Goal: Information Seeking & Learning: Learn about a topic

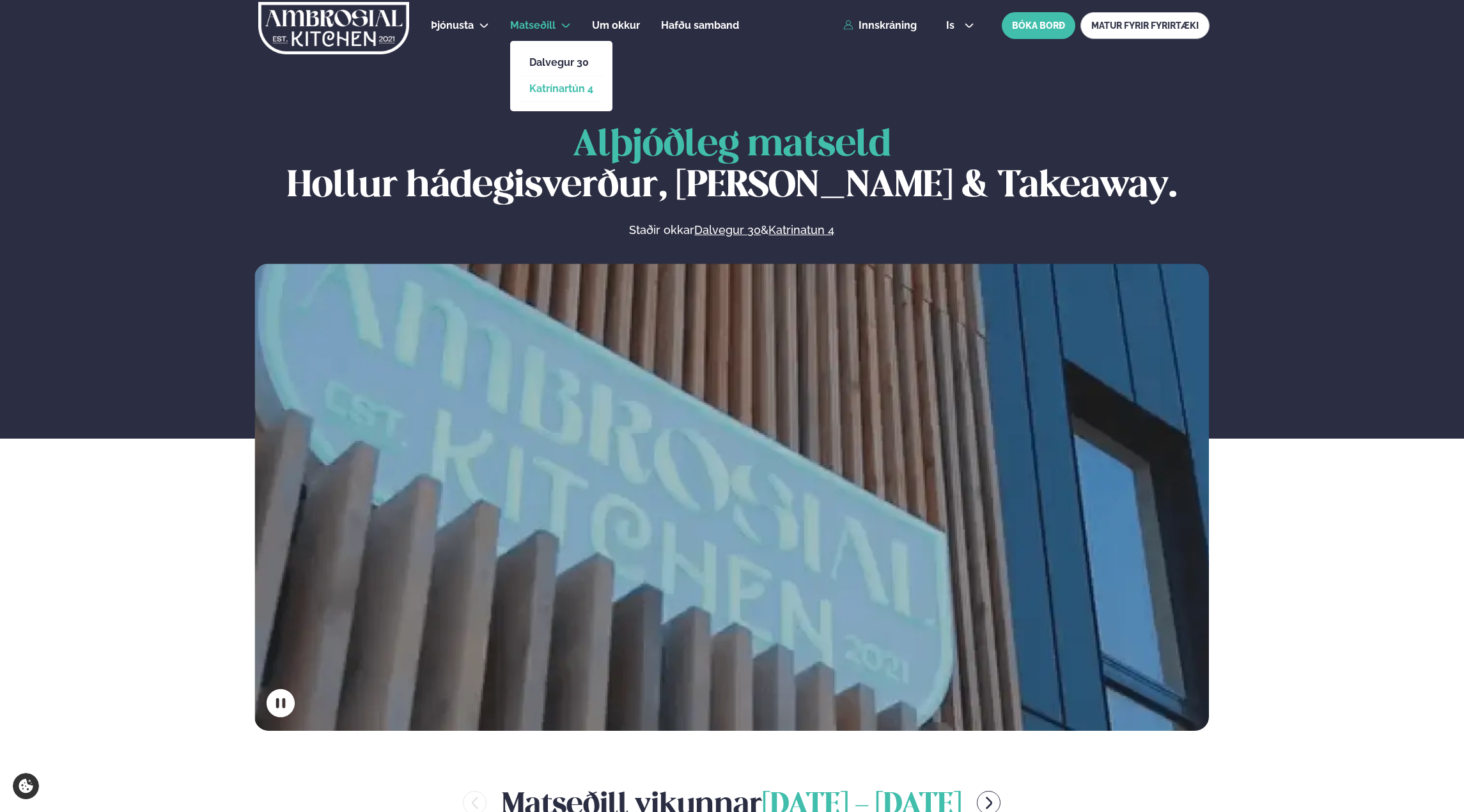
click at [569, 87] on link "Katrínartún 4" at bounding box center [561, 89] width 64 height 10
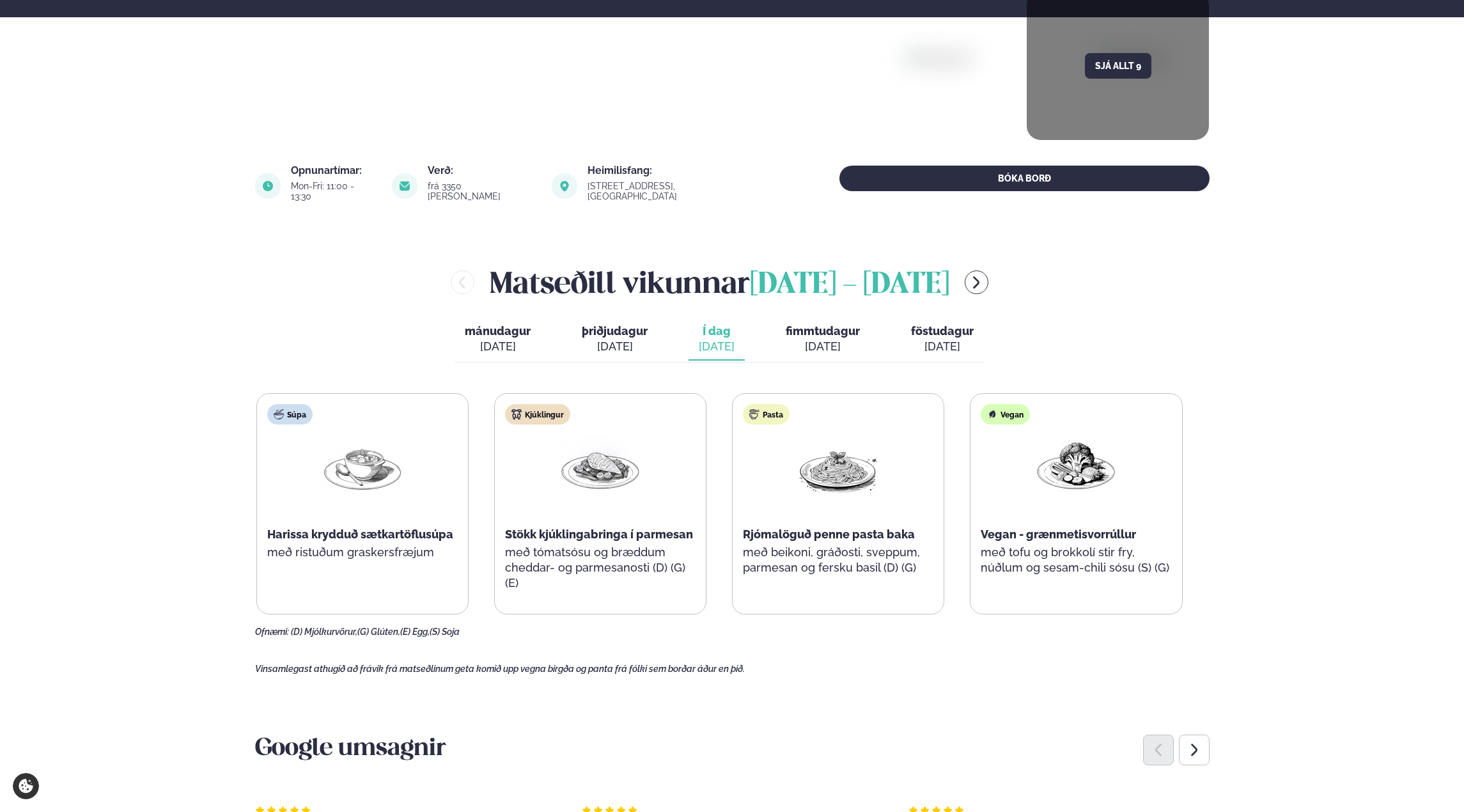
scroll to position [448, 0]
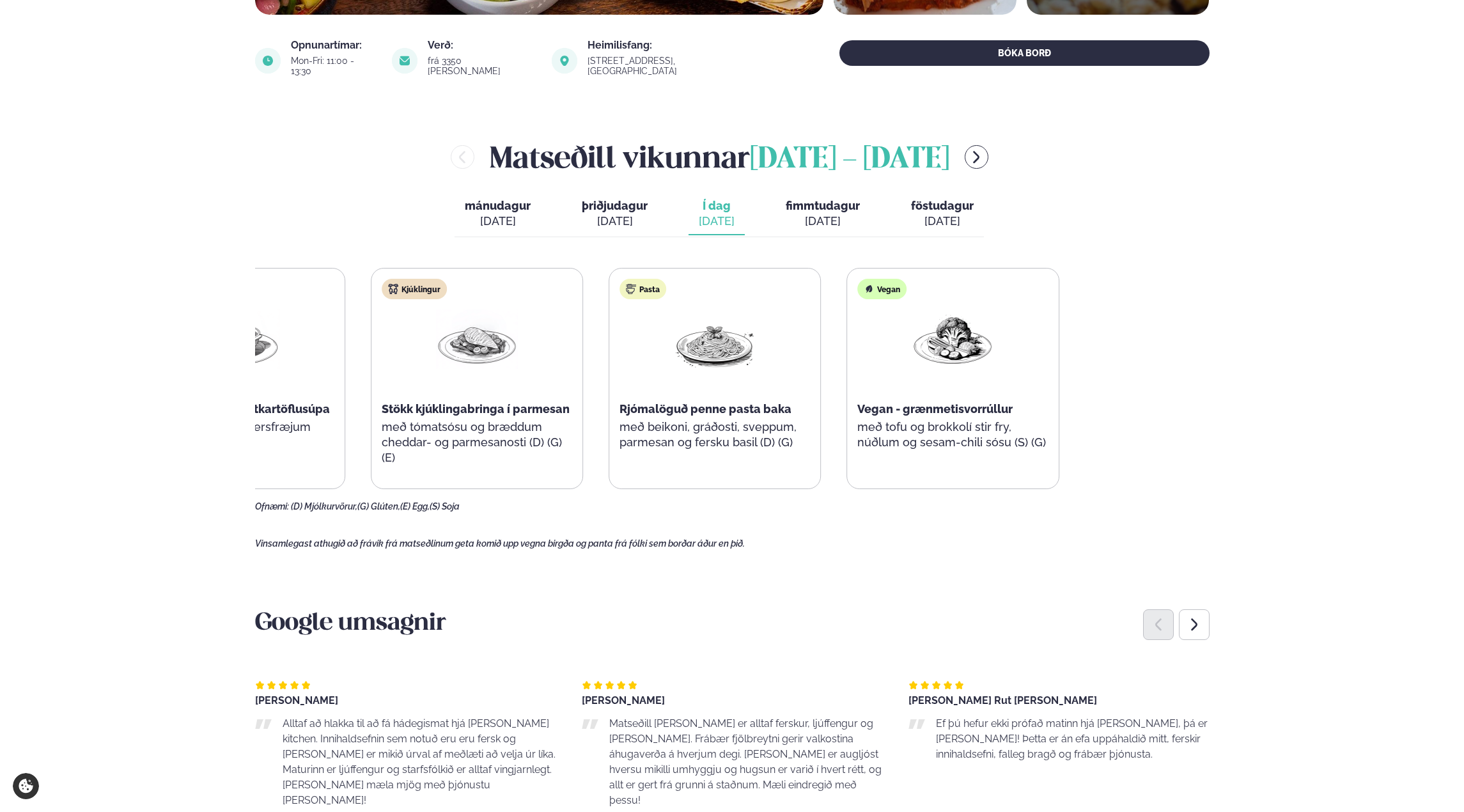
click at [577, 429] on div "Súpa Harissa krydduð sætkartöflusúpa með ristuðum graskersfræjum Kjúklingur Stö…" at bounding box center [596, 378] width 926 height 221
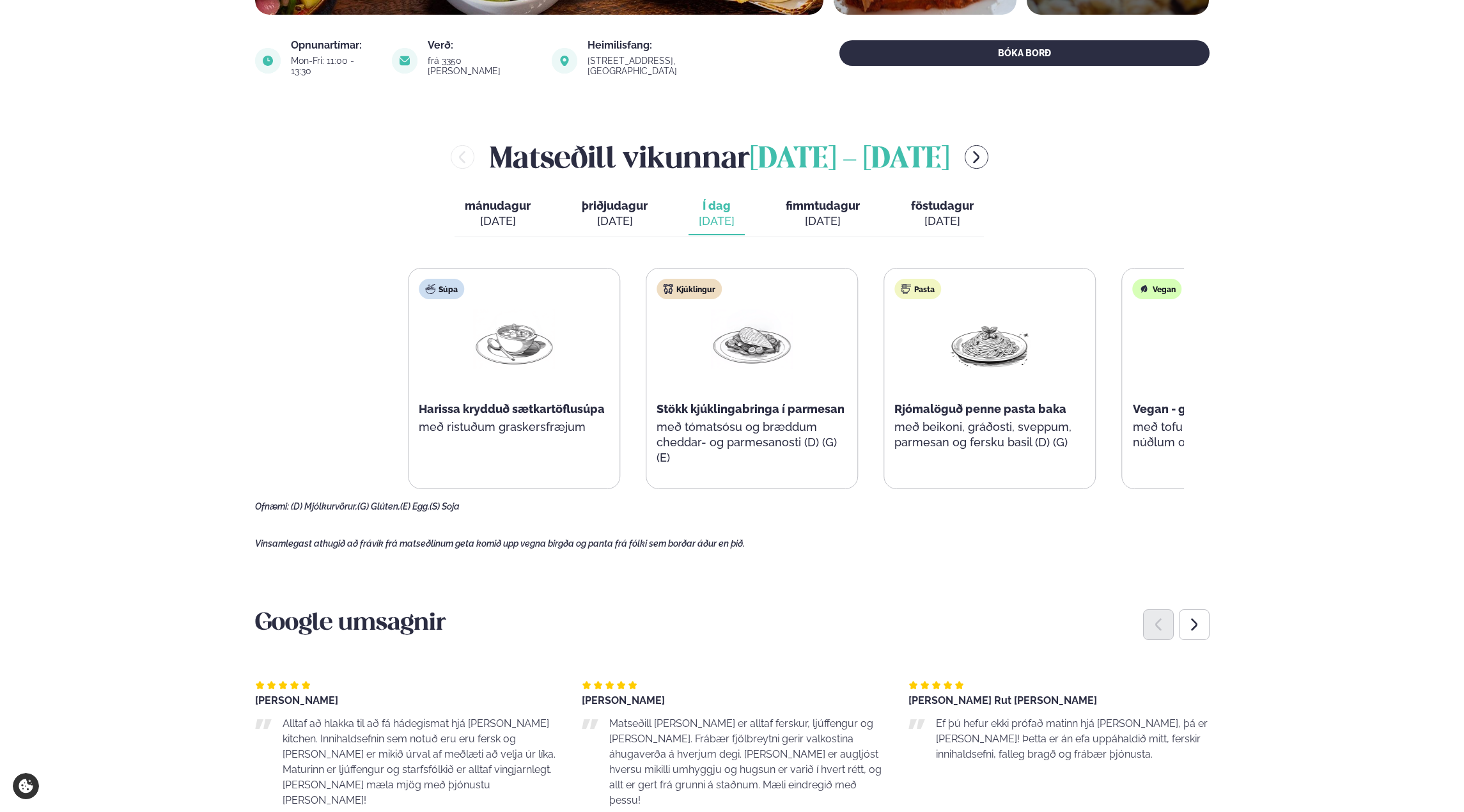
click at [1011, 446] on div "Súpa Harissa krydduð sætkartöflusúpa með ristuðum graskersfræjum Kjúklingur Stö…" at bounding box center [871, 378] width 926 height 221
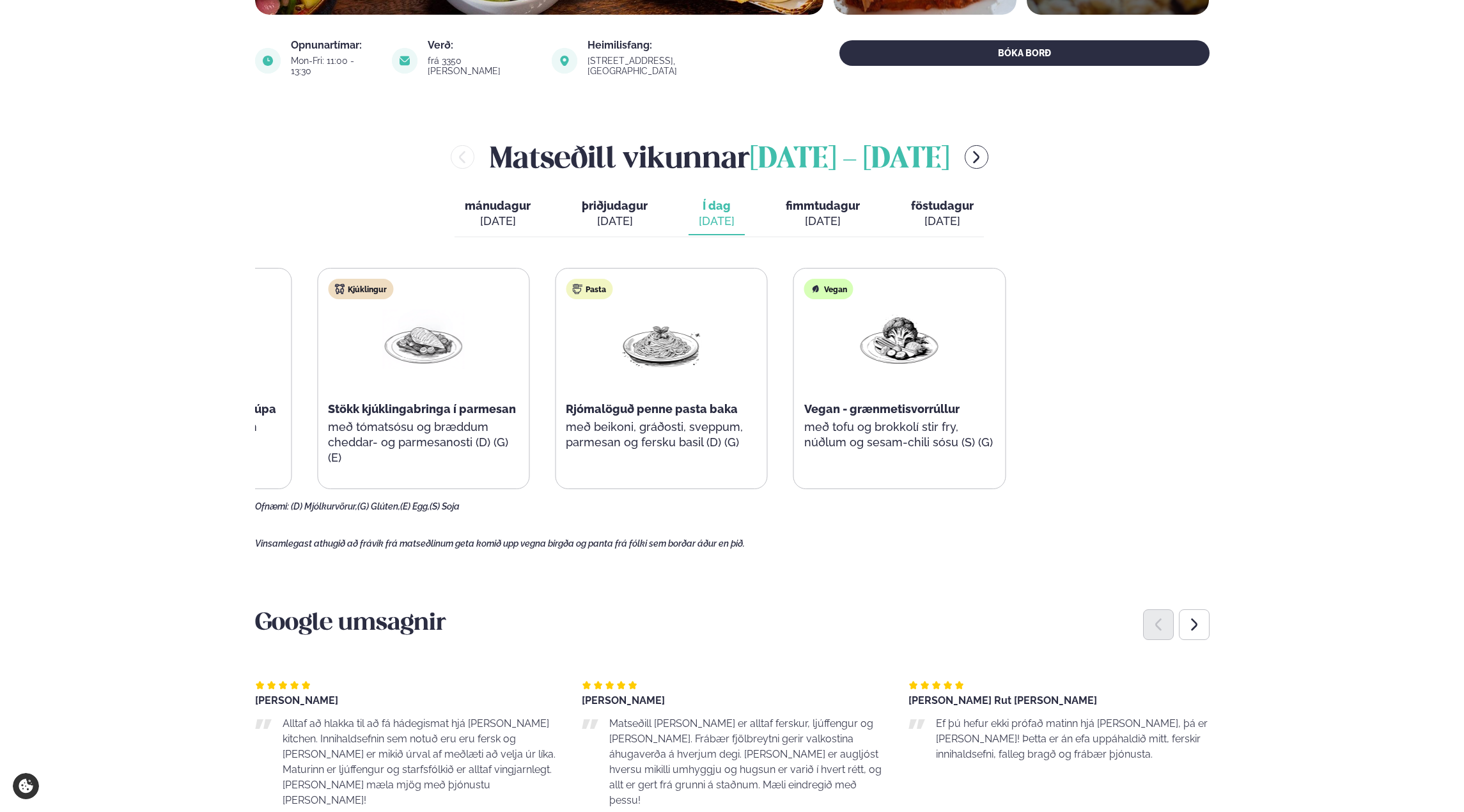
click at [549, 412] on div "Súpa Harissa krydduð sætkartöflusúpa með ristuðum graskersfræjum Kjúklingur Stö…" at bounding box center [542, 378] width 926 height 221
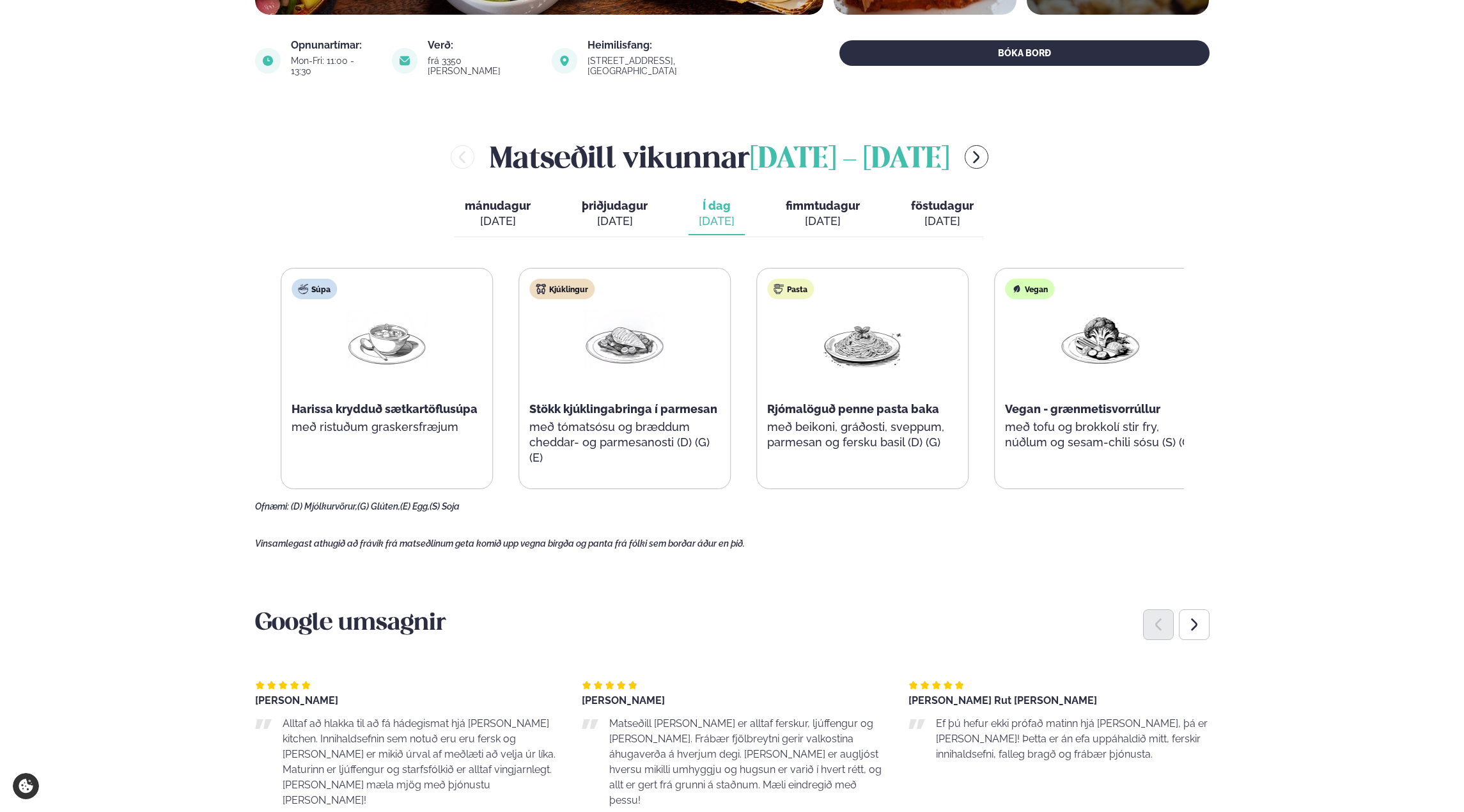
click at [930, 459] on div "Pasta Rjómalöguð penne pasta baka með beikoni, gráðosti, sveppum, parmesan og f…" at bounding box center [862, 370] width 211 height 204
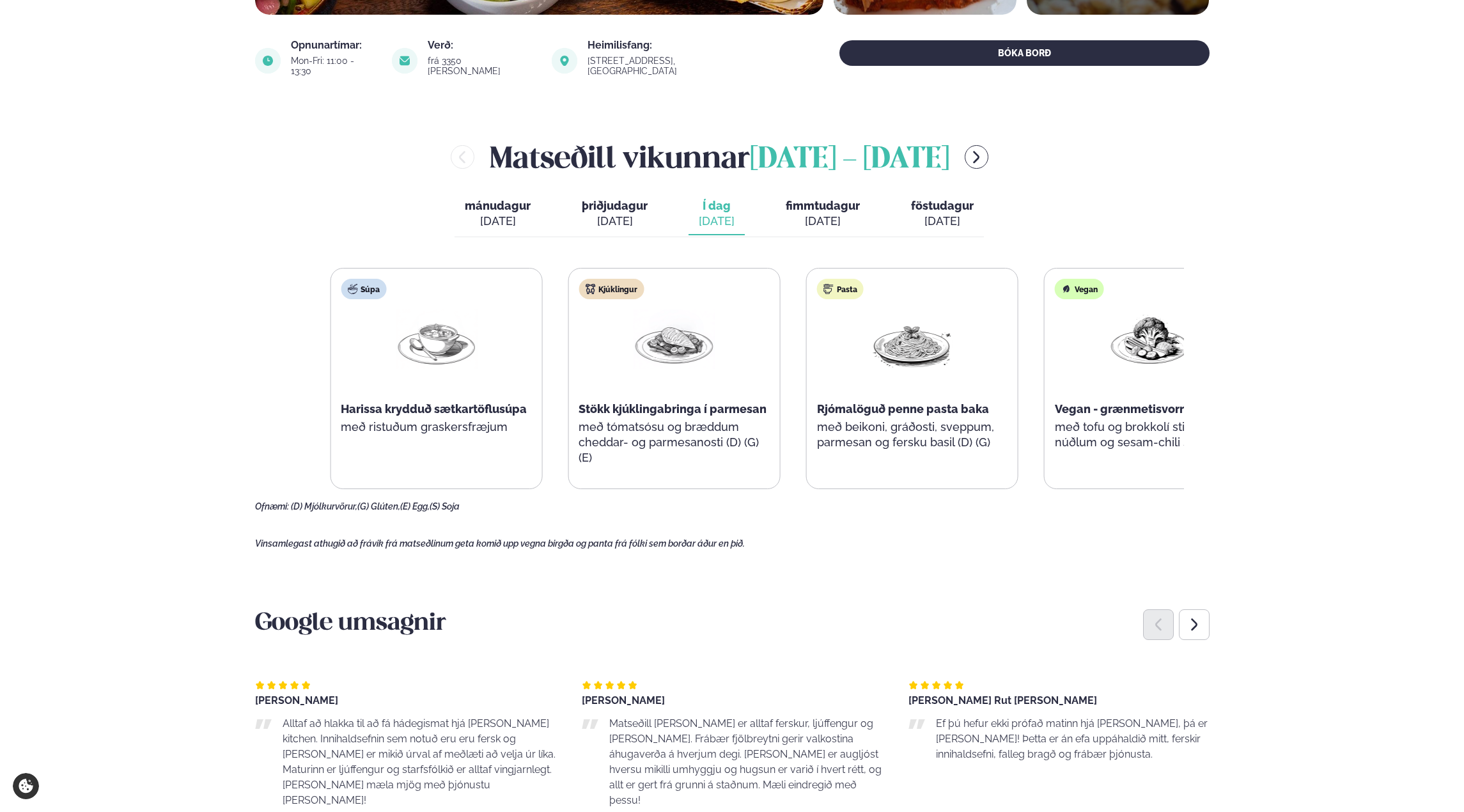
click at [924, 416] on div "Pasta Rjómalöguð penne pasta baka með beikoni, gráðosti, sveppum, parmesan og f…" at bounding box center [912, 370] width 211 height 204
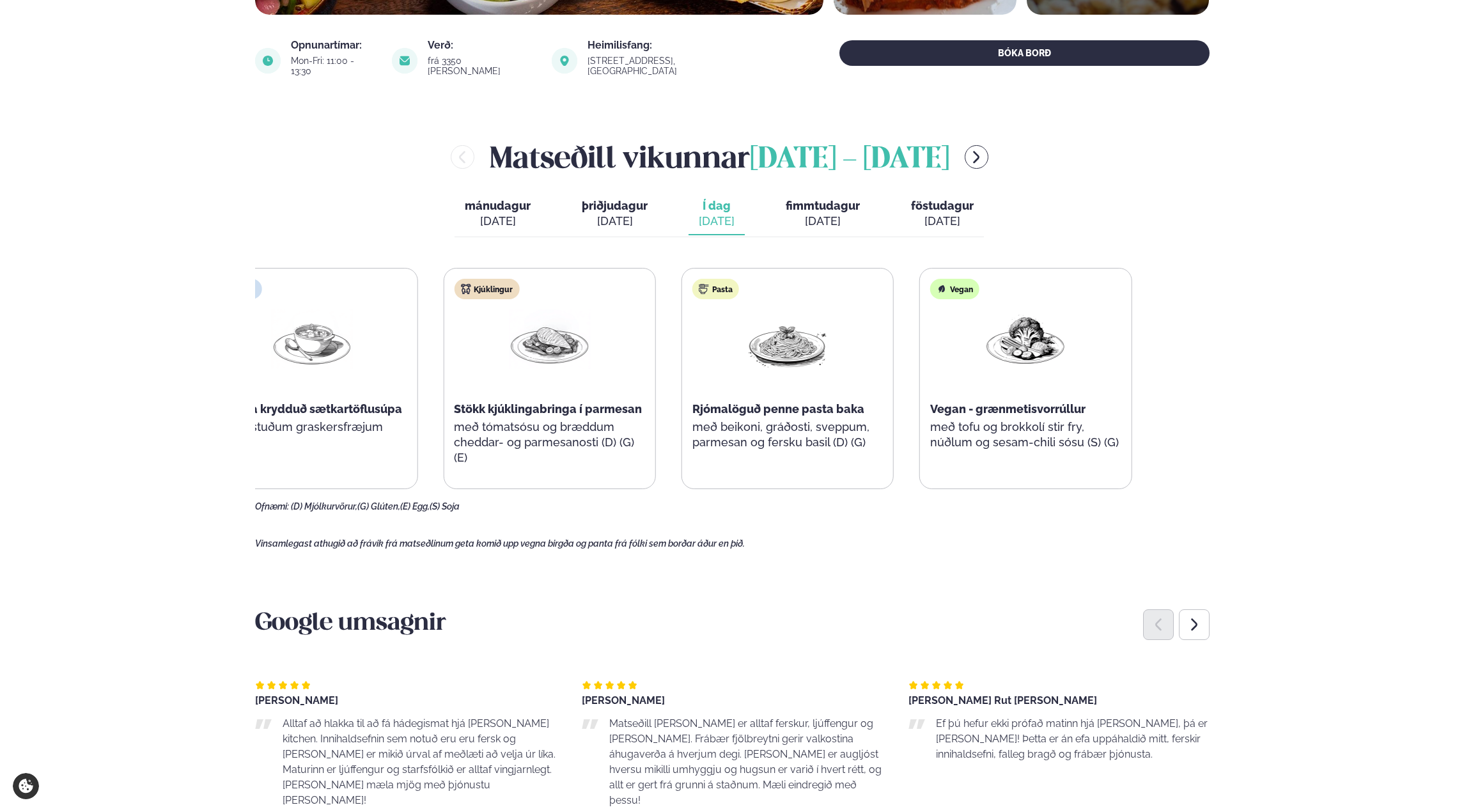
click at [789, 402] on span "Rjómalöguð penne pasta baka" at bounding box center [778, 409] width 172 height 14
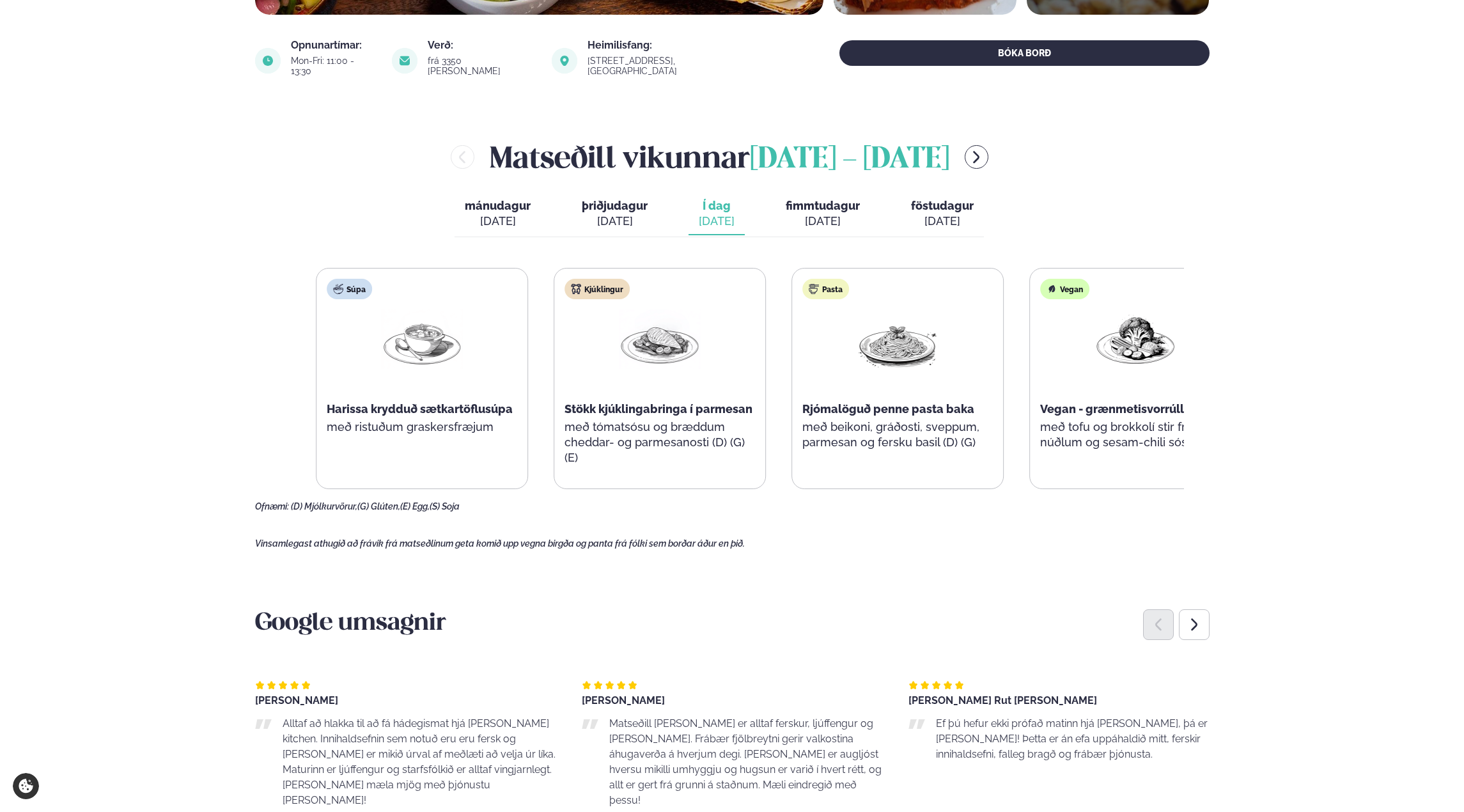
click at [903, 420] on p "með beikoni, gráðosti, sveppum, parmesan og fersku basil (D) (G)" at bounding box center [898, 435] width 191 height 30
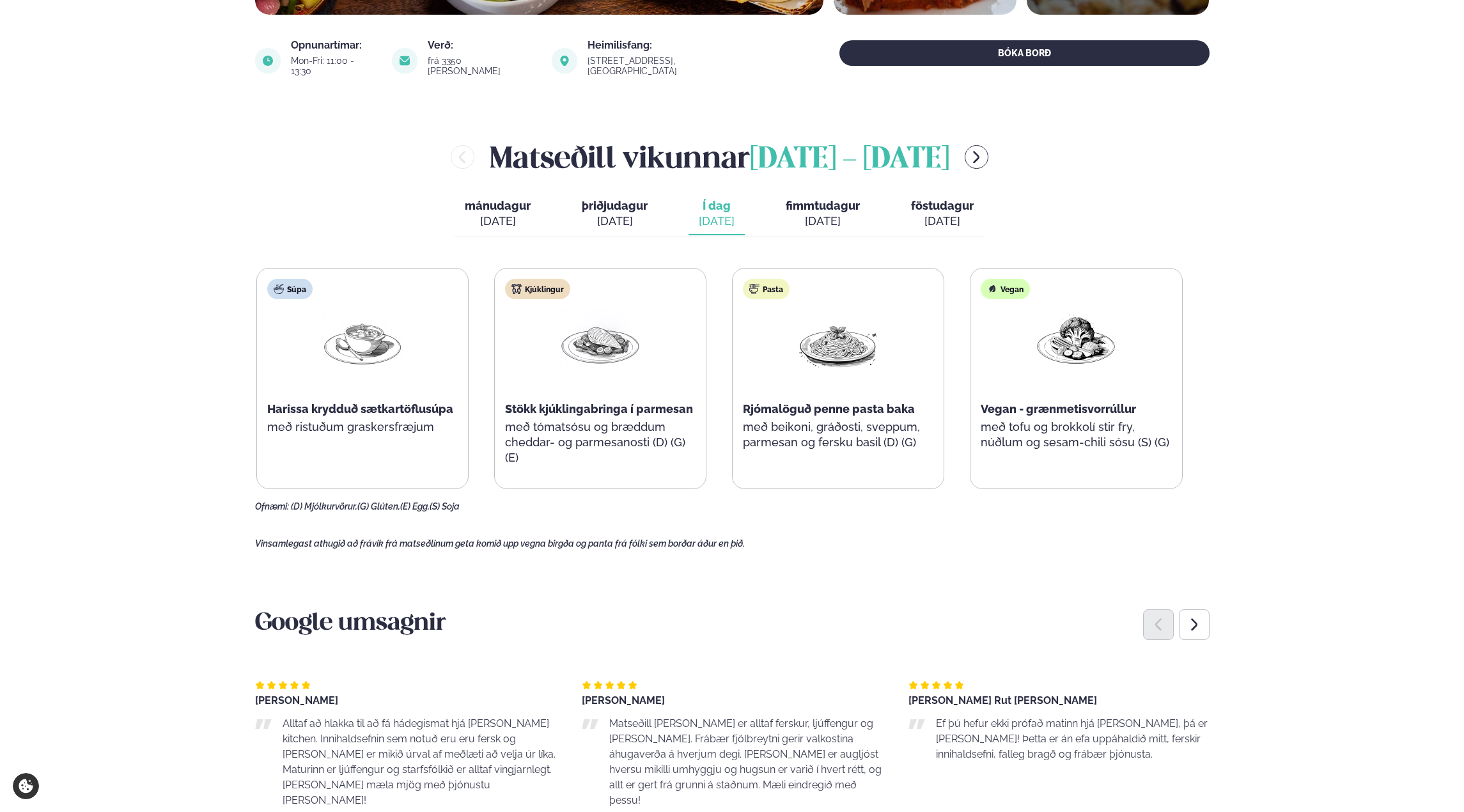
click at [858, 433] on p "með beikoni, gráðosti, sveppum, parmesan og fersku basil (D) (G)" at bounding box center [838, 435] width 191 height 30
click at [806, 436] on p "með beikoni, gráðosti, sveppum, parmesan og fersku basil (D) (G)" at bounding box center [838, 435] width 191 height 30
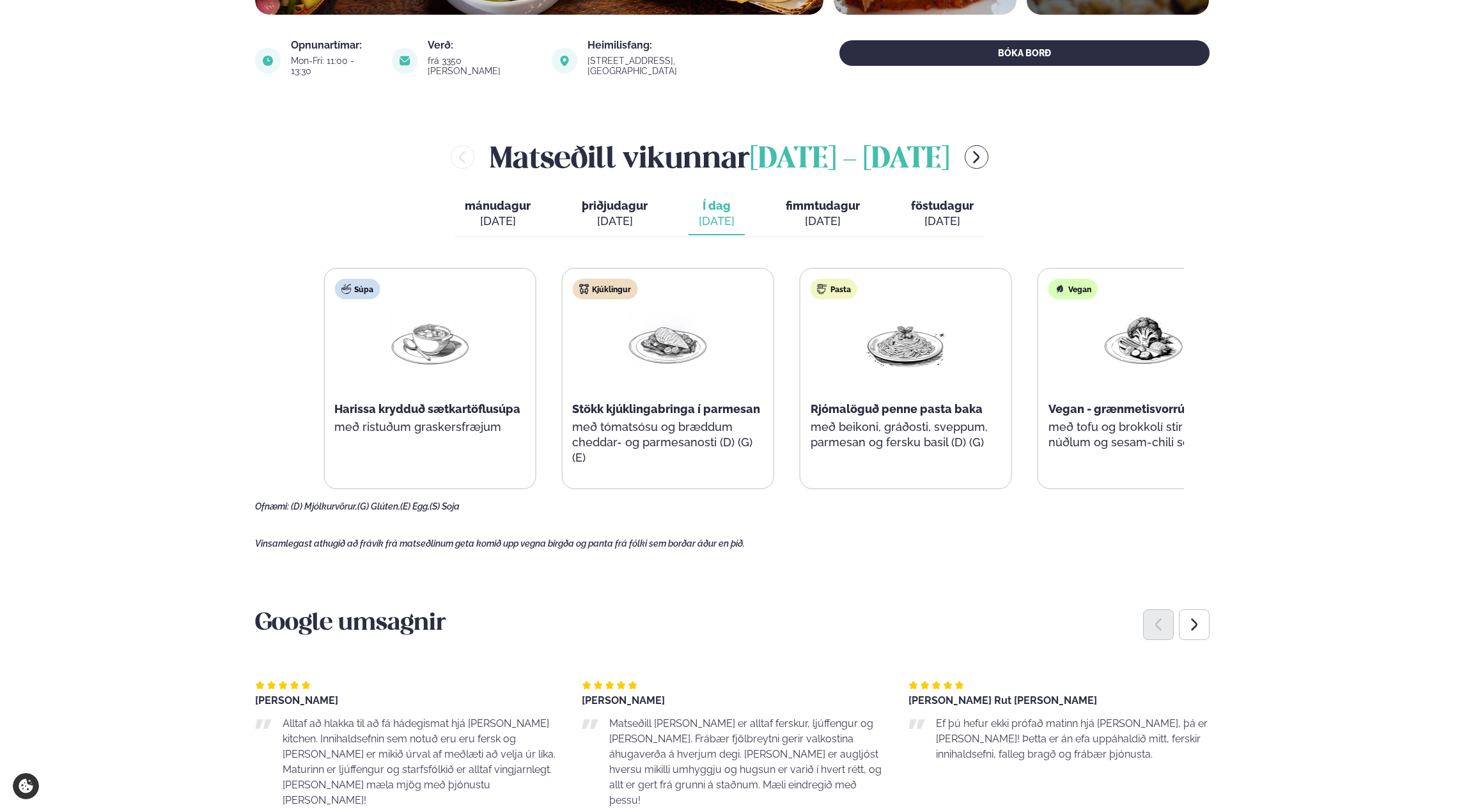
click at [1008, 450] on div "Pasta Rjómalöguð penne pasta baka með beikoni, gráðosti, sveppum, parmesan og f…" at bounding box center [906, 370] width 211 height 204
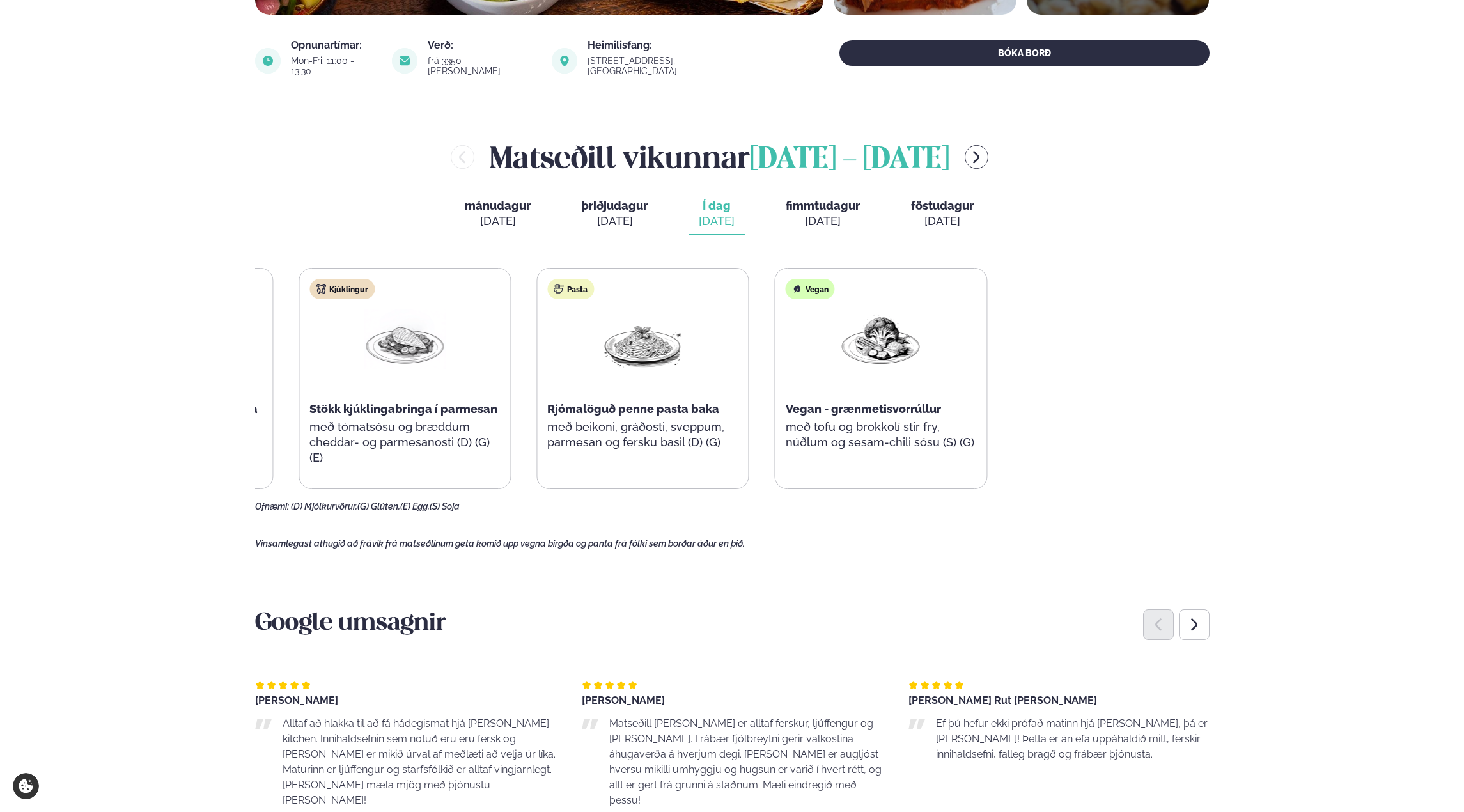
click at [553, 475] on div "Súpa Harissa krydduð sætkartöflusúpa með ristuðum graskersfræjum Kjúklingur Stö…" at bounding box center [524, 378] width 926 height 221
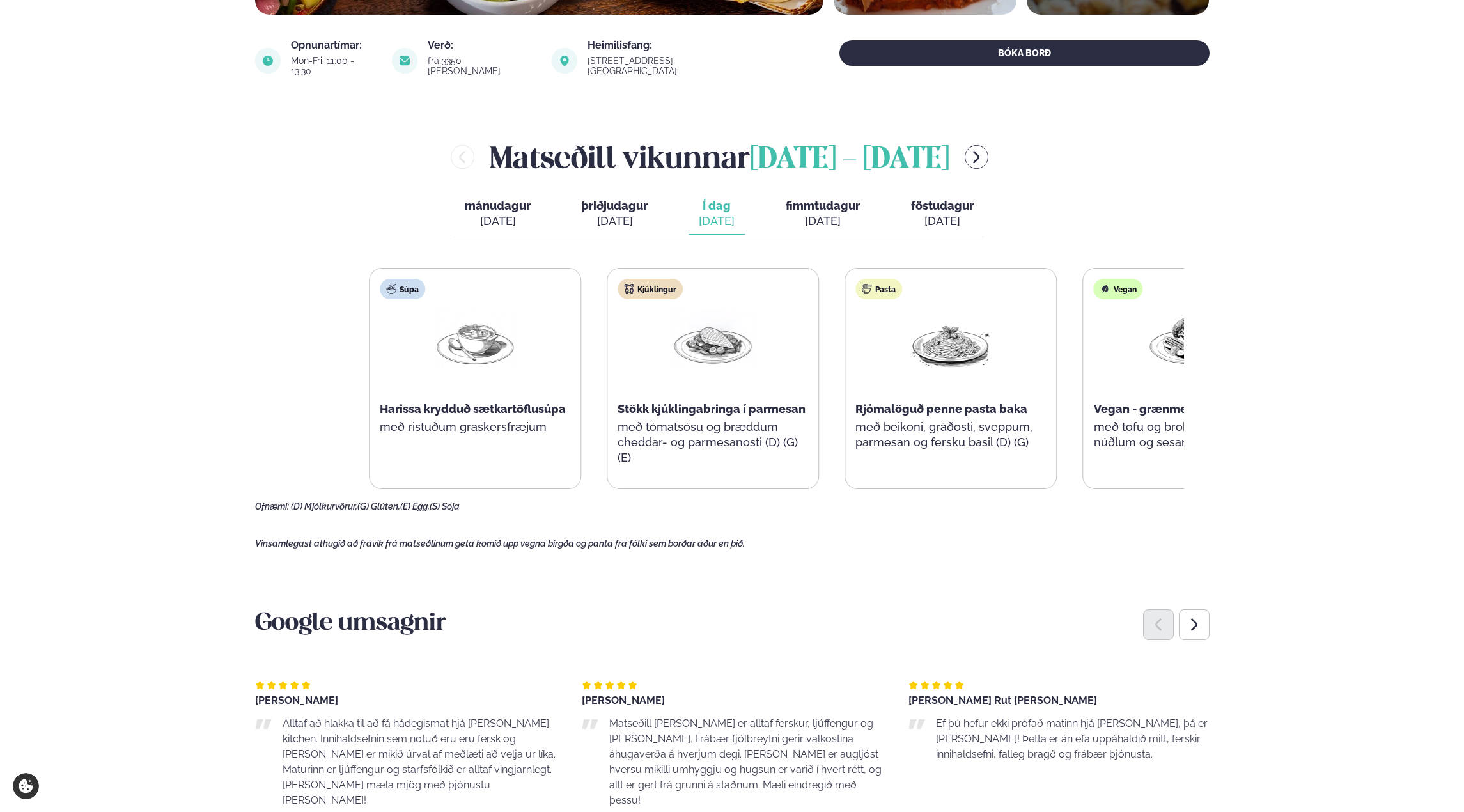
click at [896, 469] on div "Súpa Harissa krydduð sætkartöflusúpa með ristuðum graskersfræjum Kjúklingur Stö…" at bounding box center [832, 378] width 926 height 221
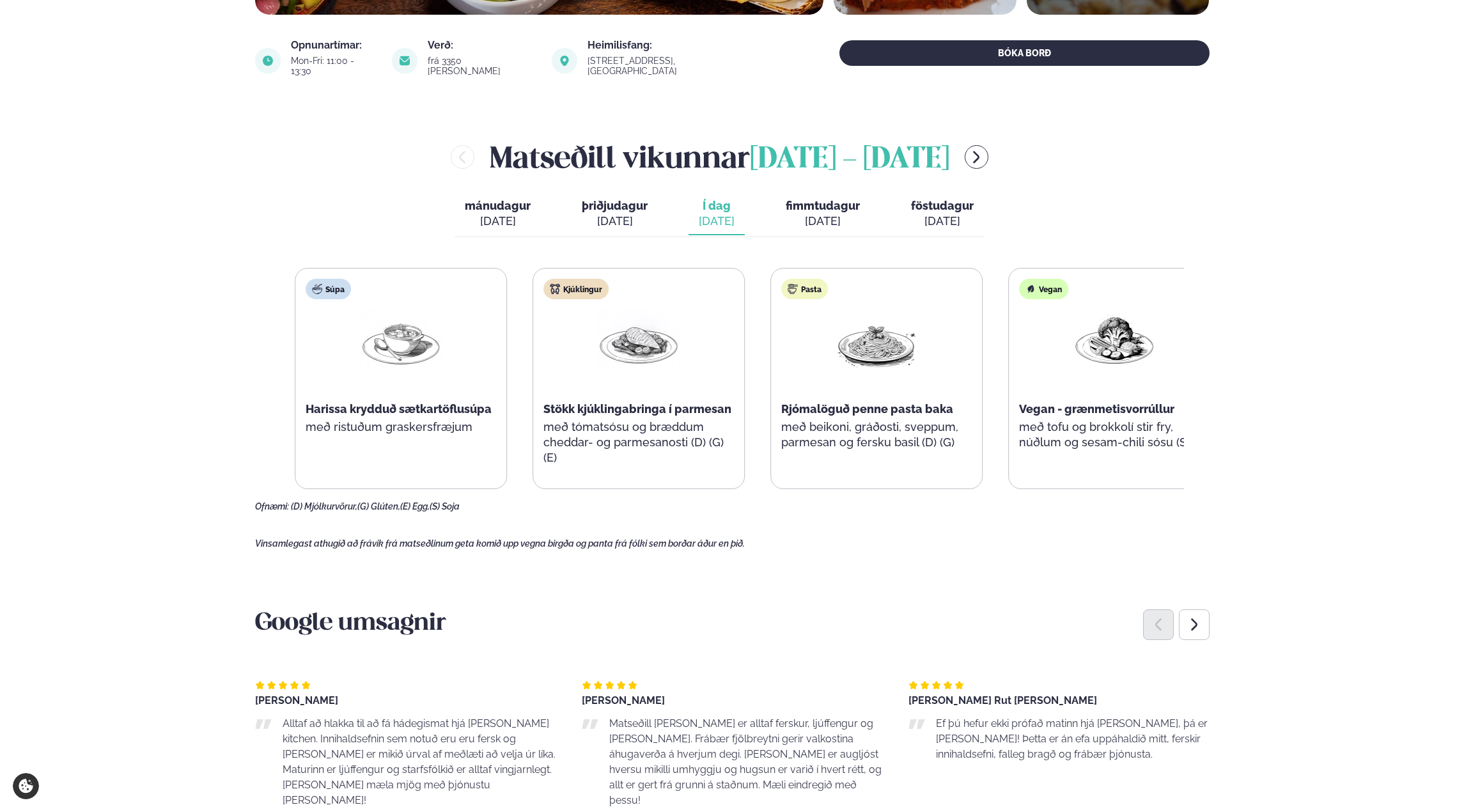
click at [1037, 468] on div "Súpa Harissa krydduð sætkartöflusúpa með ristuðum graskersfræjum Kjúklingur Stö…" at bounding box center [758, 378] width 926 height 221
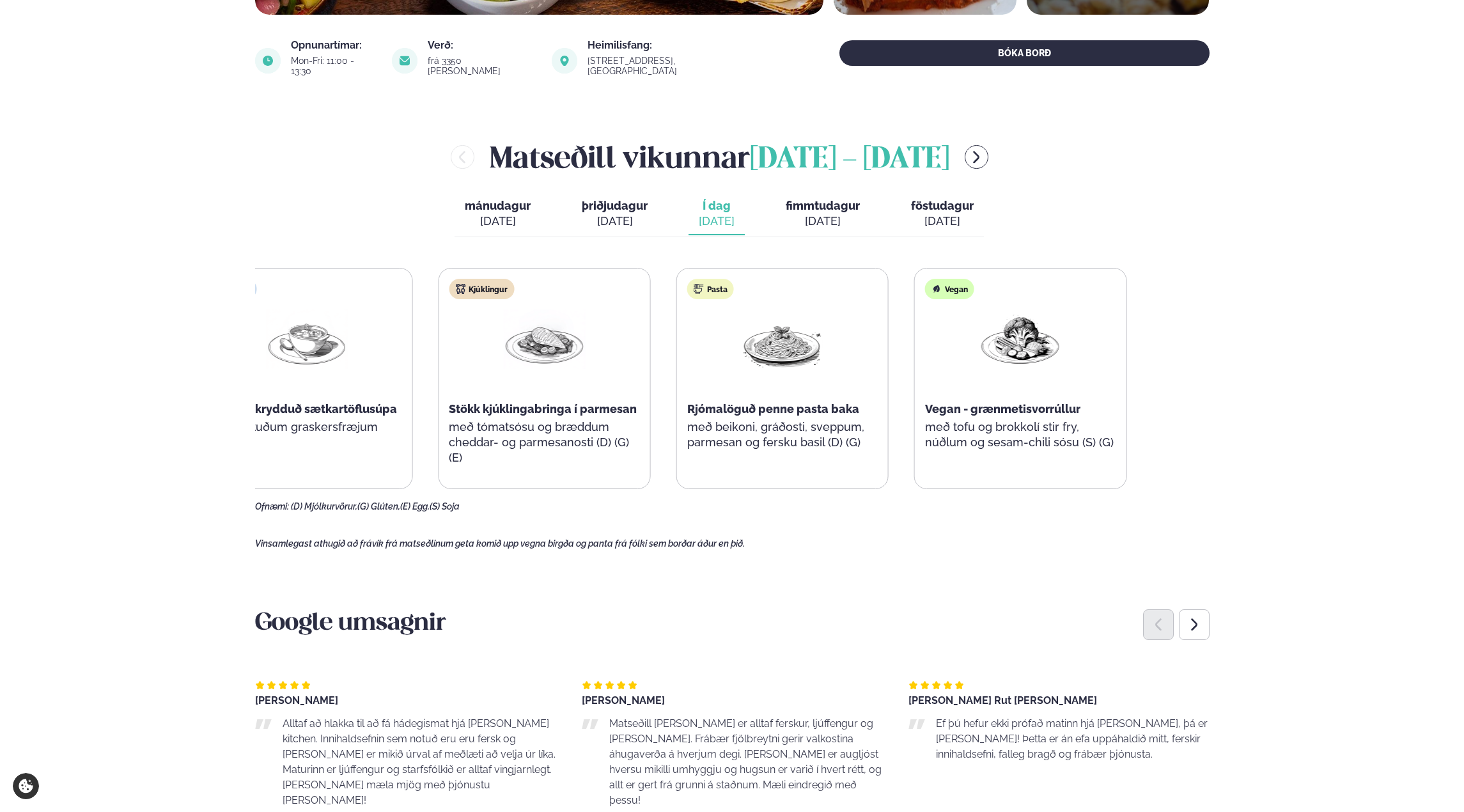
click at [749, 472] on div "Súpa Harissa krydduð sætkartöflusúpa með ristuðum graskersfræjum Kjúklingur Stö…" at bounding box center [664, 378] width 926 height 221
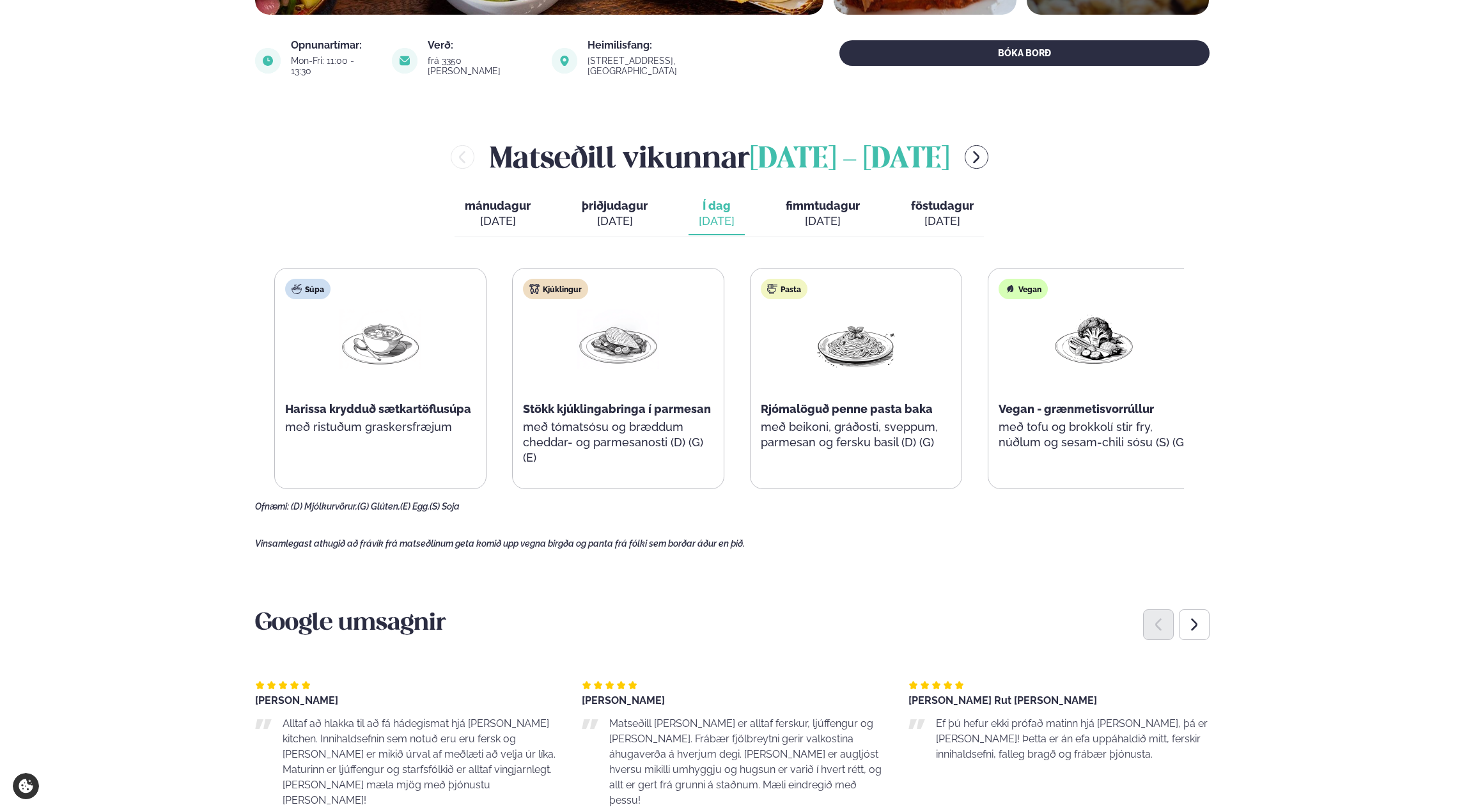
click at [962, 461] on div "Pasta Rjómalöguð penne pasta baka með beikoni, gráðosti, sveppum, parmesan og f…" at bounding box center [856, 378] width 212 height 221
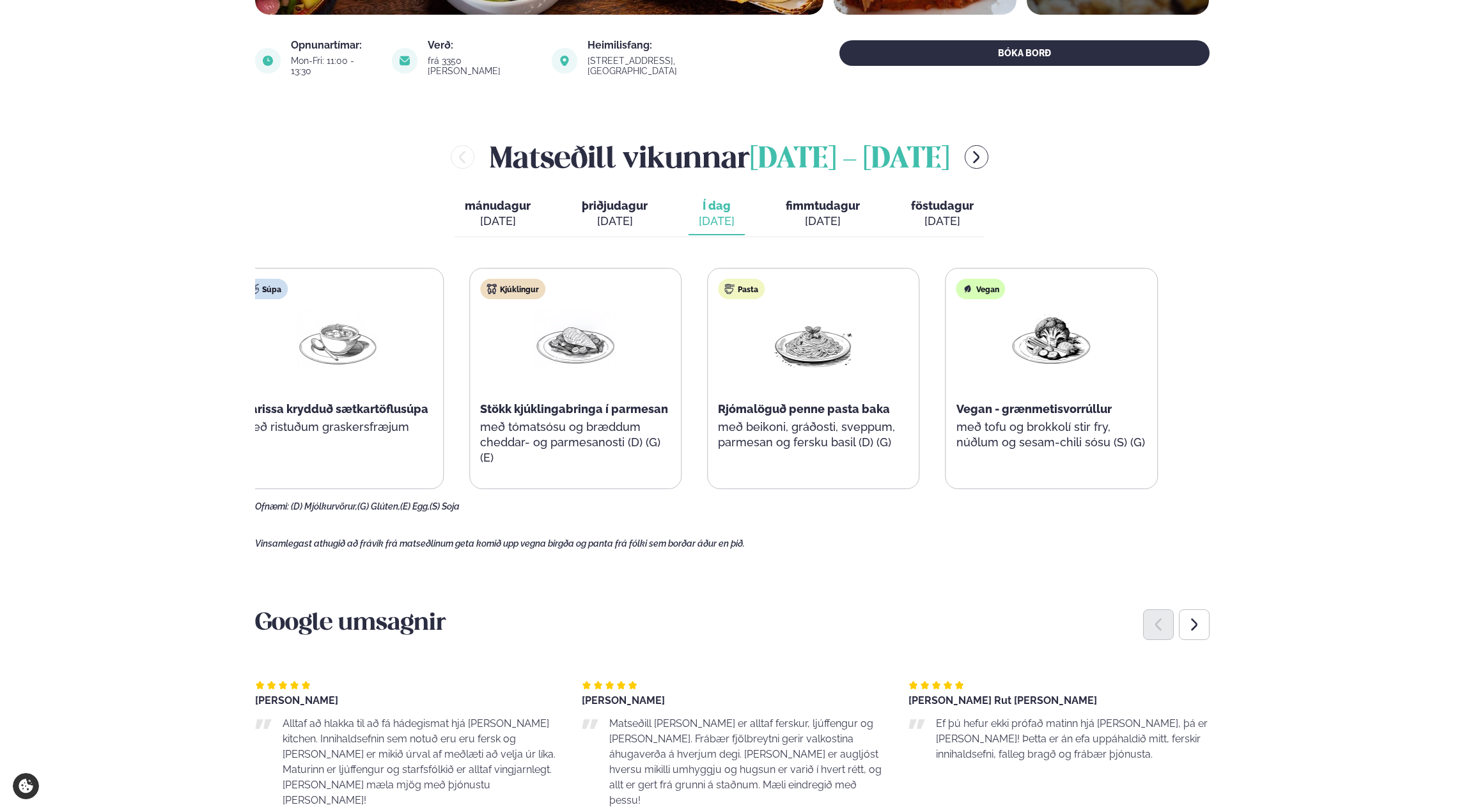
click at [789, 460] on div "Súpa Harissa krydduð sætkartöflusúpa með ristuðum graskersfræjum Kjúklingur Stö…" at bounding box center [695, 378] width 926 height 221
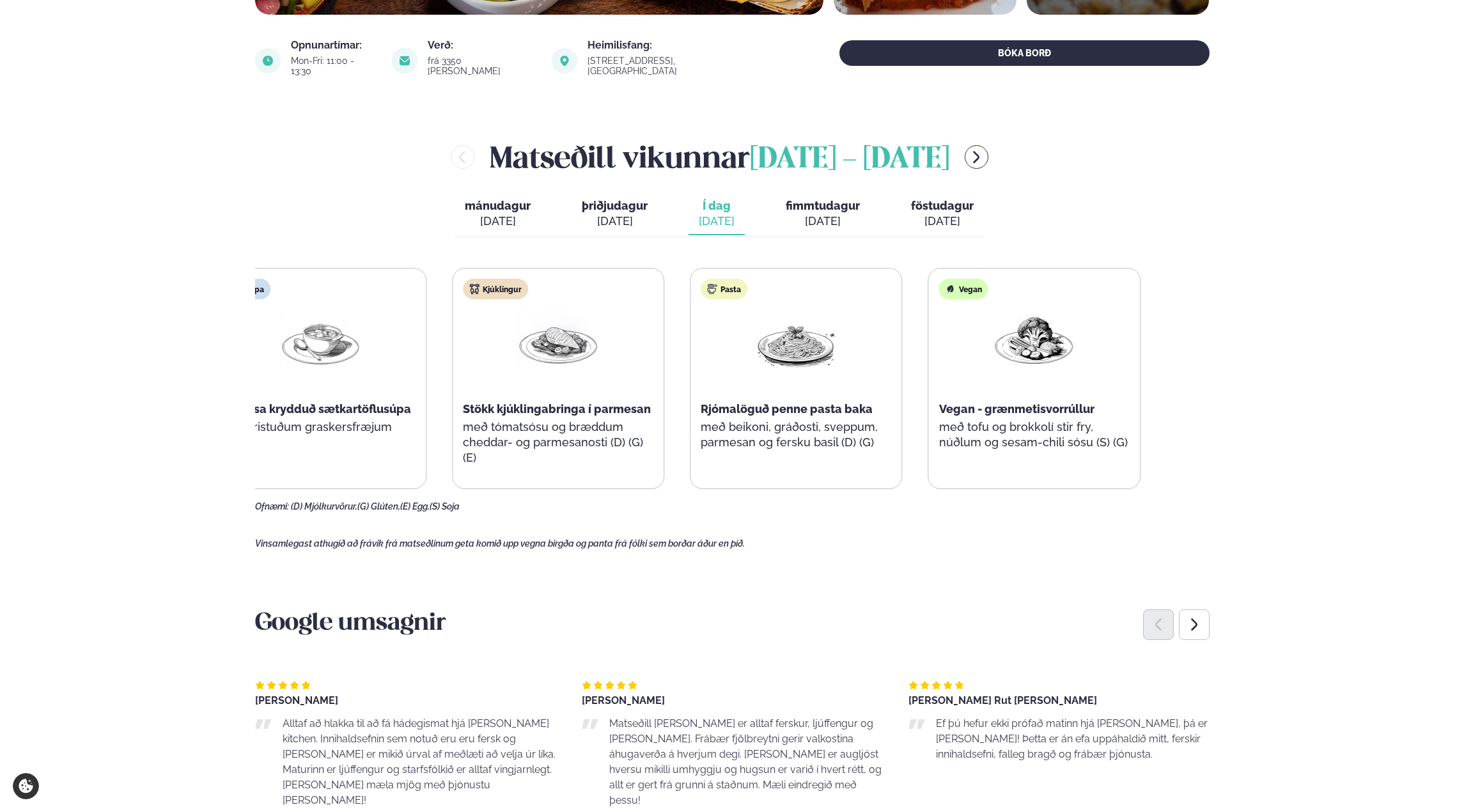
click at [643, 455] on div "Súpa Harissa krydduð sætkartöflusúpa með ristuðum graskersfræjum Kjúklingur Stö…" at bounding box center [677, 378] width 926 height 221
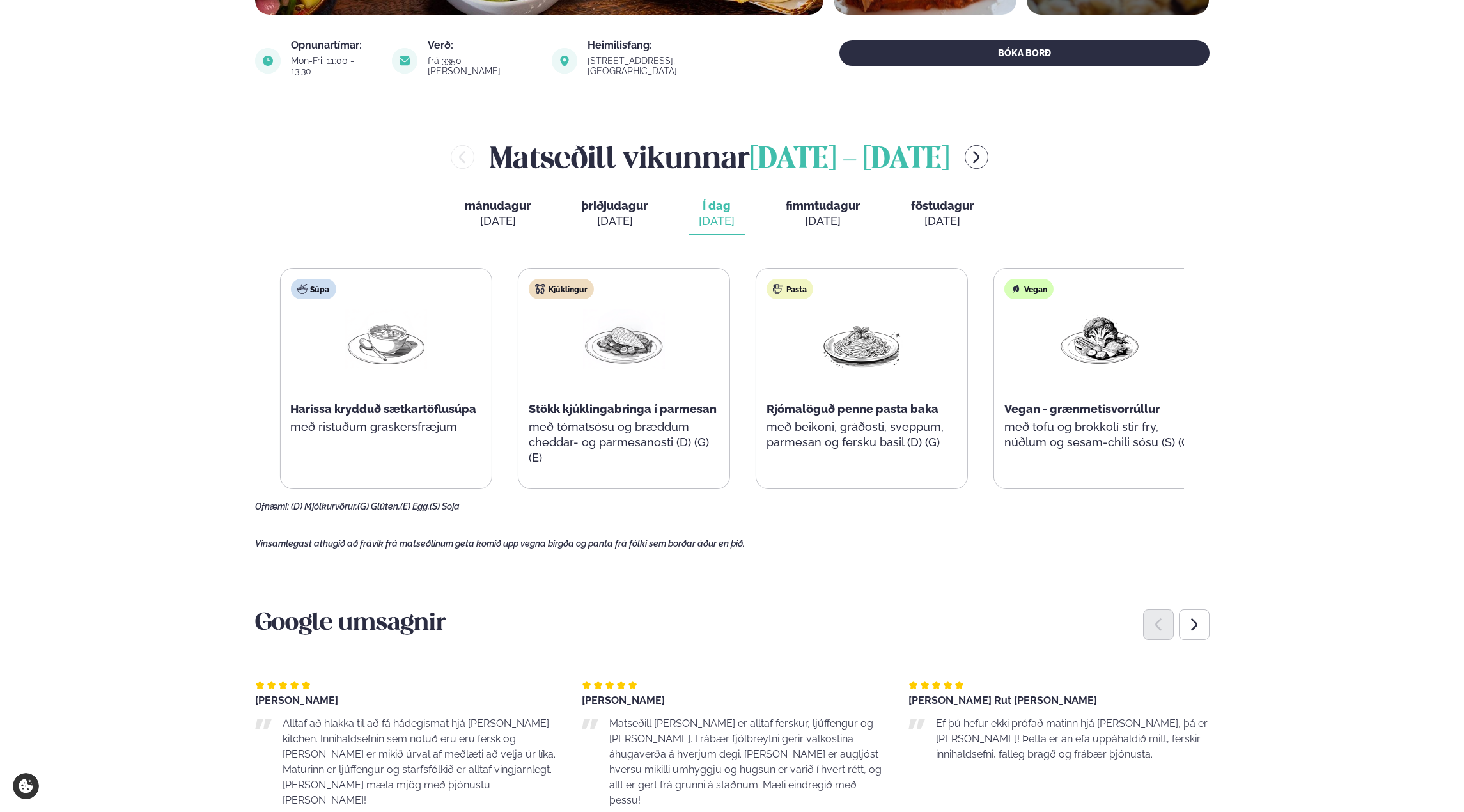
click at [860, 454] on div "Pasta Rjómalöguð penne pasta baka með beikoni, gráðosti, sveppum, parmesan og f…" at bounding box center [861, 370] width 211 height 204
click at [636, 431] on p "með tómatsósu og bræddum cheddar- og parmesanosti (D) (G) (E)" at bounding box center [623, 442] width 191 height 46
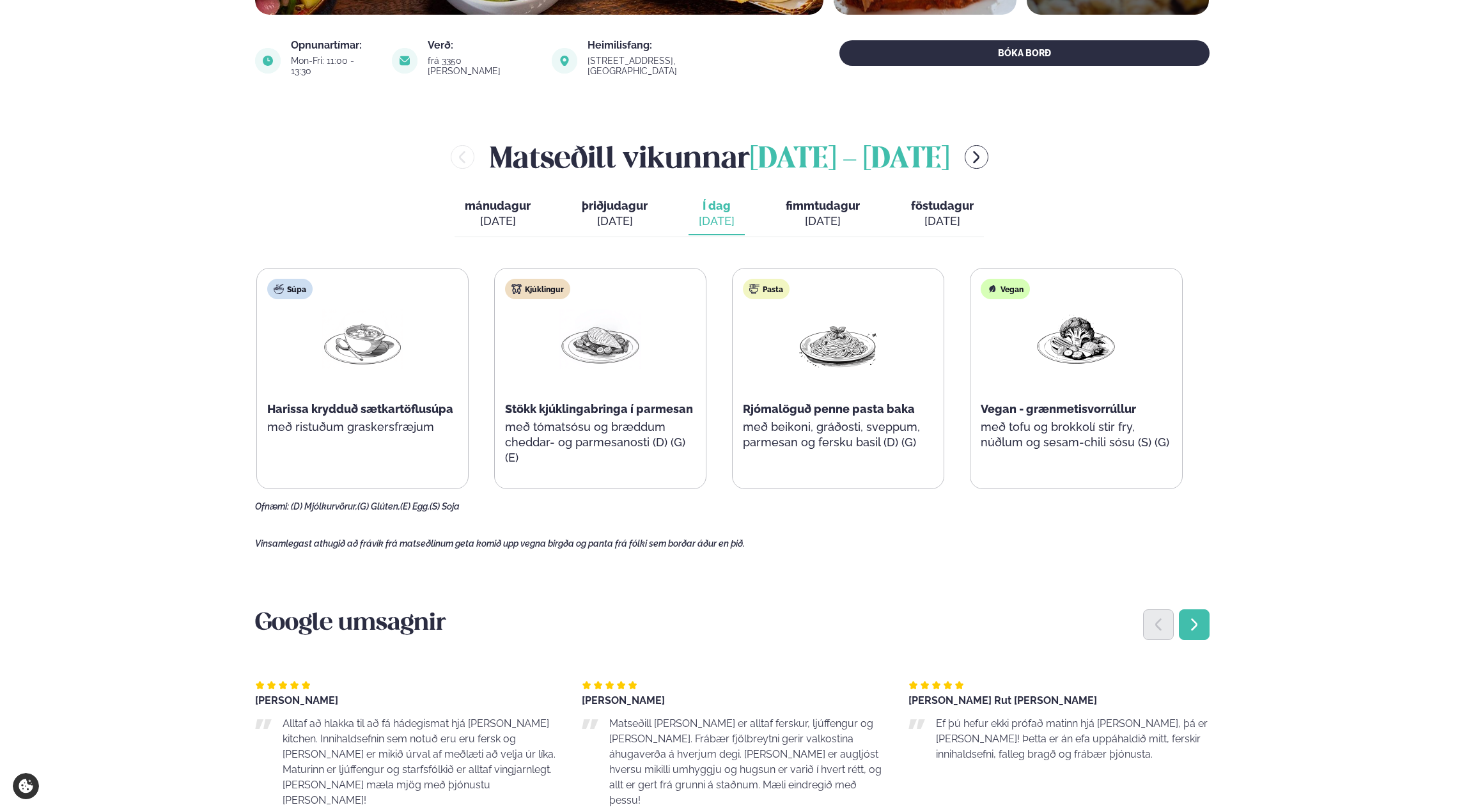
click at [1186, 617] on icon "Next slide" at bounding box center [1194, 625] width 16 height 16
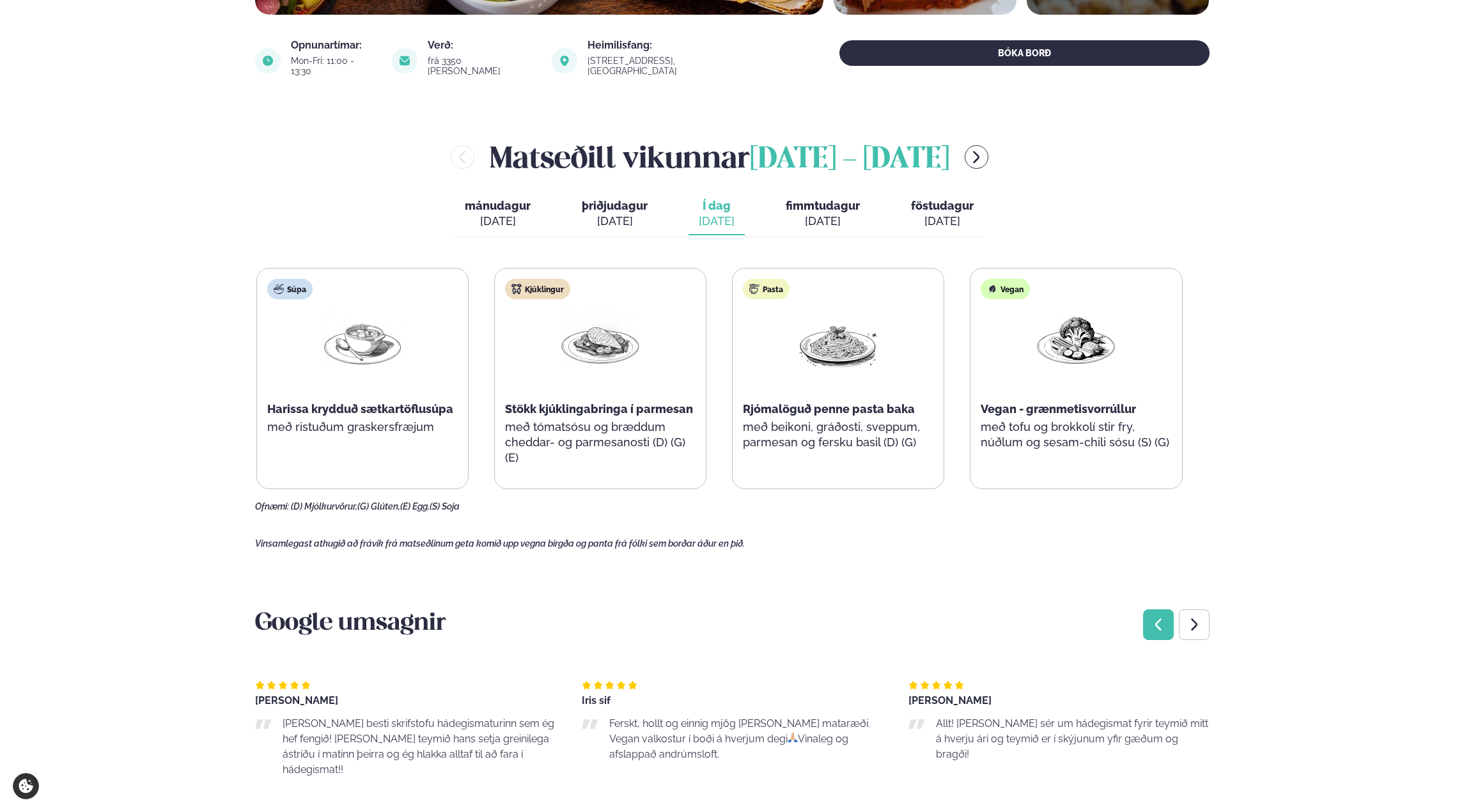
click at [1154, 621] on icon "Previous slide" at bounding box center [1158, 625] width 16 height 16
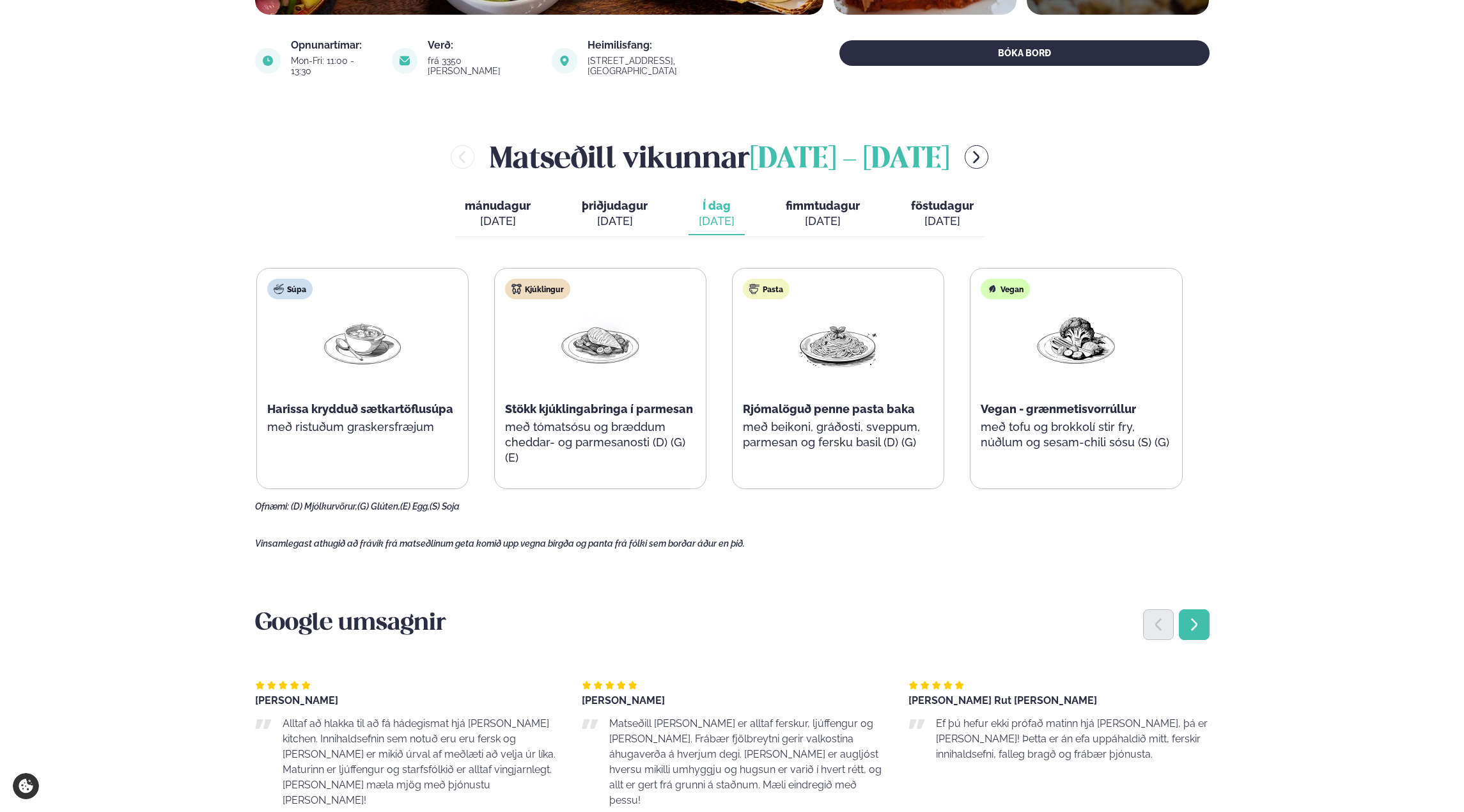
click at [1192, 619] on icon "Next slide" at bounding box center [1194, 624] width 6 height 12
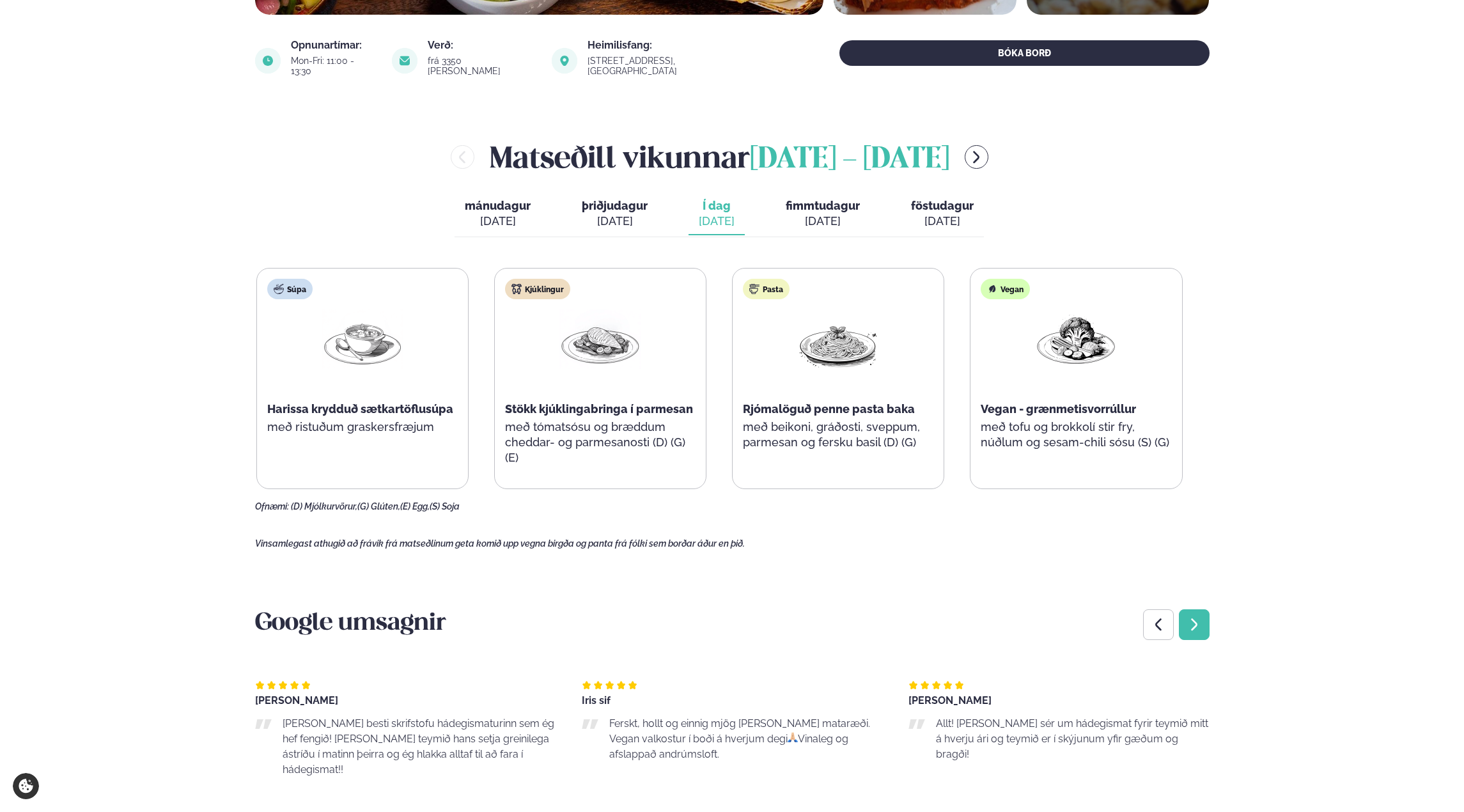
click at [1187, 617] on icon "Next slide" at bounding box center [1194, 625] width 16 height 16
click at [1204, 614] on div "Next slide" at bounding box center [1194, 624] width 30 height 30
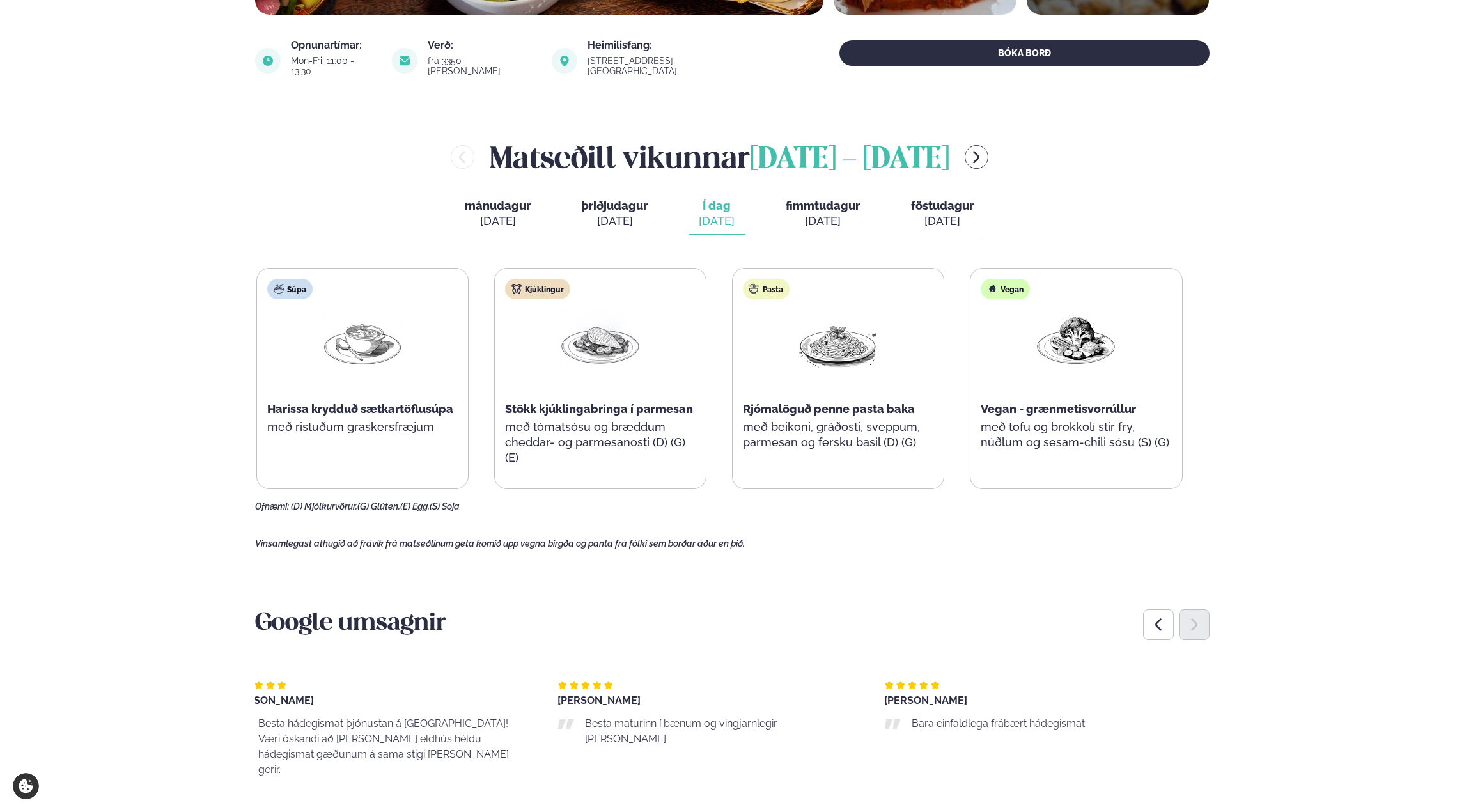
click at [1066, 716] on p "Bara einfaldlega frábært hádegismat" at bounding box center [1049, 724] width 274 height 16
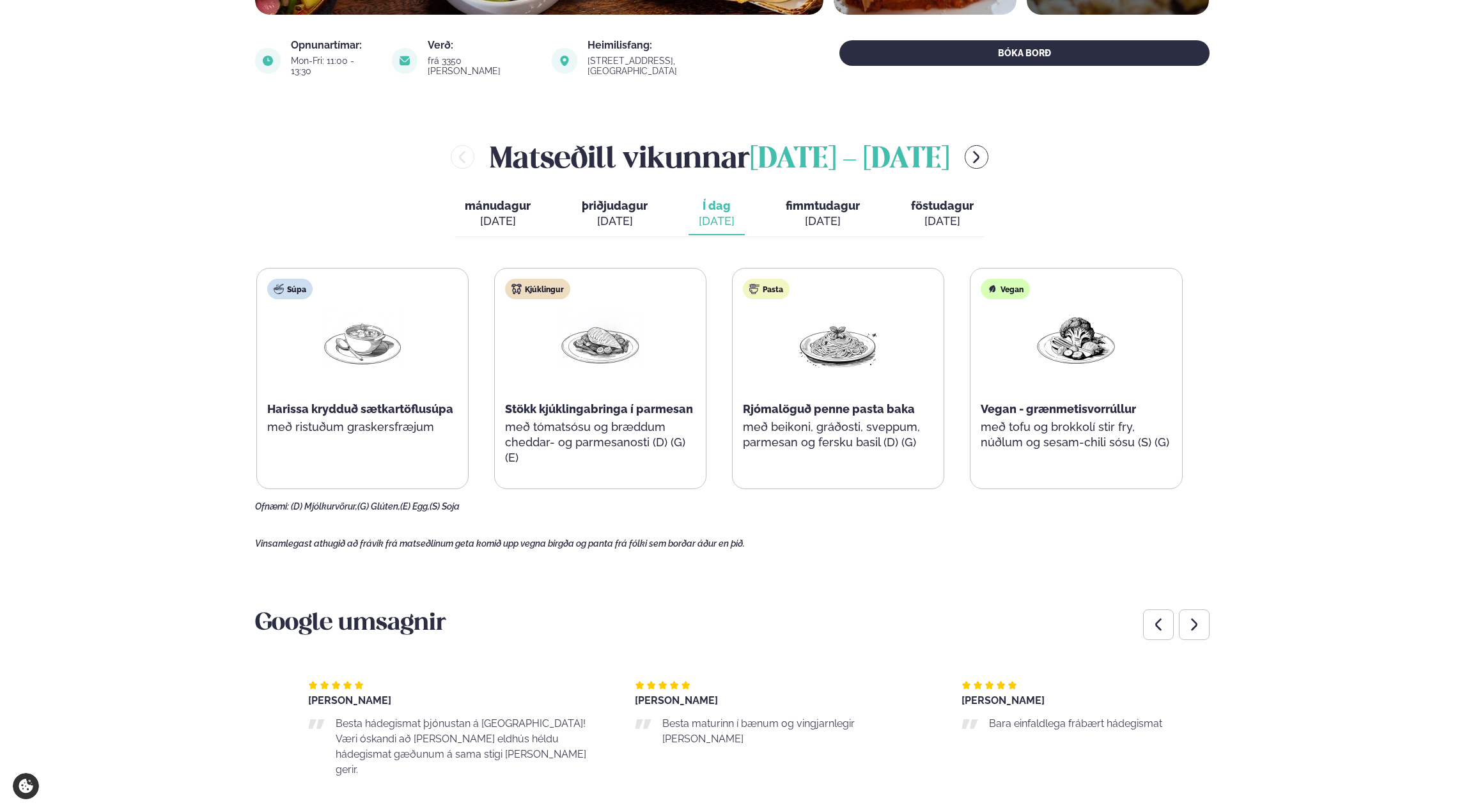
click at [845, 680] on div at bounding box center [786, 688] width 301 height 16
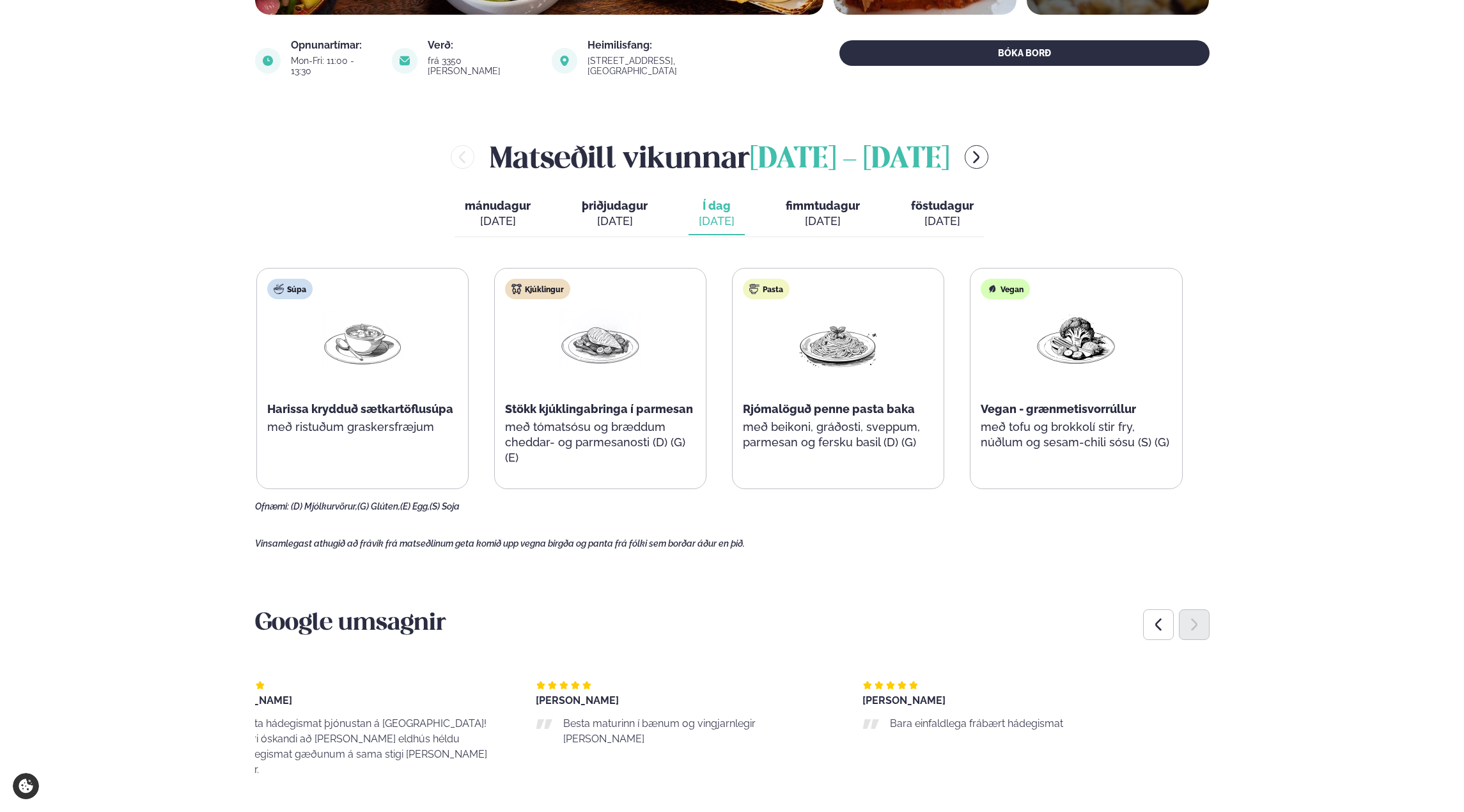
click at [657, 660] on div "[PERSON_NAME] Besta maturinn í [GEOGRAPHIC_DATA] og vingjarnlegir [PERSON_NAME]" at bounding box center [686, 734] width 301 height 149
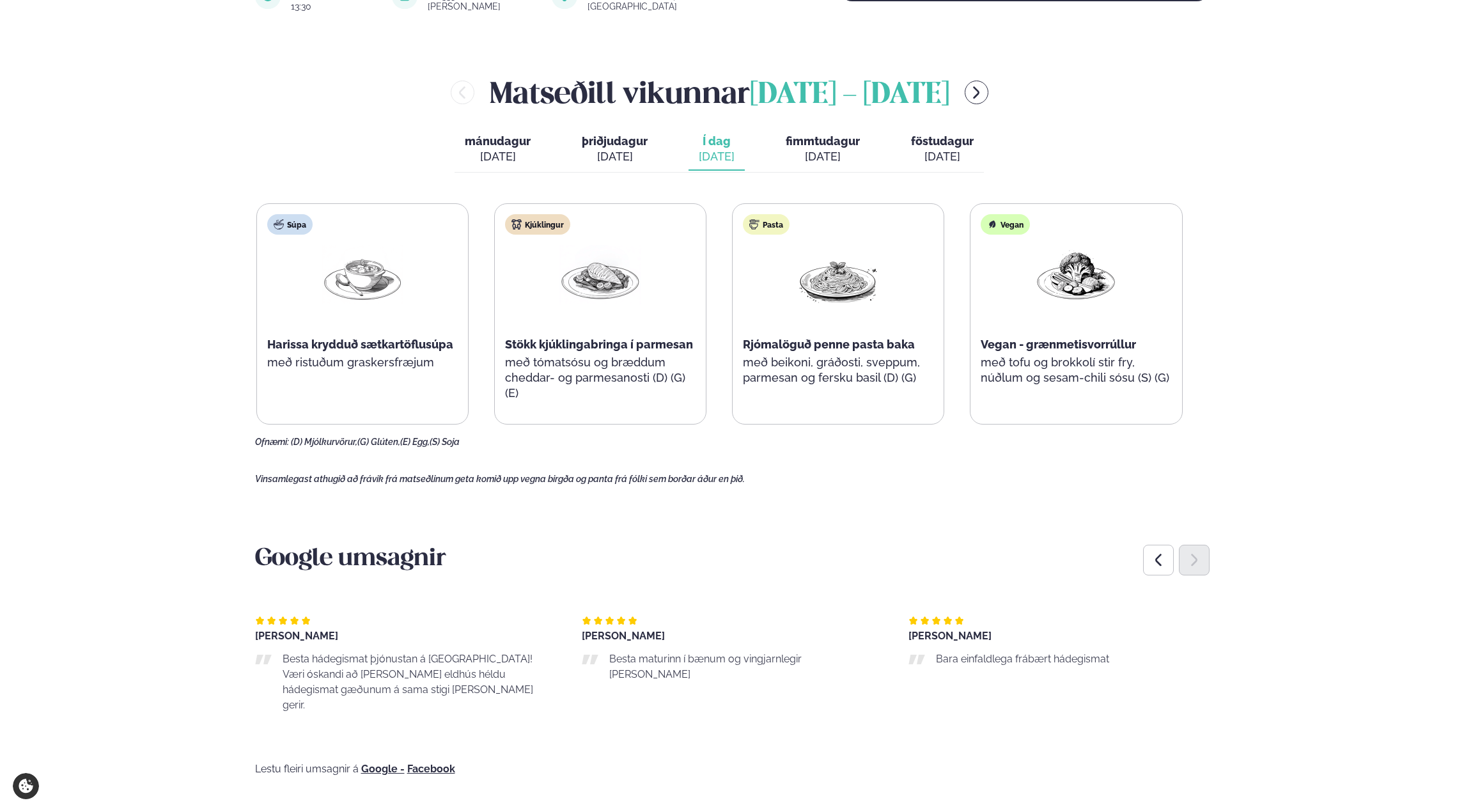
scroll to position [512, 0]
click at [659, 596] on div "[PERSON_NAME] Besta maturinn í [GEOGRAPHIC_DATA] og vingjarnlegir [PERSON_NAME]" at bounding box center [707, 670] width 301 height 149
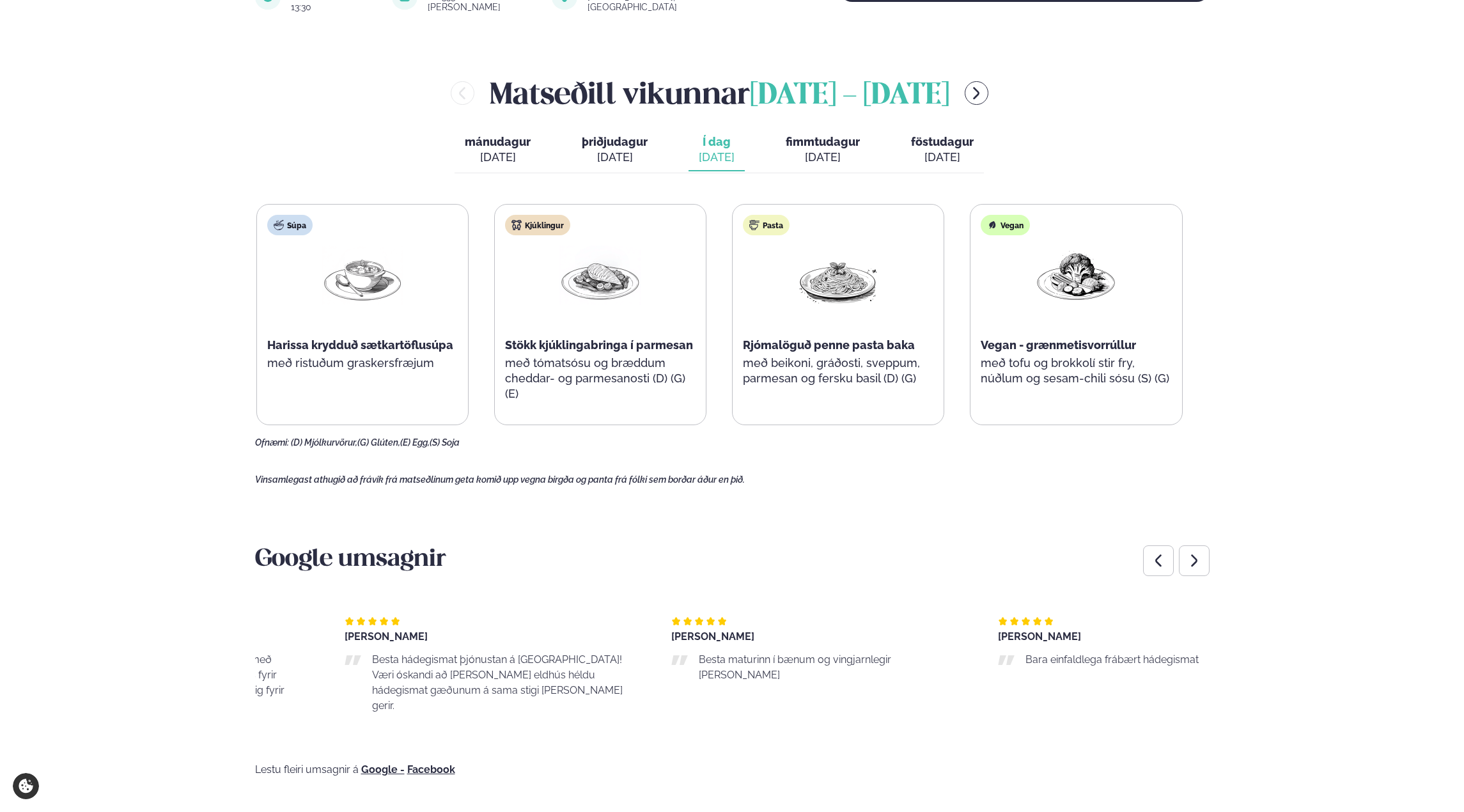
click at [718, 654] on span "Besta maturinn í bænum og vingjarnlegir [PERSON_NAME]" at bounding box center [795, 667] width 193 height 27
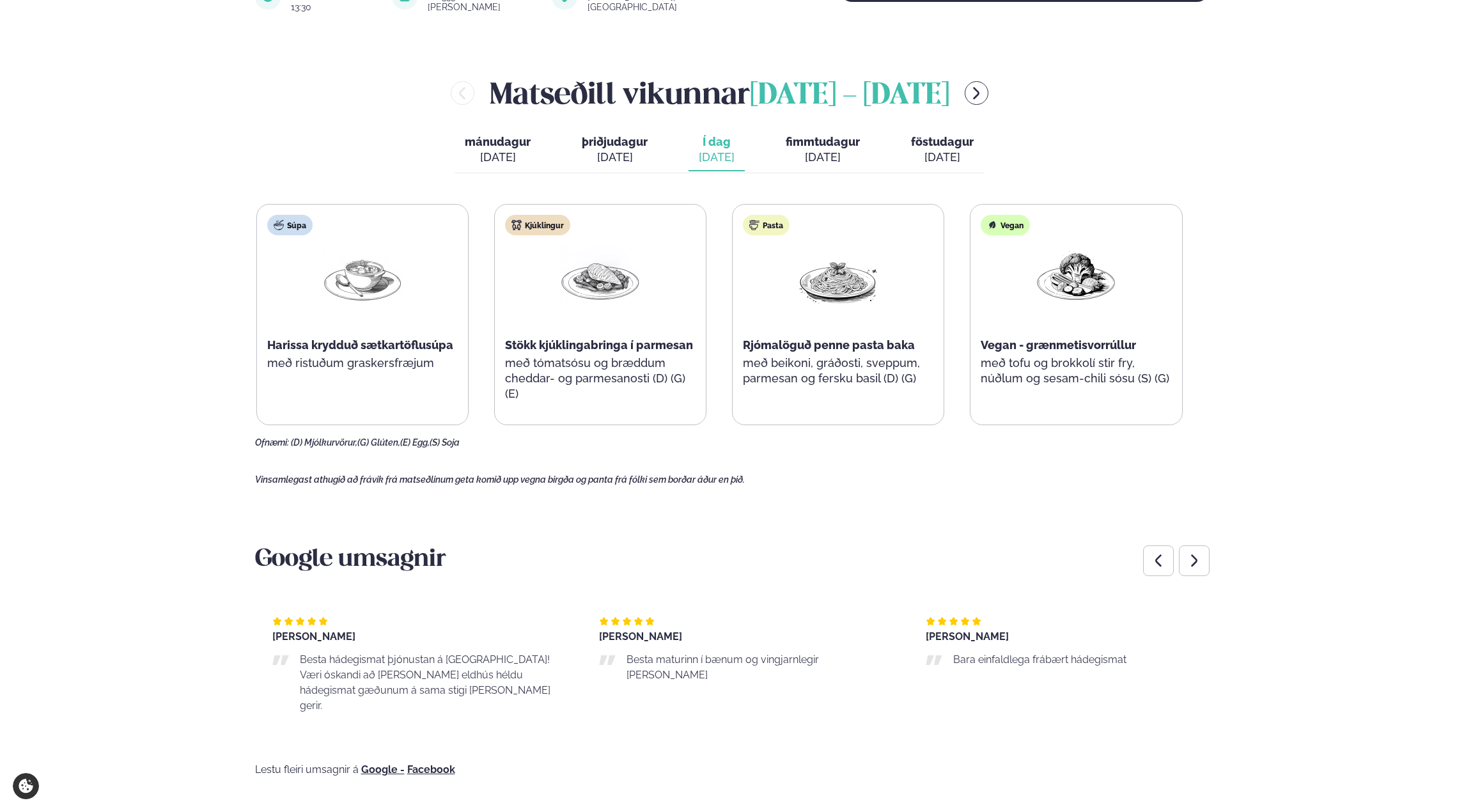
click at [771, 654] on div "[PERSON_NAME] Besta maturinn í [GEOGRAPHIC_DATA] og vingjarnlegir [PERSON_NAME]" at bounding box center [750, 649] width 301 height 67
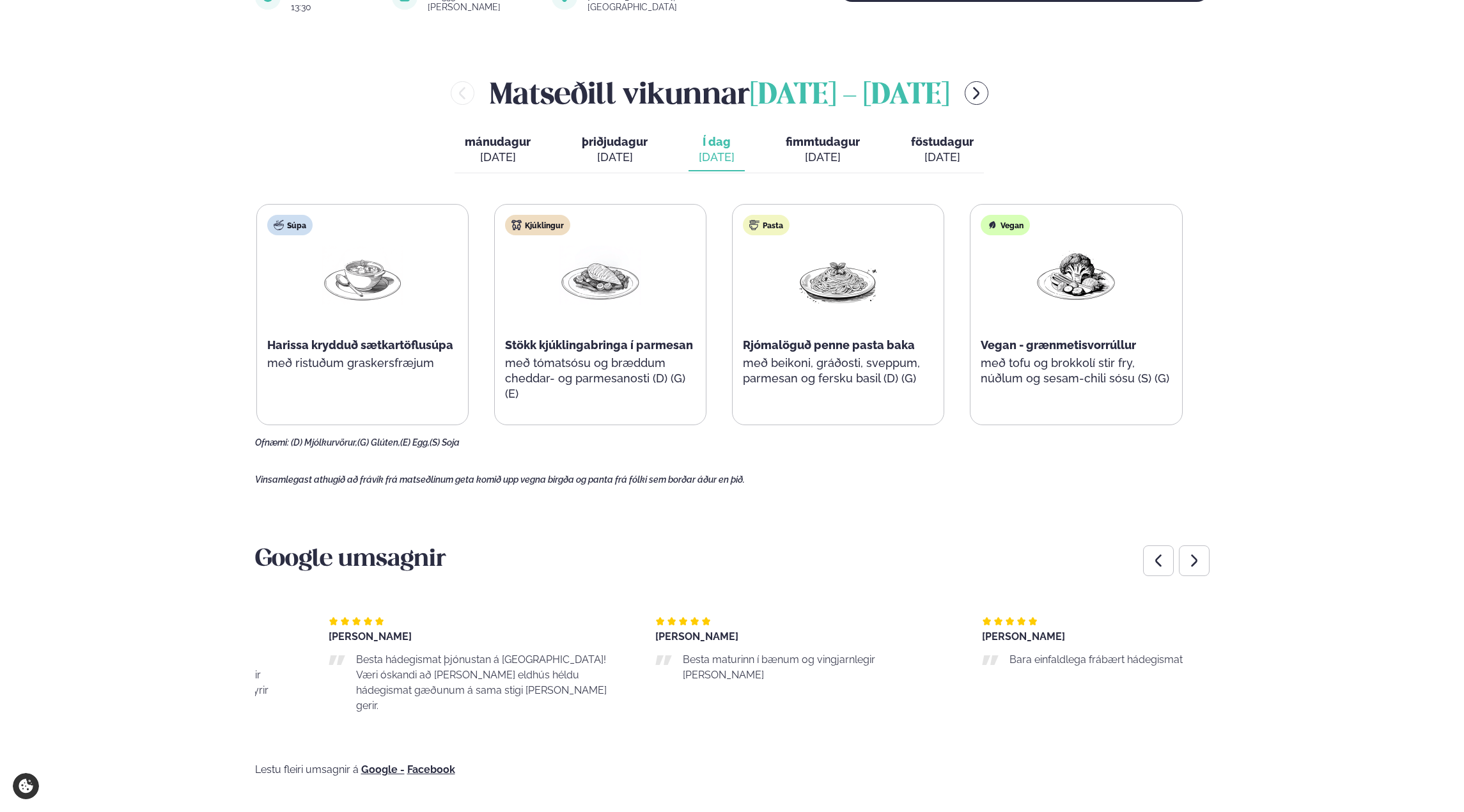
click at [676, 652] on div "Besta maturinn í bænum og vingjarnlegir [PERSON_NAME]" at bounding box center [806, 667] width 301 height 30
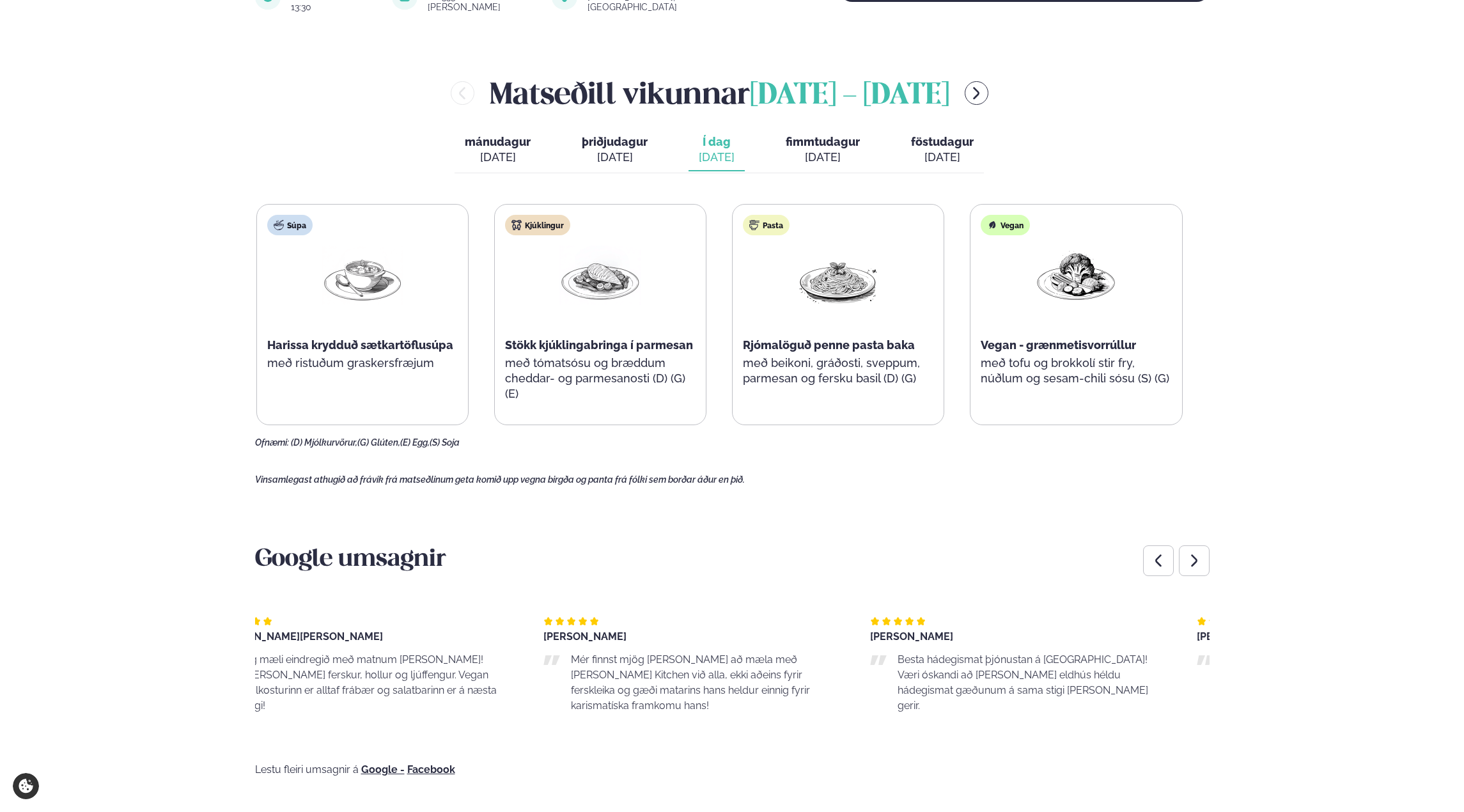
click at [1135, 670] on div "[PERSON_NAME] Besta hádegismat þjónustan á [GEOGRAPHIC_DATA]! Væri óskandi að […" at bounding box center [1021, 665] width 301 height 97
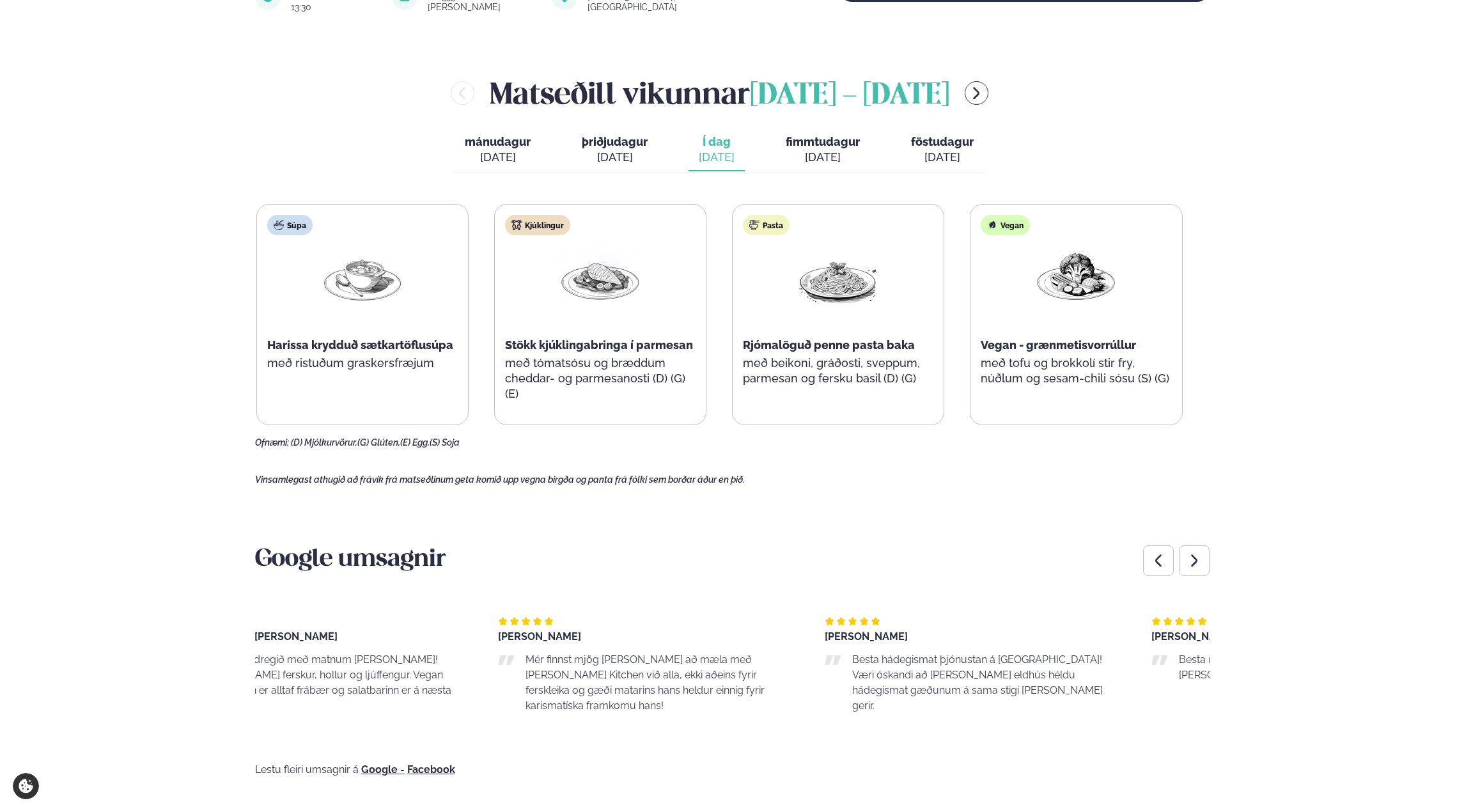
click at [678, 655] on p "Mér finnst mjög [PERSON_NAME] að mæla með [PERSON_NAME] Kitchen við alla, ekki …" at bounding box center [662, 682] width 274 height 62
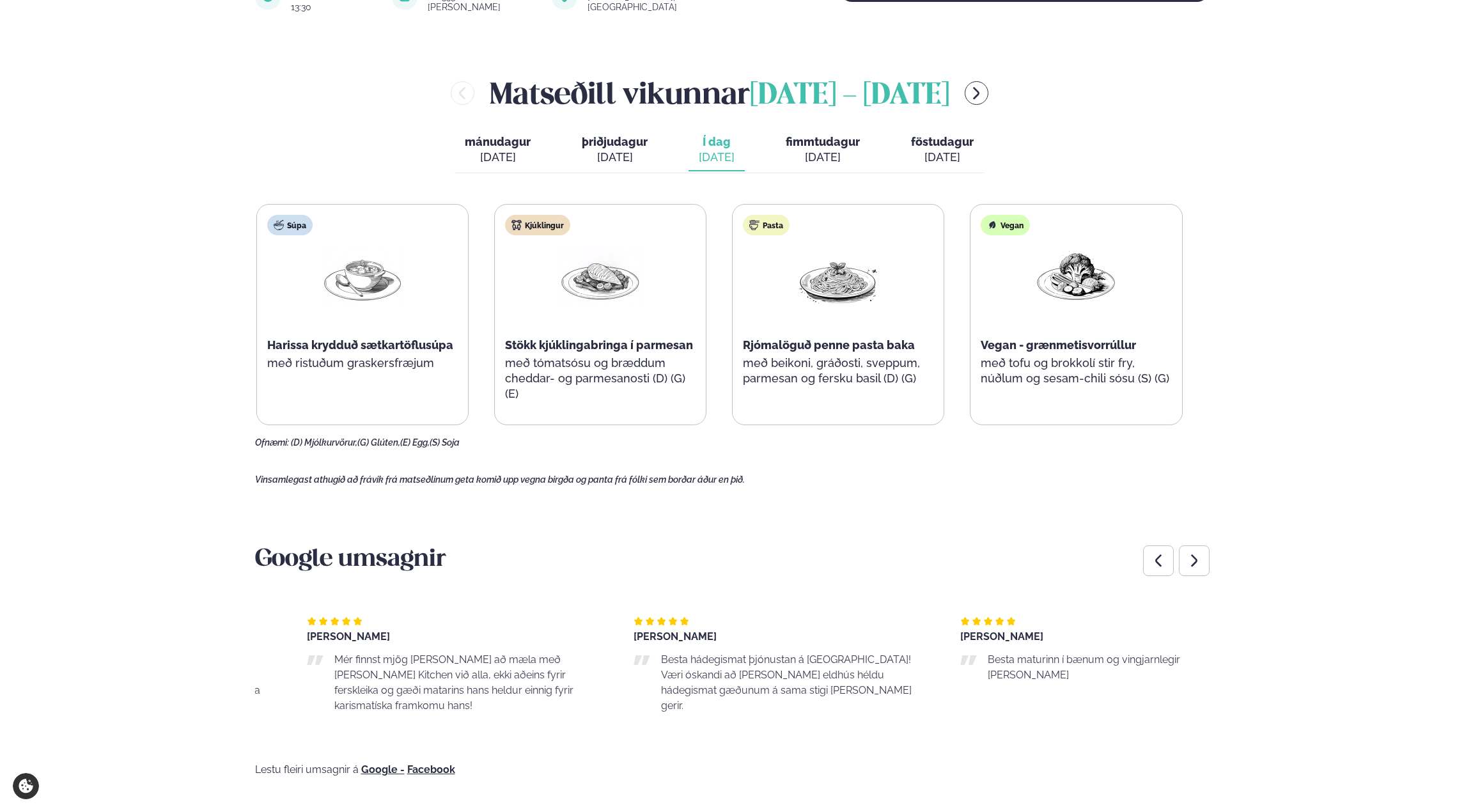
click at [242, 639] on main "[PERSON_NAME] / Matseðill / Katrínartún 4 [PERSON_NAME] í [GEOGRAPHIC_DATA] - K…" at bounding box center [732, 529] width 1031 height 2081
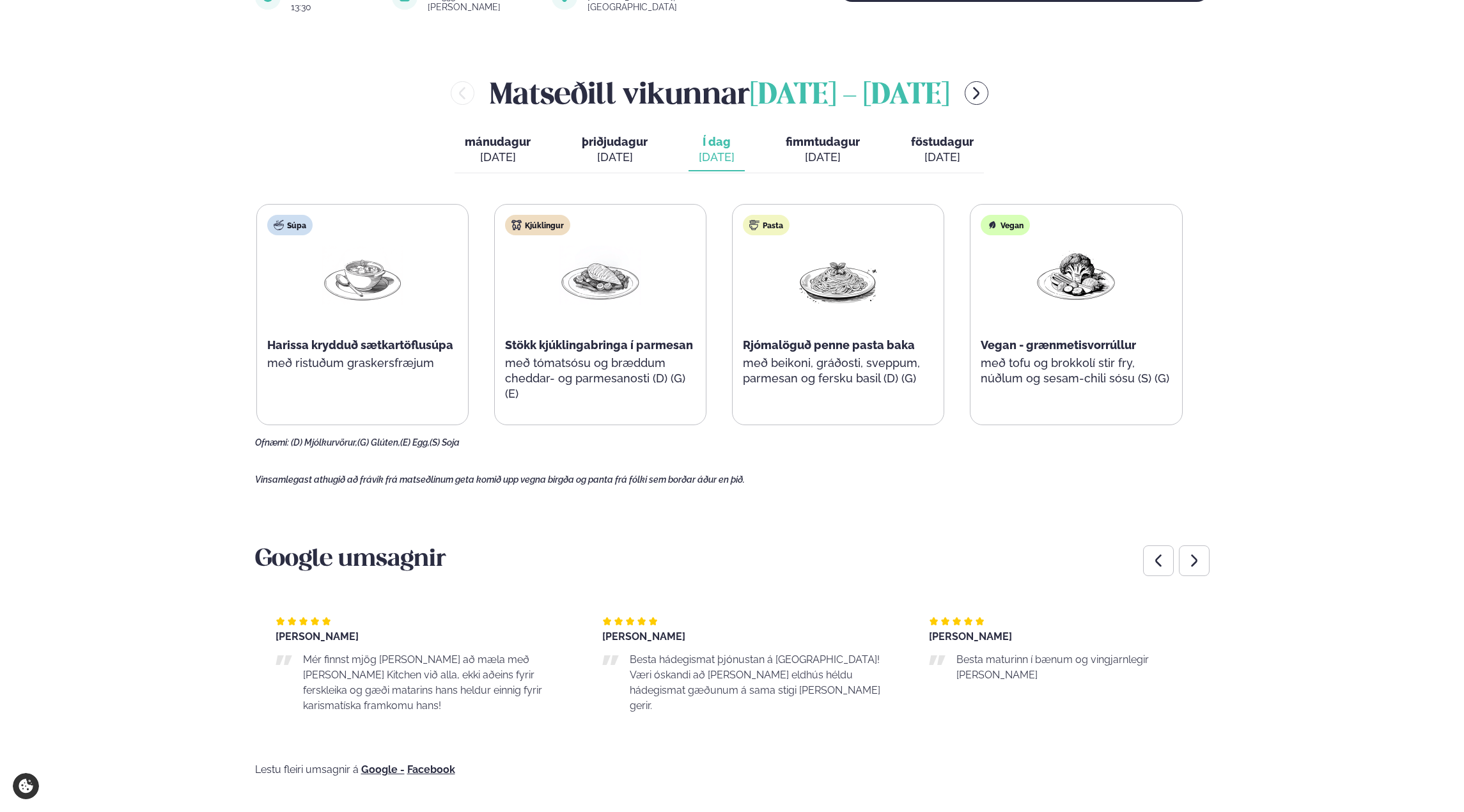
click at [717, 737] on div "Google umsagnir [PERSON_NAME] Alltaf að hlakka til að fá hádegismat hjá [PERSON…" at bounding box center [732, 660] width 955 height 230
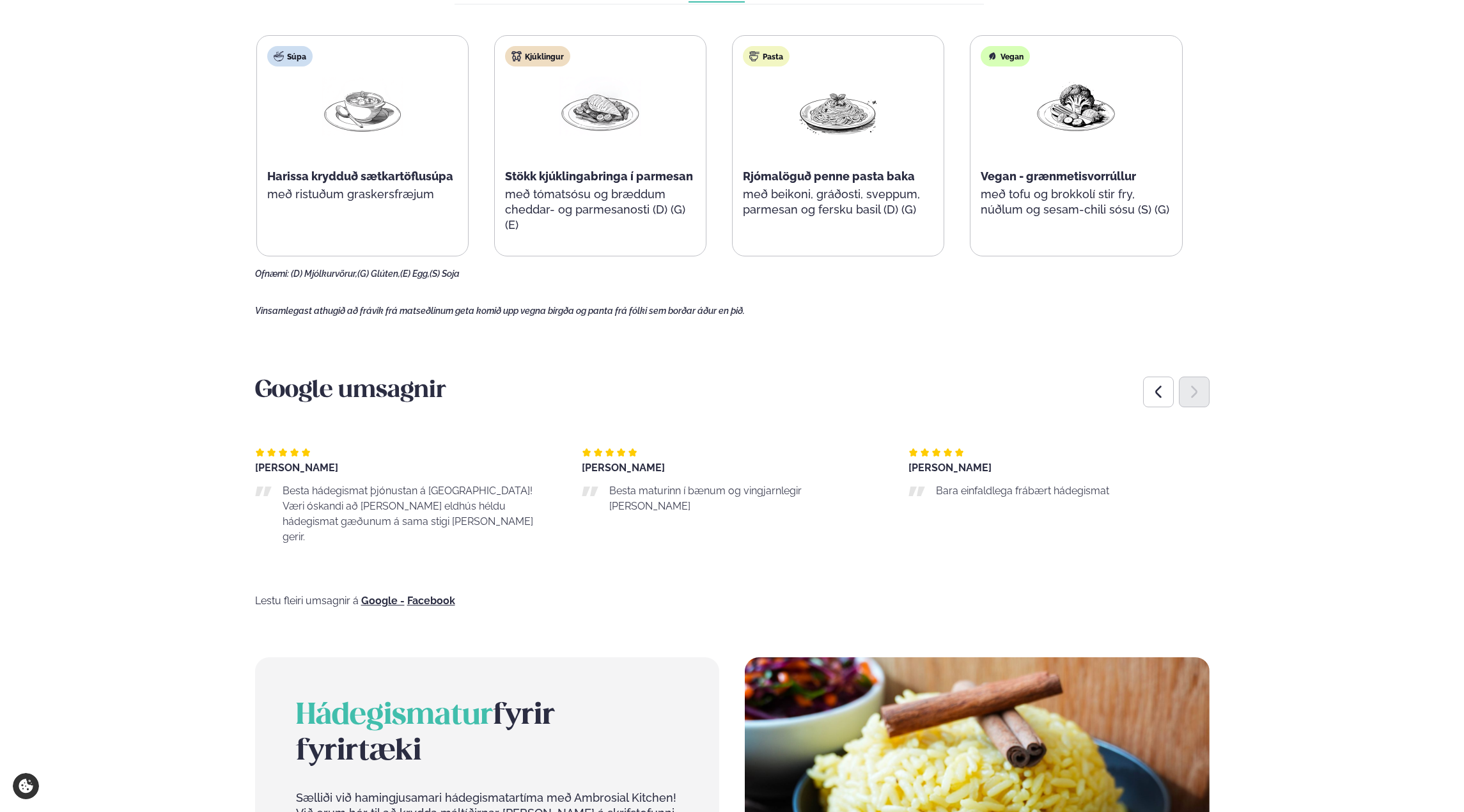
scroll to position [703, 0]
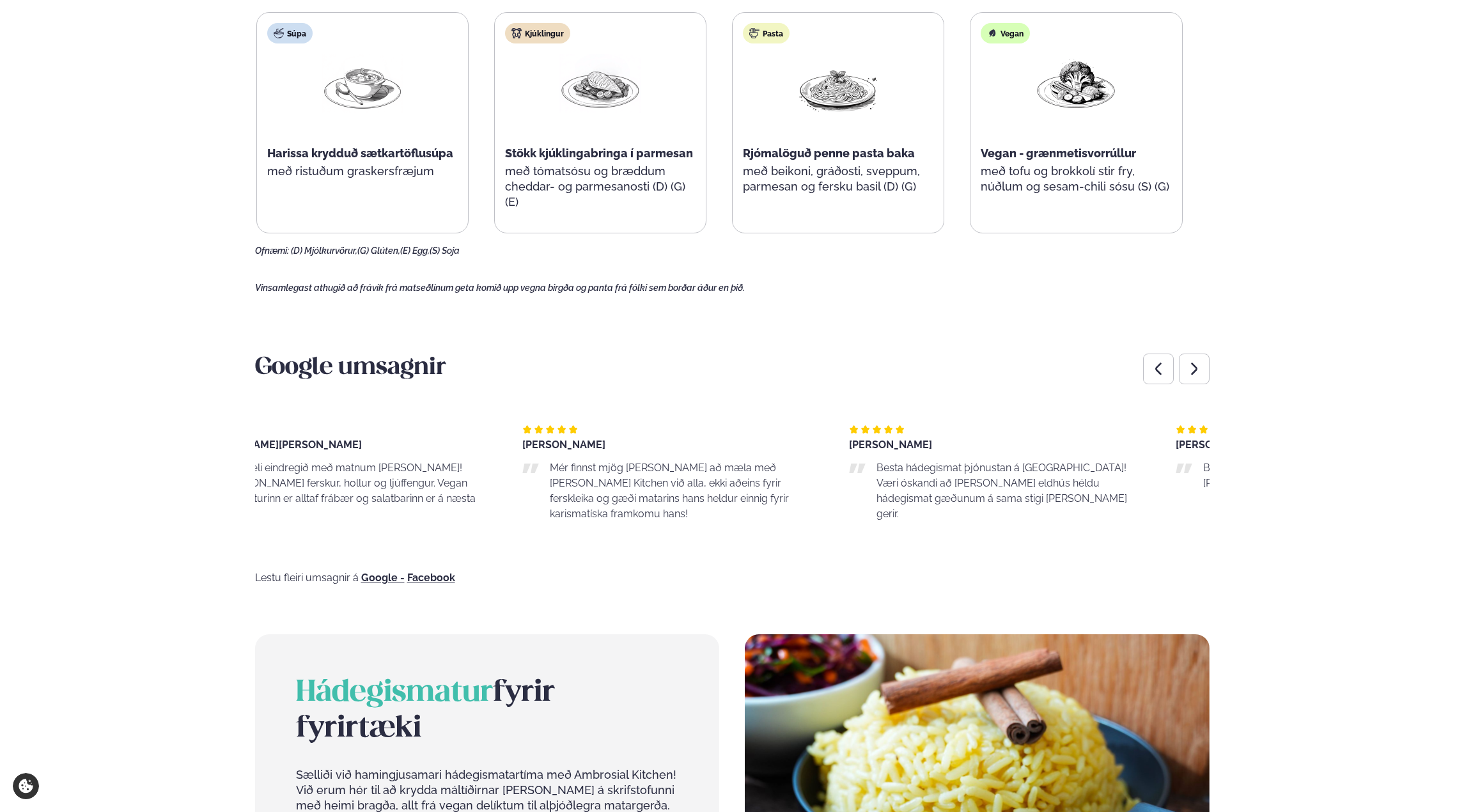
click at [1095, 512] on div "[PERSON_NAME] Besta hádegismat þjónustan á [GEOGRAPHIC_DATA]! Væri óskandi að […" at bounding box center [1000, 478] width 301 height 149
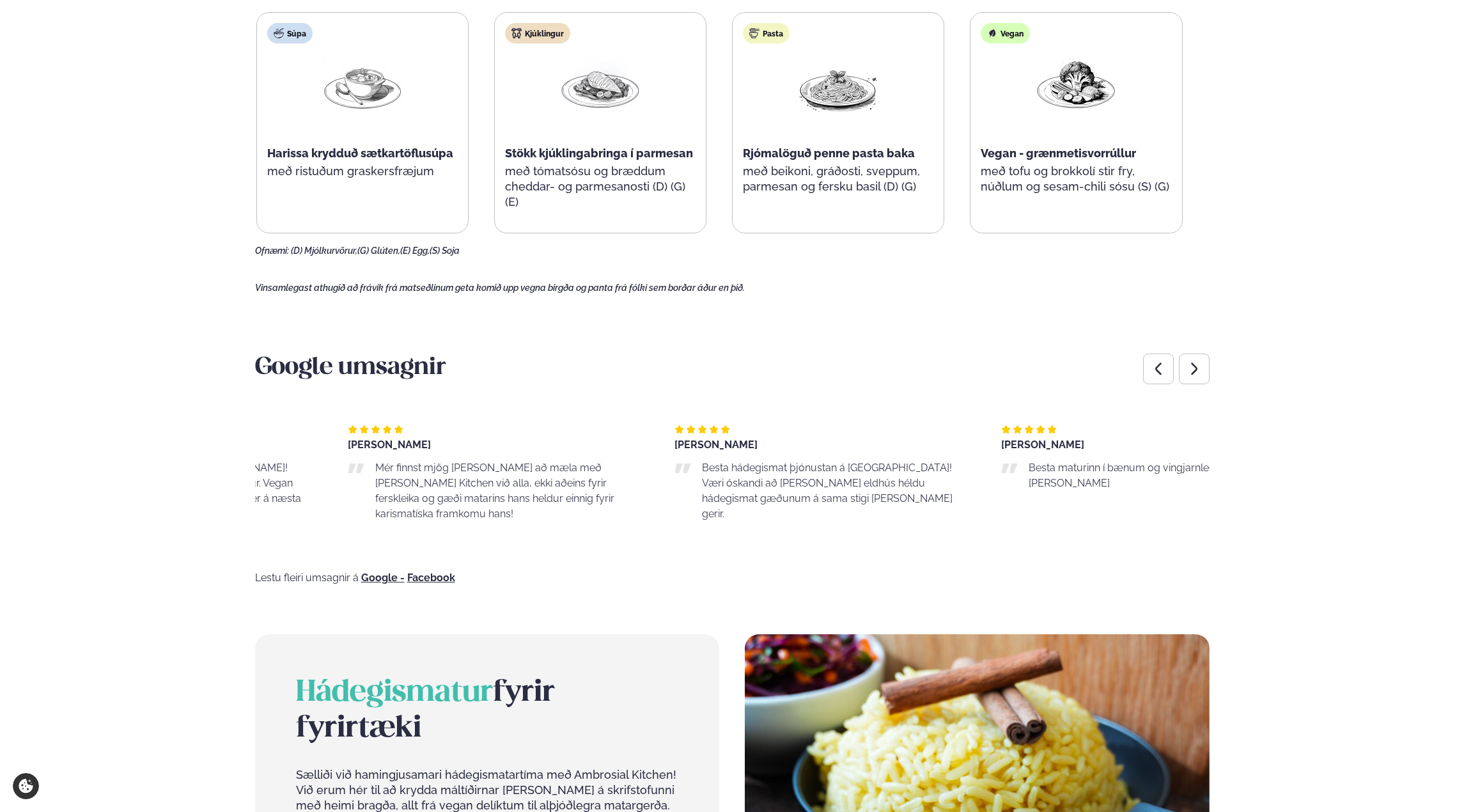
click at [558, 479] on p "Mér finnst mjög [PERSON_NAME] að mæla með [PERSON_NAME] Kitchen við alla, ekki …" at bounding box center [512, 491] width 274 height 62
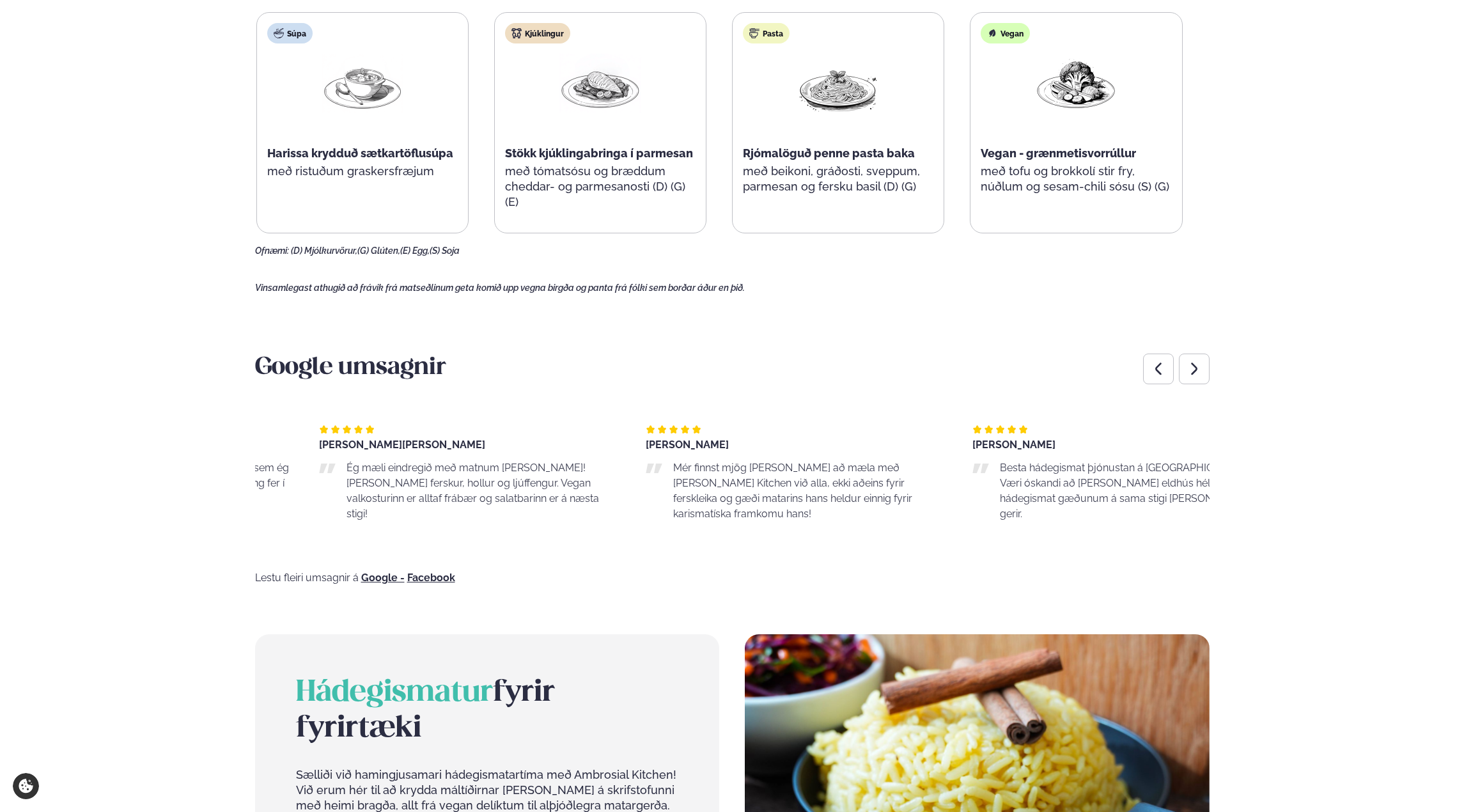
click at [1094, 496] on div "[PERSON_NAME] Besta hádegismat þjónustan á [GEOGRAPHIC_DATA]! Væri óskandi að […" at bounding box center [1123, 478] width 301 height 149
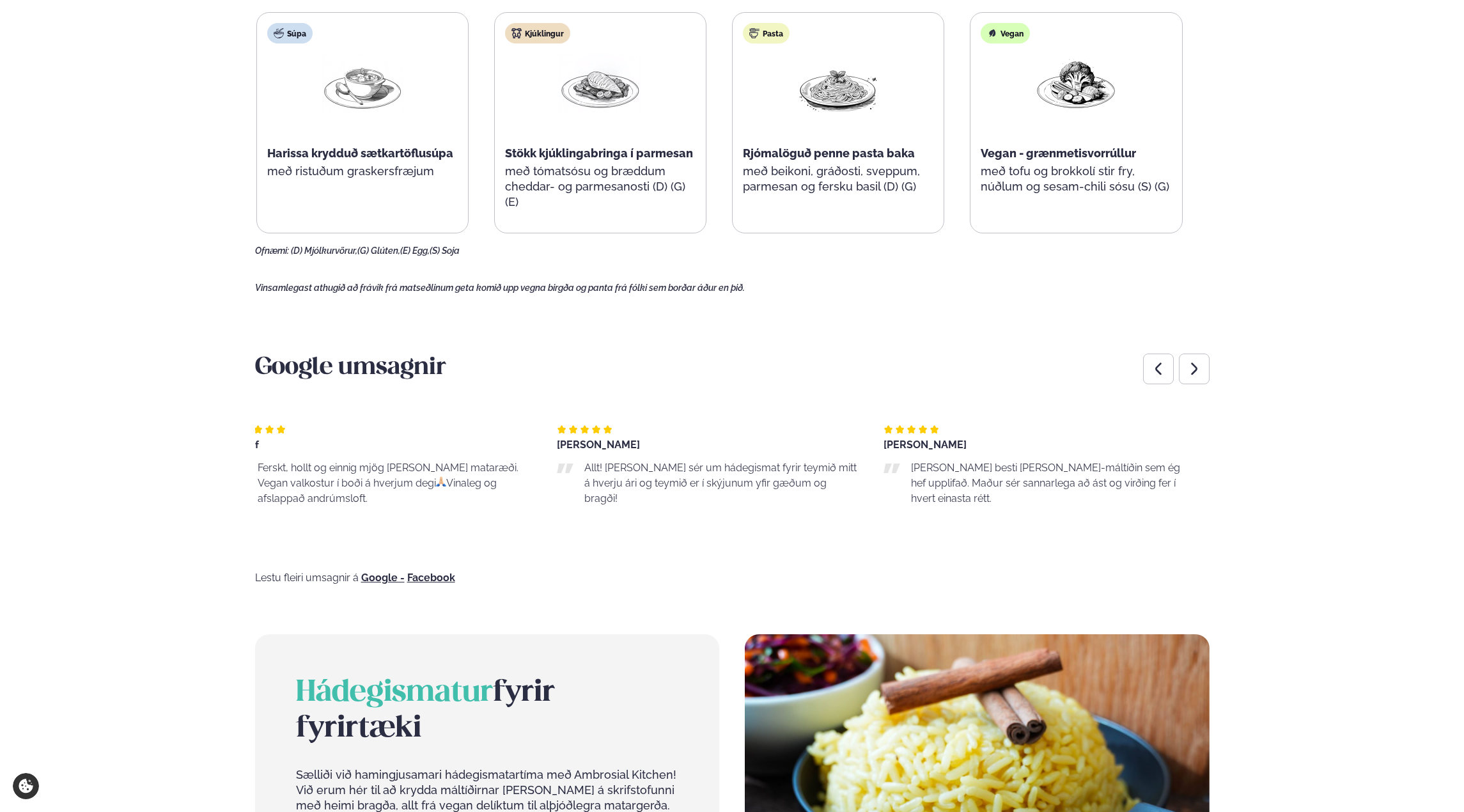
click at [1463, 557] on html "About cookies on this site We use cookies to collect and analyse information on…" at bounding box center [732, 470] width 1464 height 2345
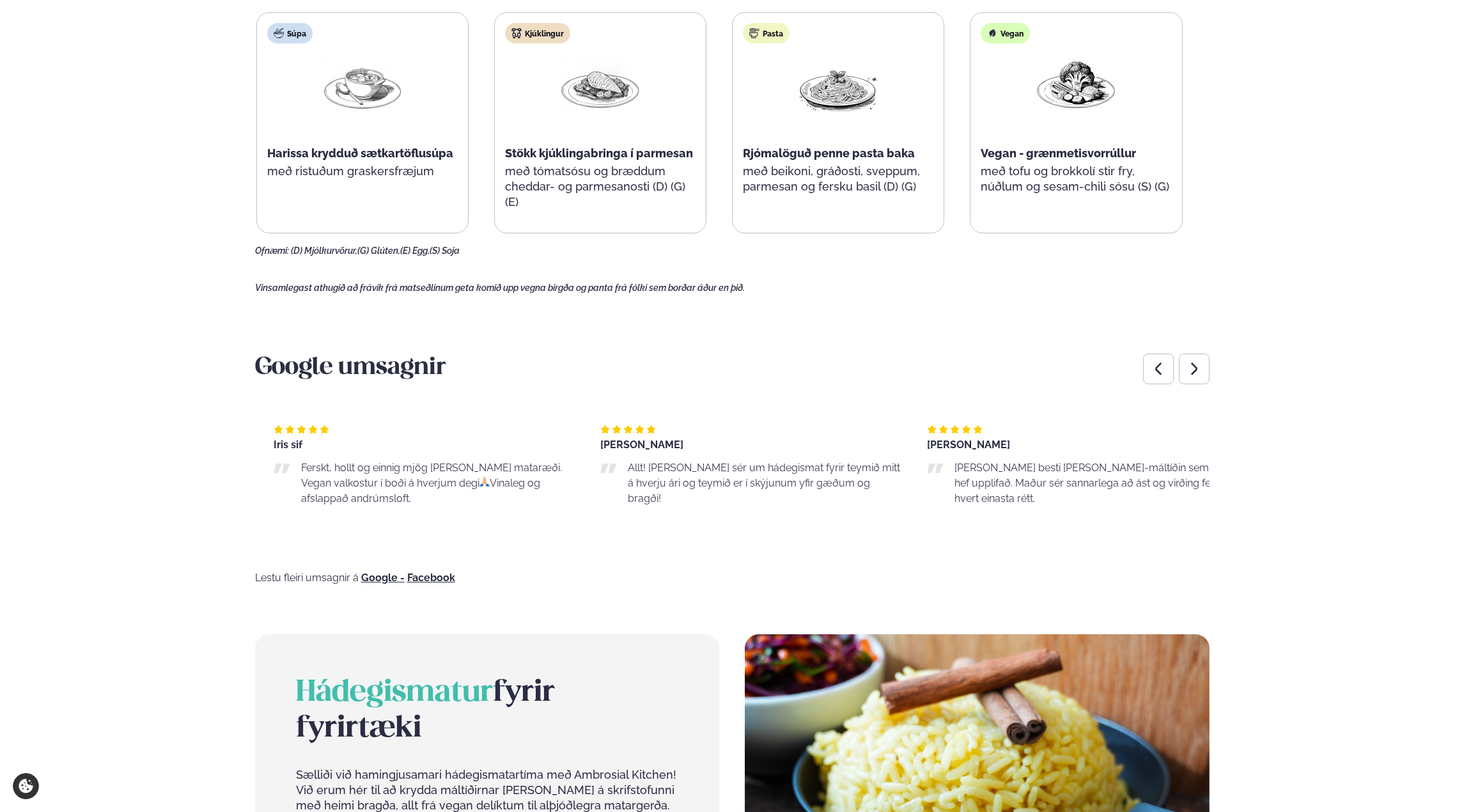
click at [817, 501] on div "[PERSON_NAME] Allt! [PERSON_NAME] sér um hádegismat fyrir teymið mitt á hverju …" at bounding box center [751, 478] width 301 height 149
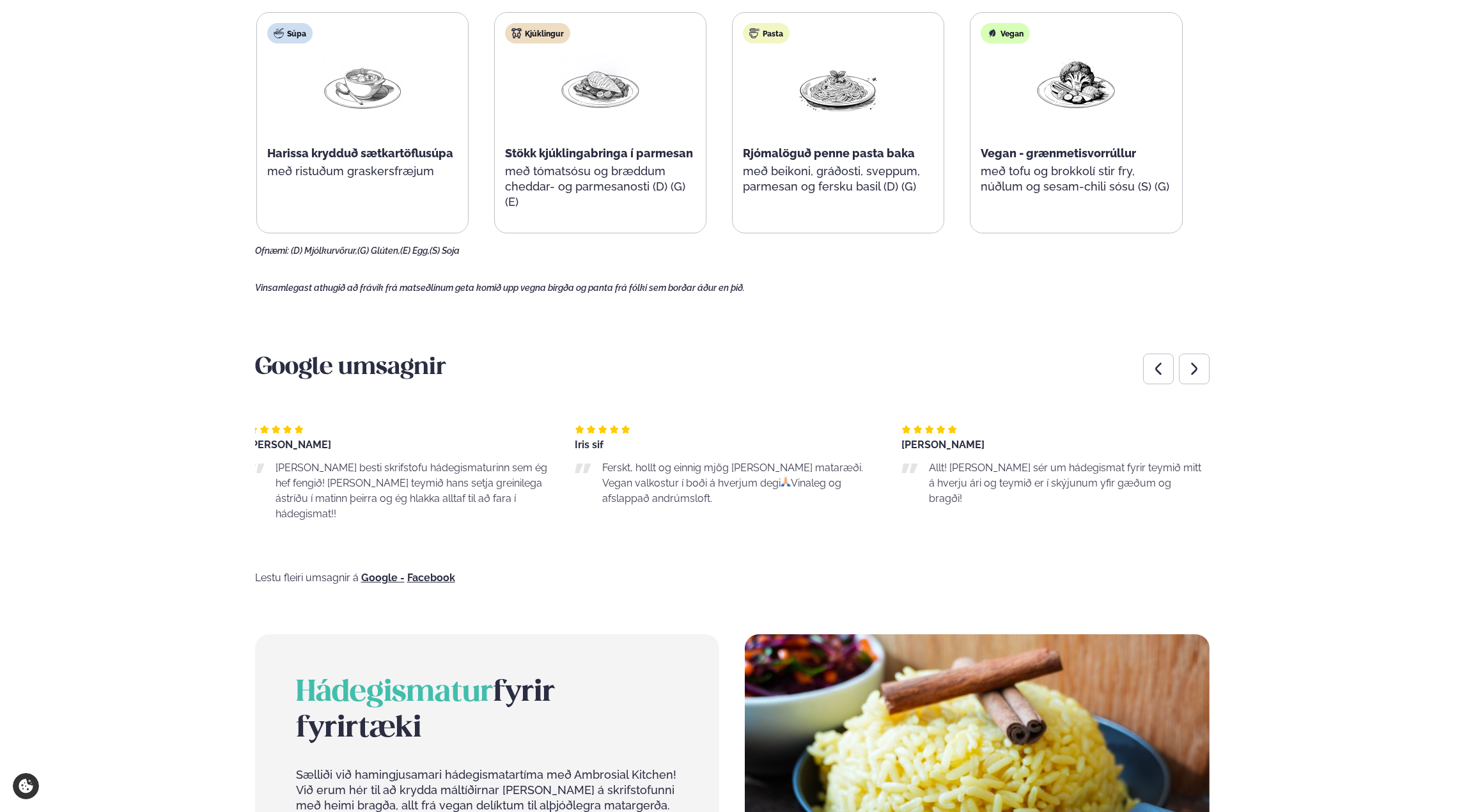
click at [1092, 480] on p "Allt! [PERSON_NAME] sér um hádegismat fyrir teymið mitt á hverju ári og teymið …" at bounding box center [1066, 483] width 274 height 46
click at [1019, 475] on span "Allt! [PERSON_NAME] sér um hádegismat fyrir teymið mitt á hverju ári og teymið …" at bounding box center [1065, 483] width 272 height 43
click at [1007, 473] on span "Allt! [PERSON_NAME] sér um hádegismat fyrir teymið mitt á hverju ári og teymið …" at bounding box center [1079, 483] width 272 height 43
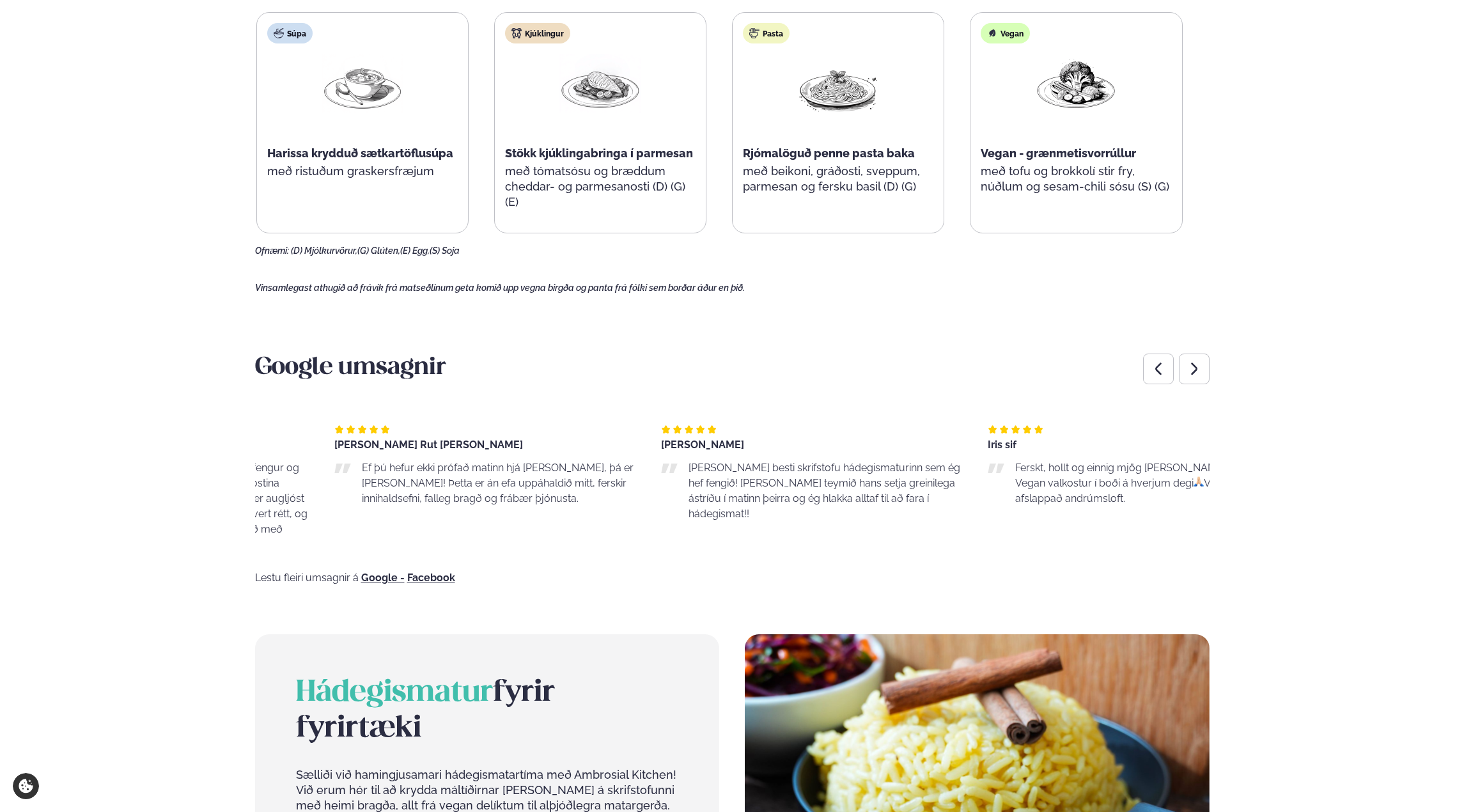
click at [1103, 505] on div "Iris sif Ferskt, hollt og einnig mjög [PERSON_NAME] mataræði. Vegan valkostur í…" at bounding box center [1138, 478] width 301 height 149
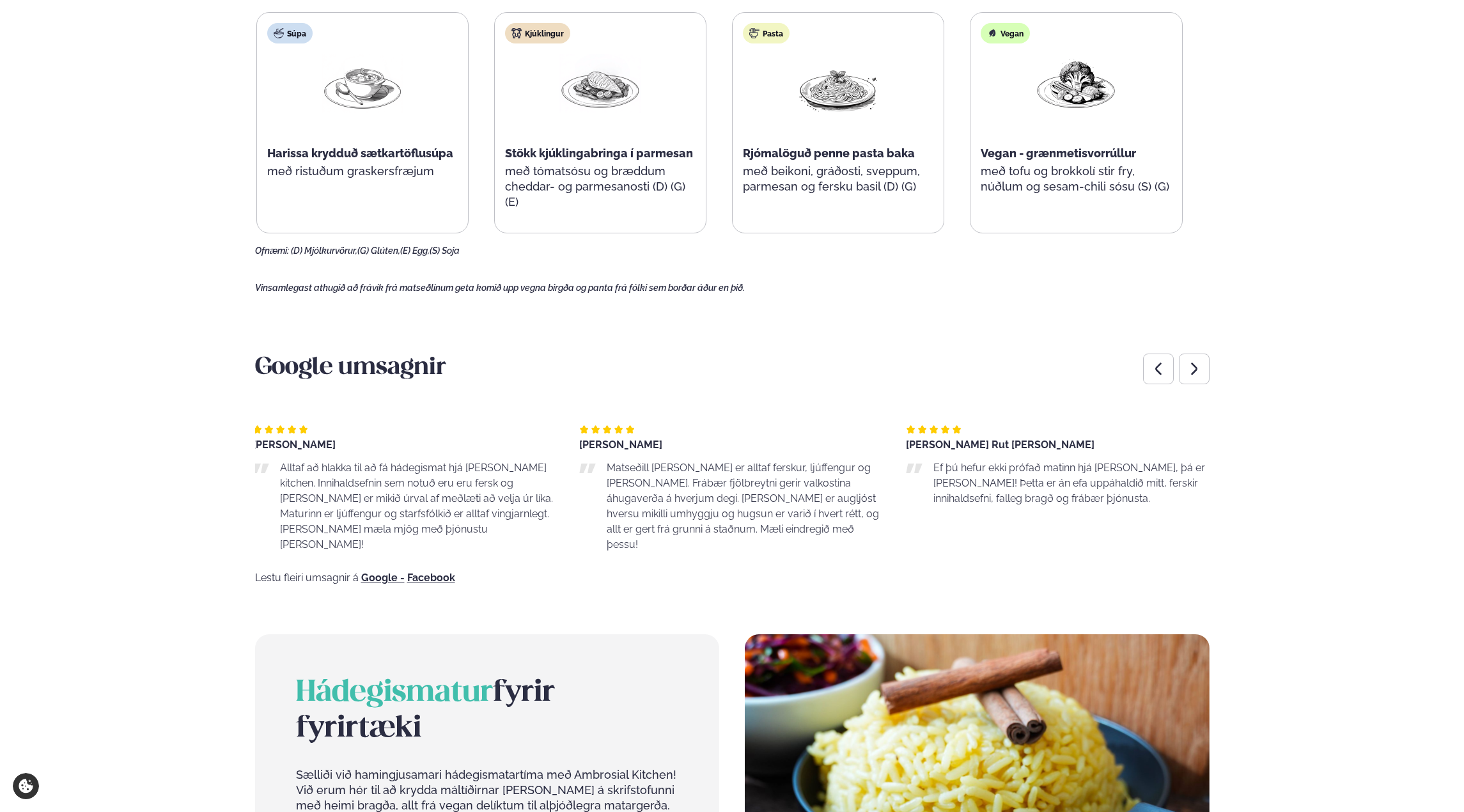
click at [1257, 498] on div "Þjónusta Hádegismatur fyrir fyrirtæki Fyrirtækja veitingar Einkapartý Matseðill…" at bounding box center [732, 470] width 1464 height 2345
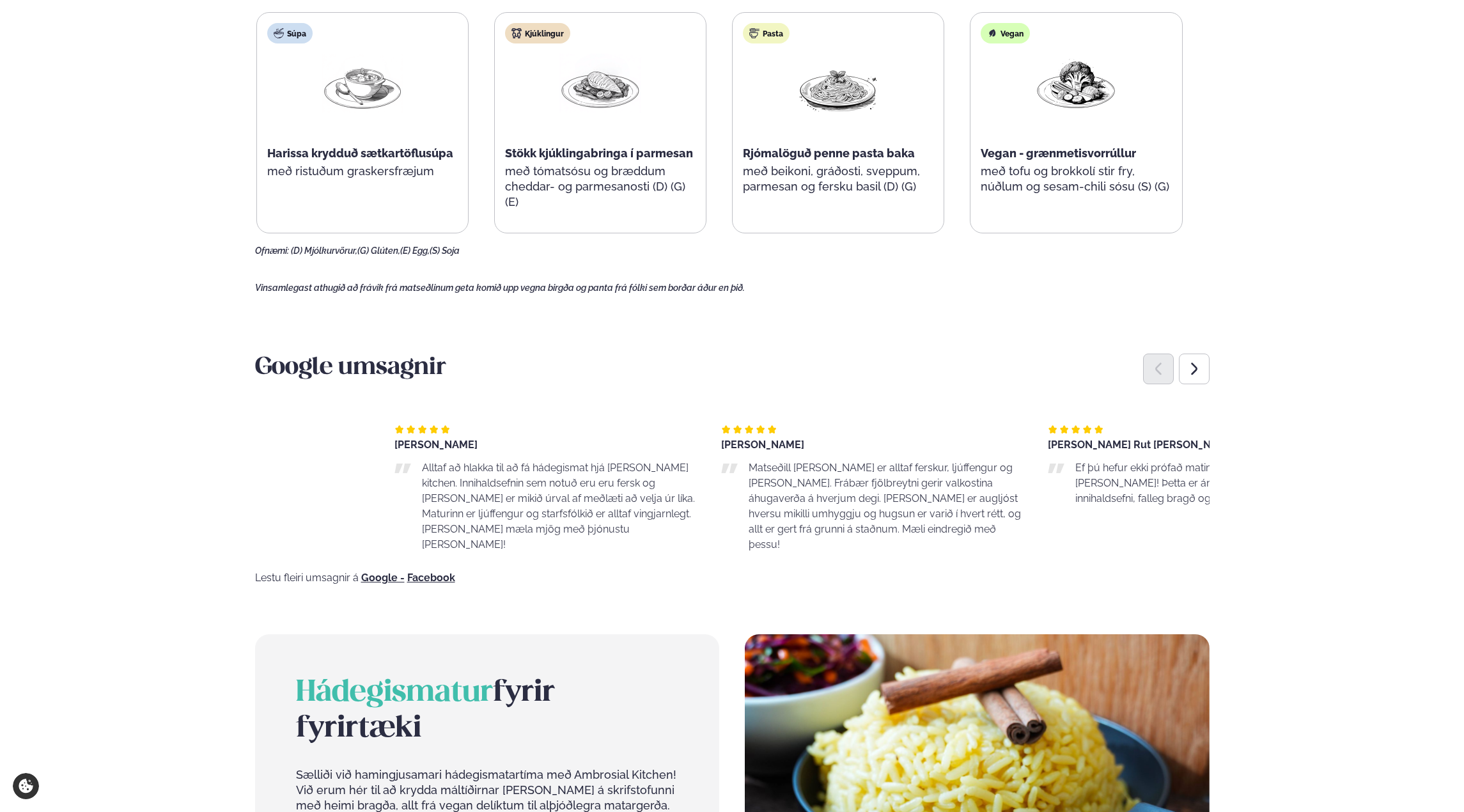
click at [1142, 505] on div "Pidsinee Einarsdottir Alltaf að hlakka til að fá hádegismat hjá [PERSON_NAME] k…" at bounding box center [872, 478] width 955 height 149
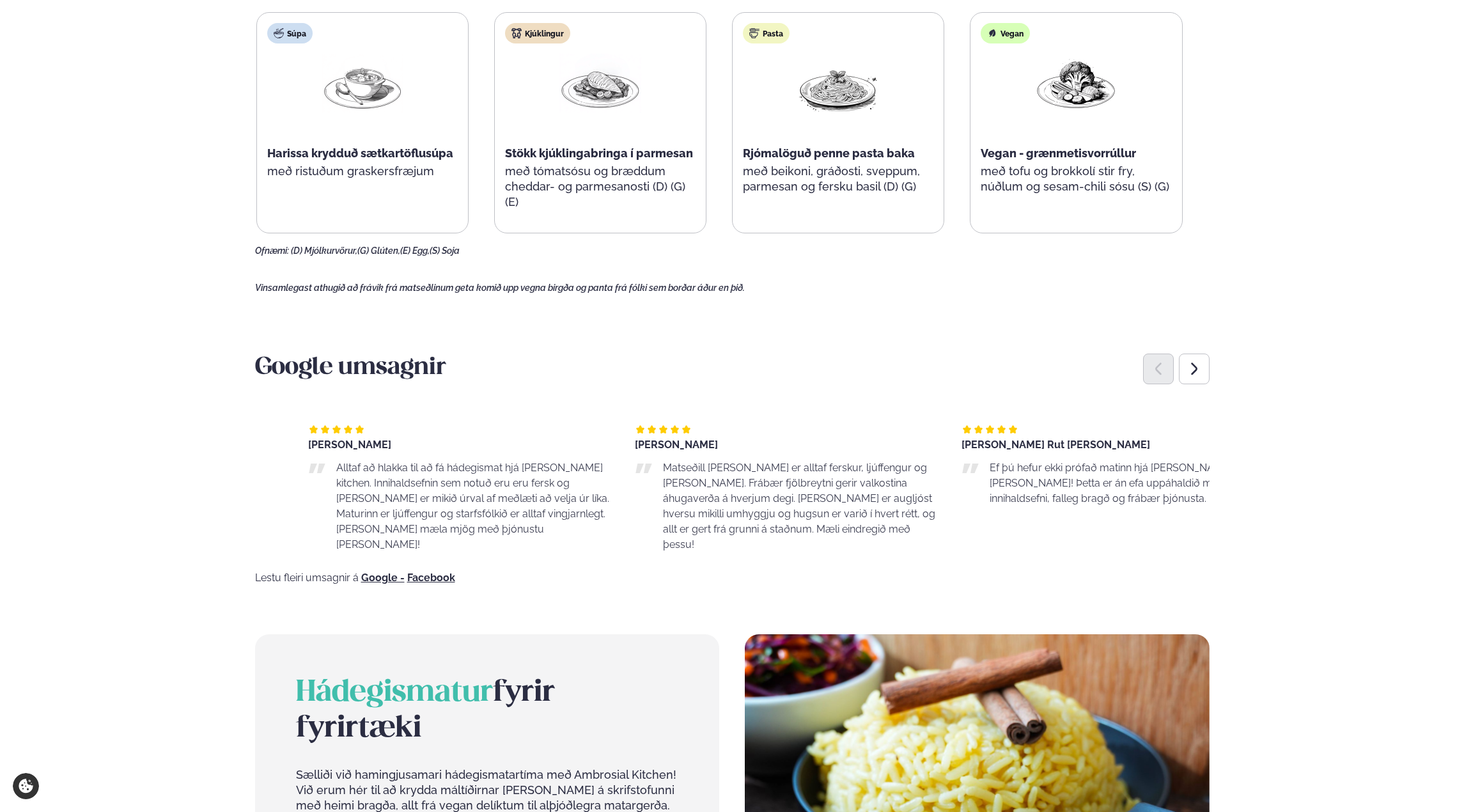
click at [756, 468] on span "Matseðill [PERSON_NAME] er alltaf ferskur, ljúffengur og [PERSON_NAME]. Frábær …" at bounding box center [799, 506] width 272 height 89
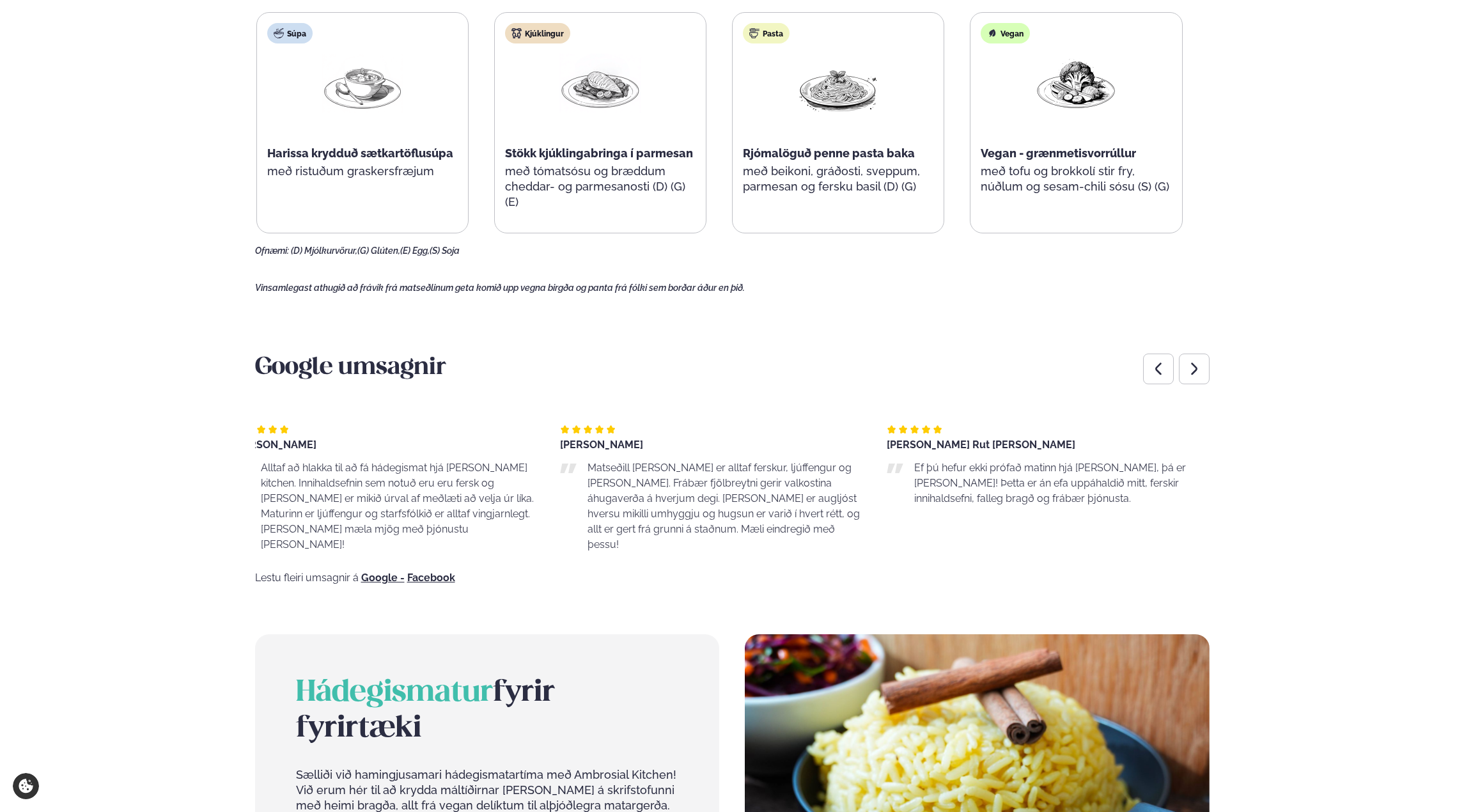
click at [711, 487] on span "Matseðill [PERSON_NAME] er alltaf ferskur, ljúffengur og [PERSON_NAME]. Frábær …" at bounding box center [724, 506] width 272 height 89
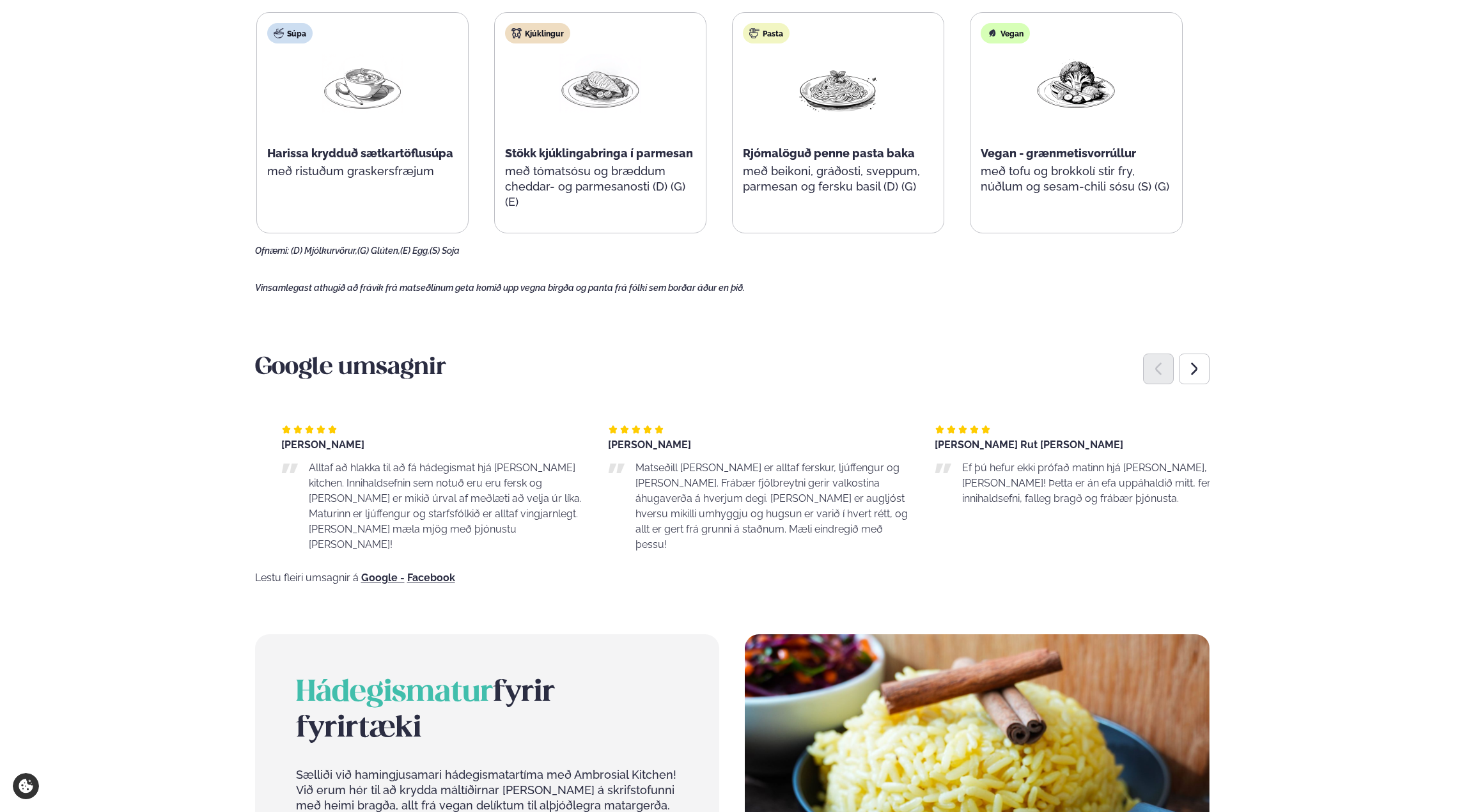
click at [733, 475] on span "Matseðill [PERSON_NAME] er alltaf ferskur, ljúffengur og [PERSON_NAME]. Frábær …" at bounding box center [772, 506] width 272 height 89
click at [753, 499] on p "Matseðill [PERSON_NAME] er alltaf ferskur, ljúffengur og [PERSON_NAME]. Frábær …" at bounding box center [783, 507] width 274 height 92
click at [750, 507] on span "Matseðill [PERSON_NAME] er alltaf ferskur, ljúffengur og [PERSON_NAME]. Frábær …" at bounding box center [764, 506] width 272 height 89
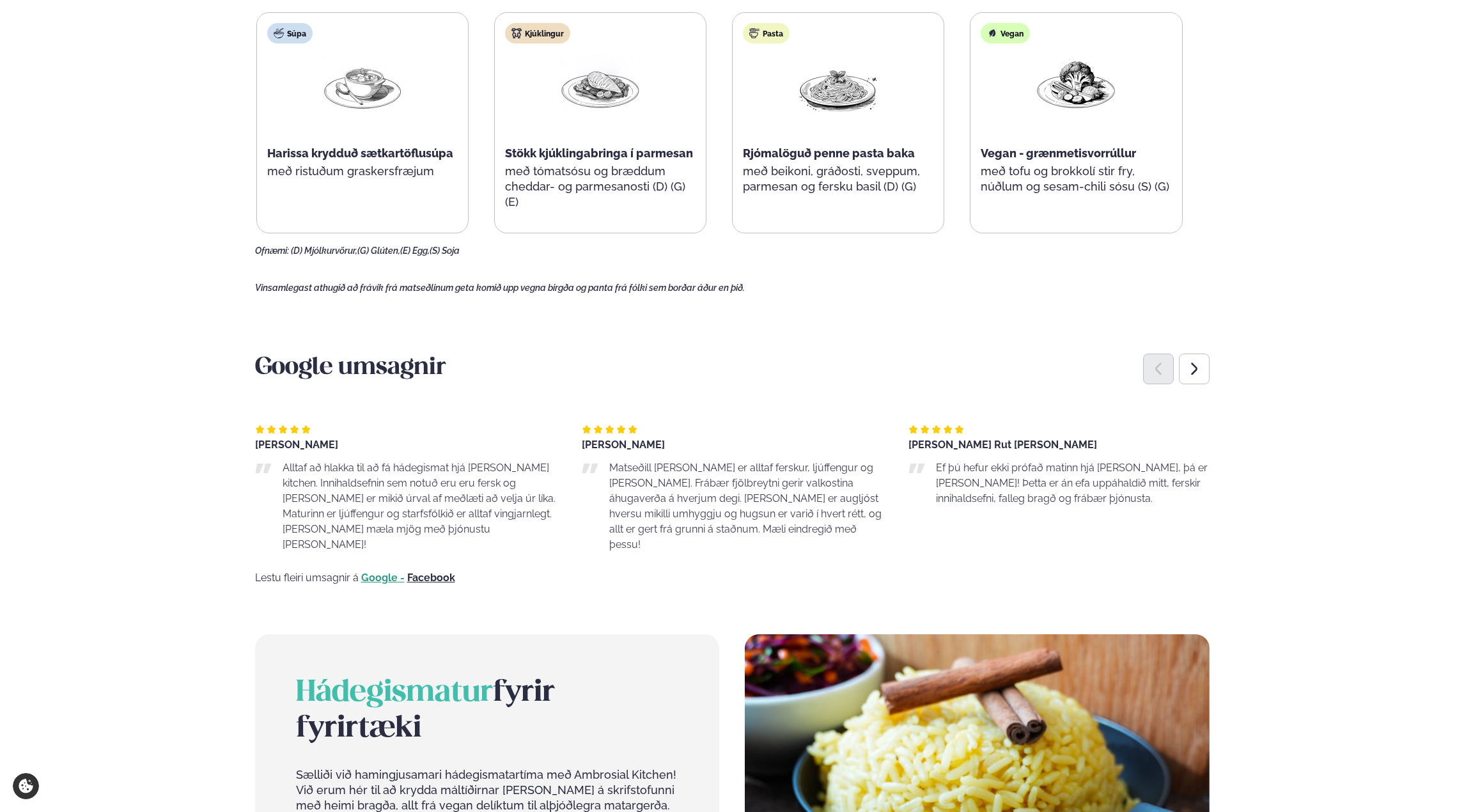
click at [374, 573] on link "Google -" at bounding box center [383, 578] width 43 height 10
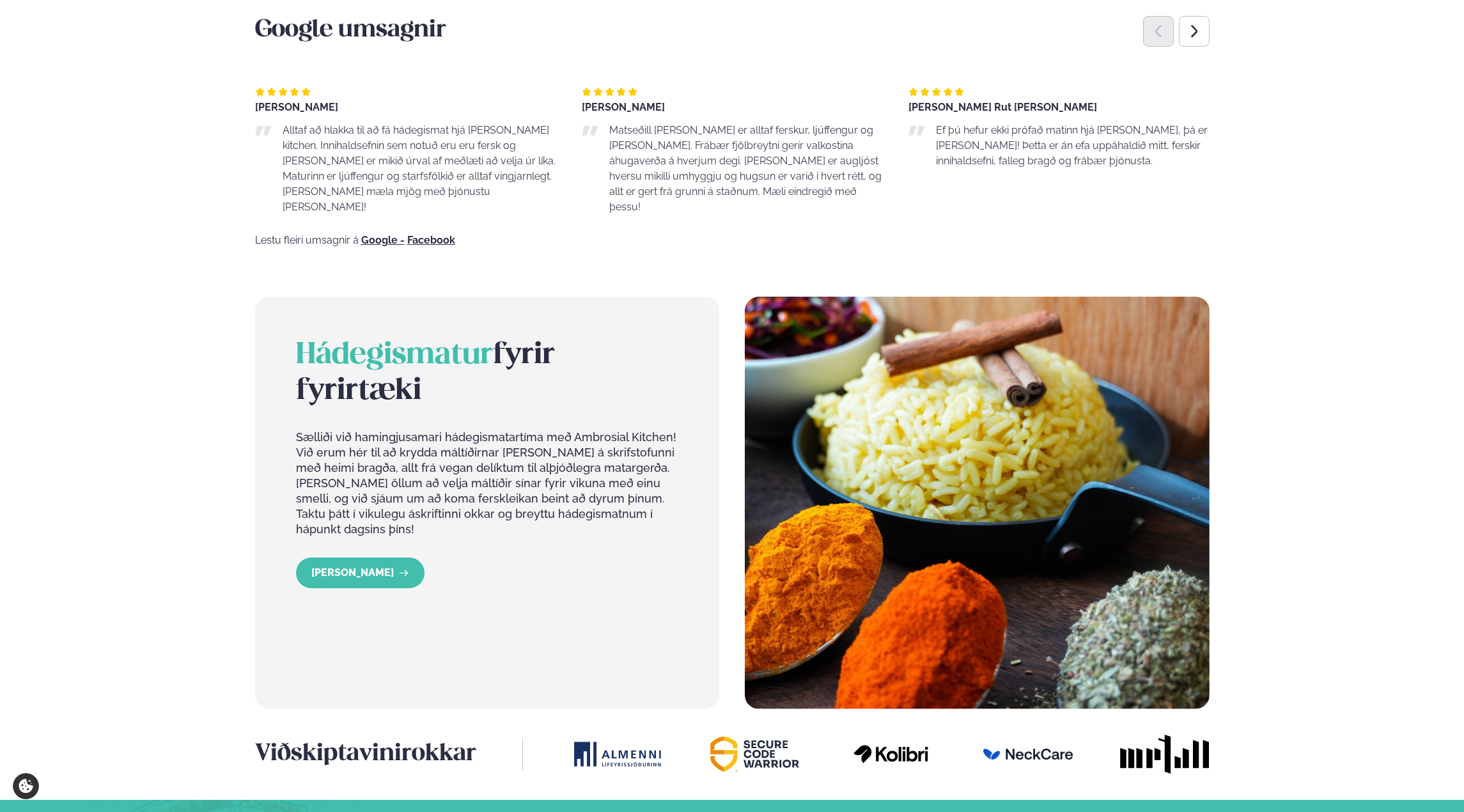
scroll to position [1023, 0]
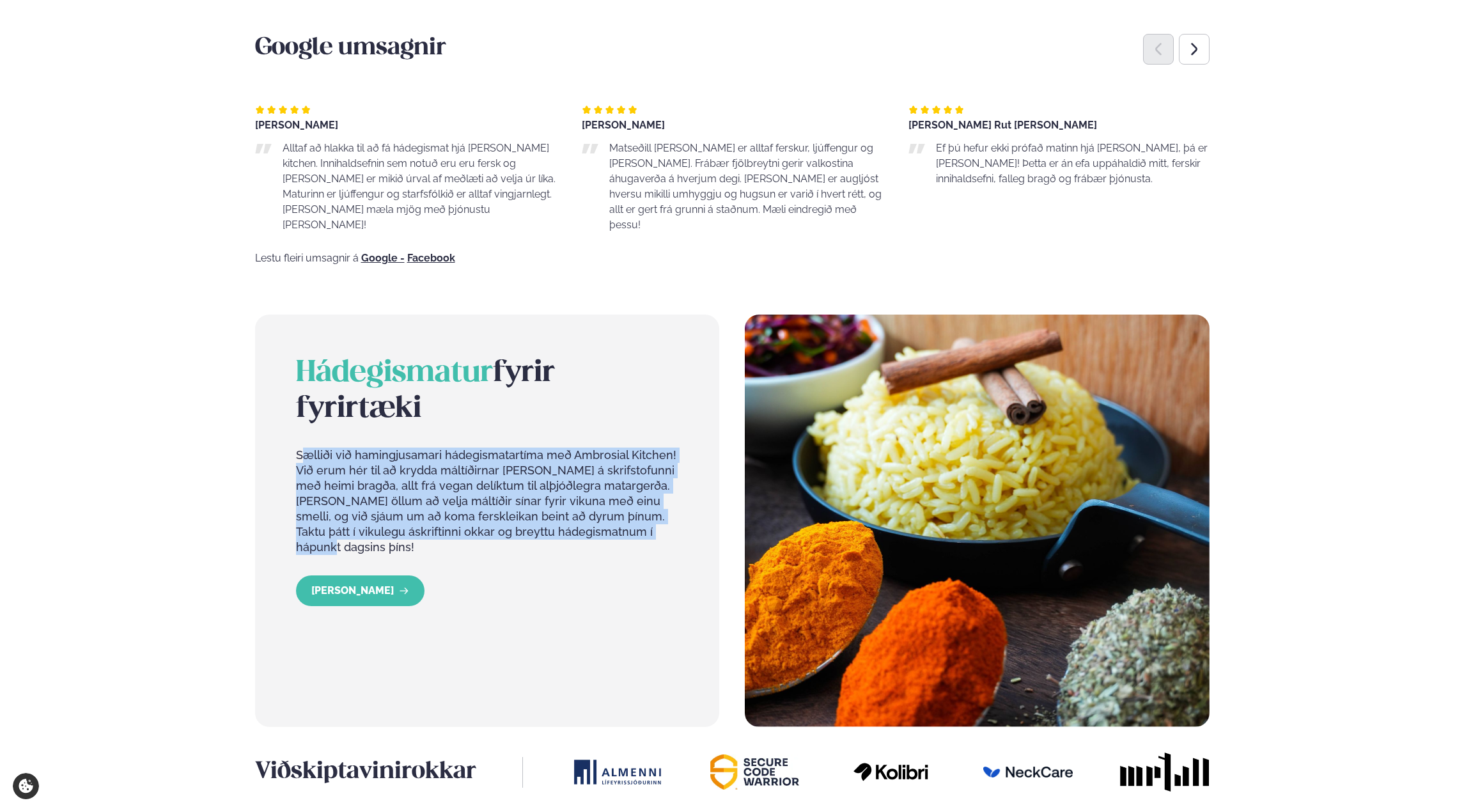
drag, startPoint x: 304, startPoint y: 427, endPoint x: 629, endPoint y: 514, distance: 336.4
click at [629, 514] on div "Hádegismatur fyrir fyrirtæki Sælliði við hamingjusamari hádegismatartíma með Am…" at bounding box center [487, 465] width 383 height 220
click at [617, 510] on p "Sælliði við hamingjusamari hádegismatartíma með Ambrosial Kitchen! Við erum hér…" at bounding box center [487, 501] width 383 height 108
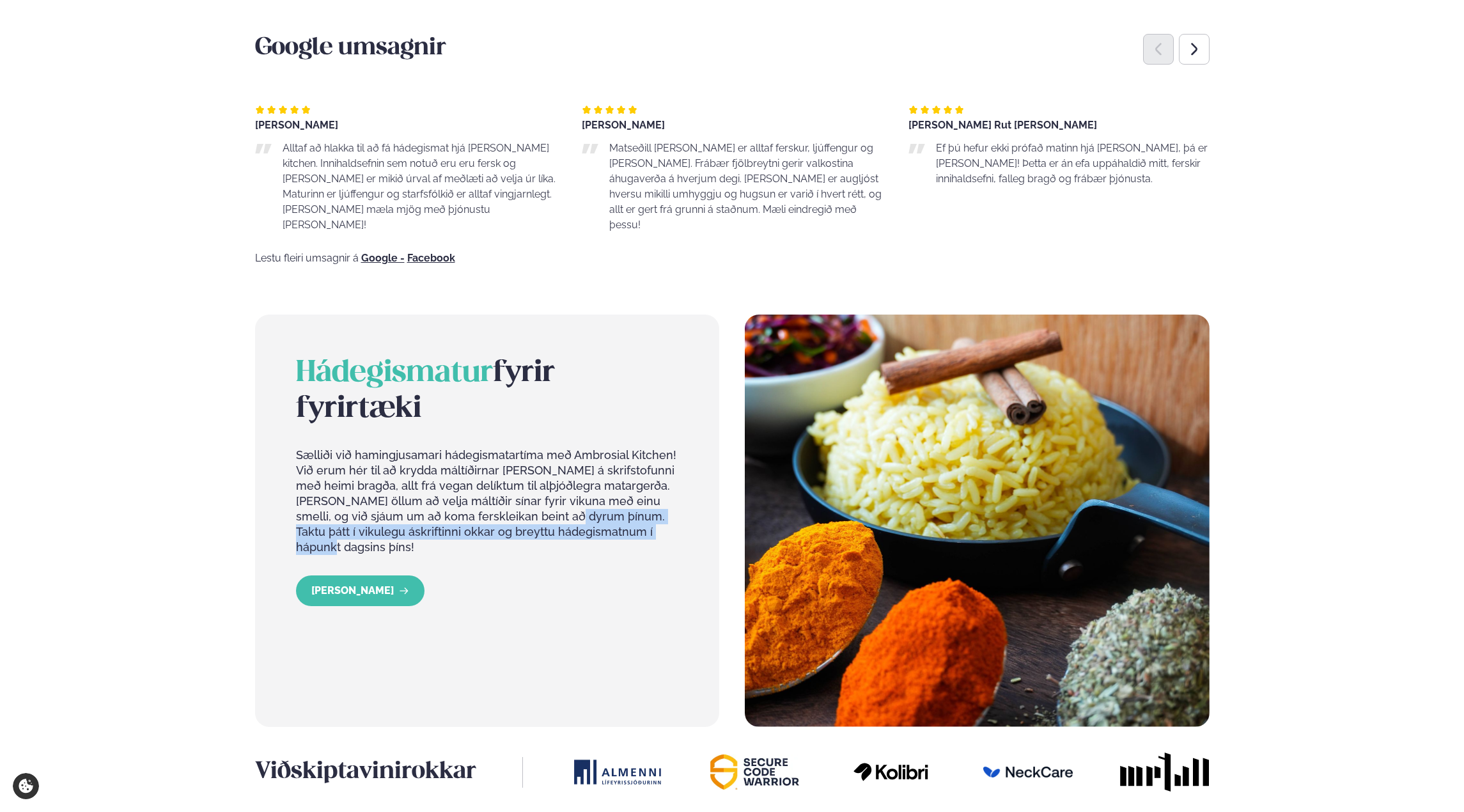
drag, startPoint x: 582, startPoint y: 509, endPoint x: 518, endPoint y: 486, distance: 68.0
click at [518, 486] on p "Sælliði við hamingjusamari hádegismatartíma með Ambrosial Kitchen! Við erum hér…" at bounding box center [487, 501] width 383 height 108
click at [501, 494] on p "Sælliði við hamingjusamari hádegismatartíma með Ambrosial Kitchen! Við erum hér…" at bounding box center [487, 501] width 383 height 108
drag, startPoint x: 516, startPoint y: 508, endPoint x: 588, endPoint y: 507, distance: 72.0
click at [584, 508] on p "Sælliði við hamingjusamari hádegismatartíma með Ambrosial Kitchen! Við erum hér…" at bounding box center [487, 501] width 383 height 108
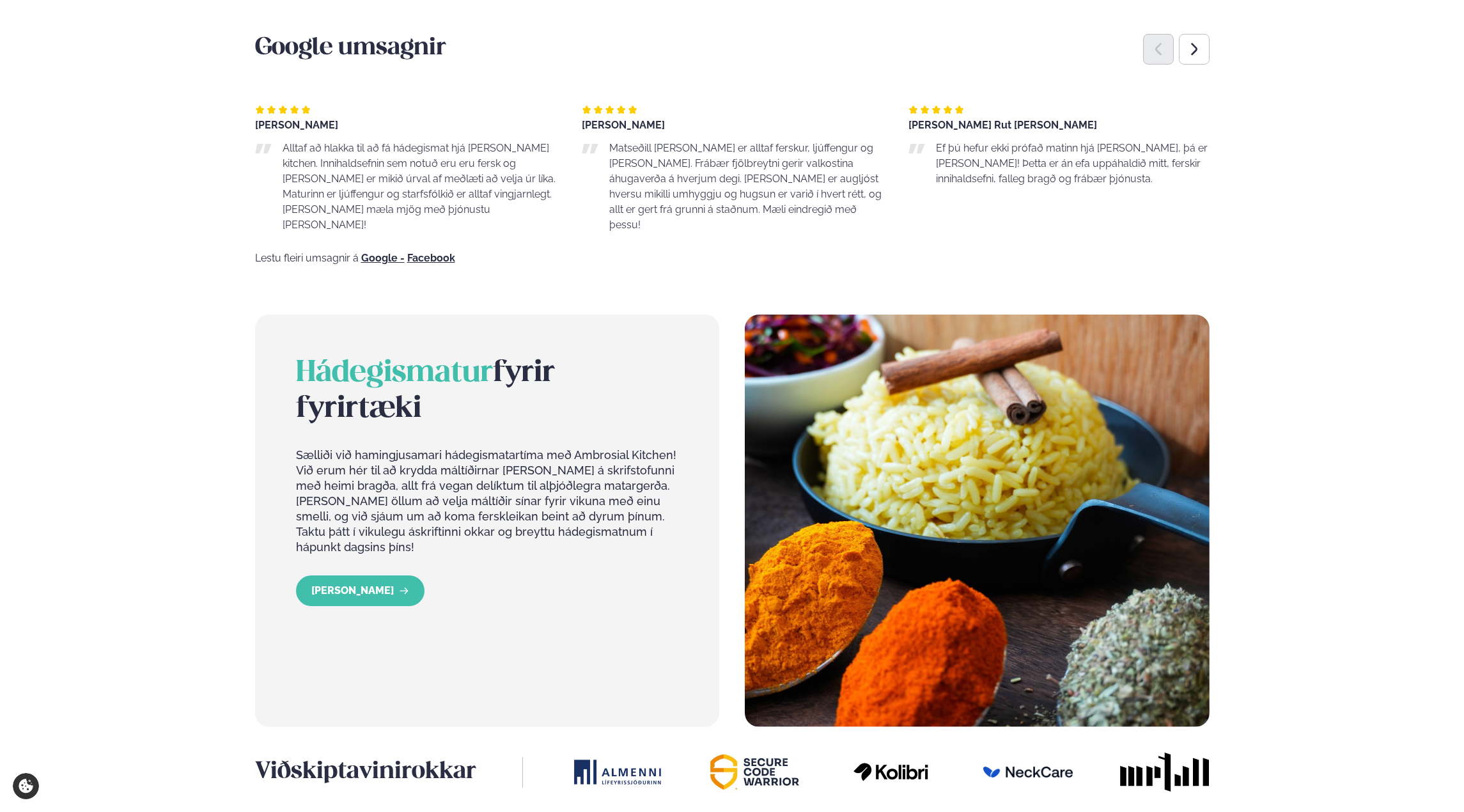
drag, startPoint x: 599, startPoint y: 507, endPoint x: 621, endPoint y: 507, distance: 22.0
click at [601, 507] on p "Sælliði við hamingjusamari hádegismatartíma með Ambrosial Kitchen! Við erum hér…" at bounding box center [487, 501] width 383 height 108
click at [496, 507] on p "Sælliði við hamingjusamari hádegismatartíma með Ambrosial Kitchen! Við erum hér…" at bounding box center [487, 501] width 383 height 108
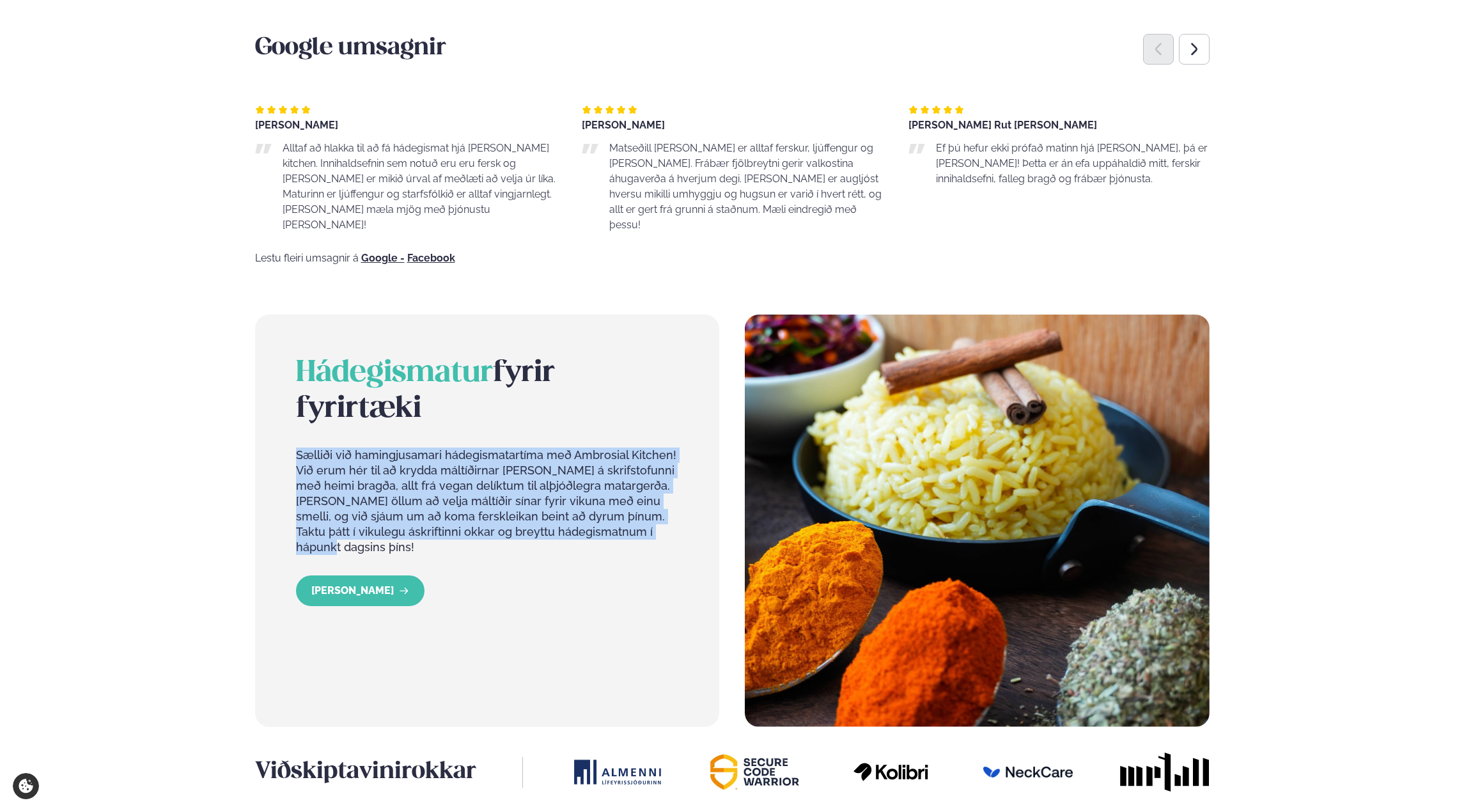
drag, startPoint x: 597, startPoint y: 510, endPoint x: 285, endPoint y: 429, distance: 322.3
click at [285, 429] on div "Hádegismatur fyrir fyrirtæki Sælliði við hamingjusamari hádegismatartíma með Am…" at bounding box center [487, 521] width 465 height 412
click at [358, 479] on p "Sælliði við hamingjusamari hádegismatartíma með Ambrosial Kitchen! Við erum hér…" at bounding box center [487, 501] width 383 height 108
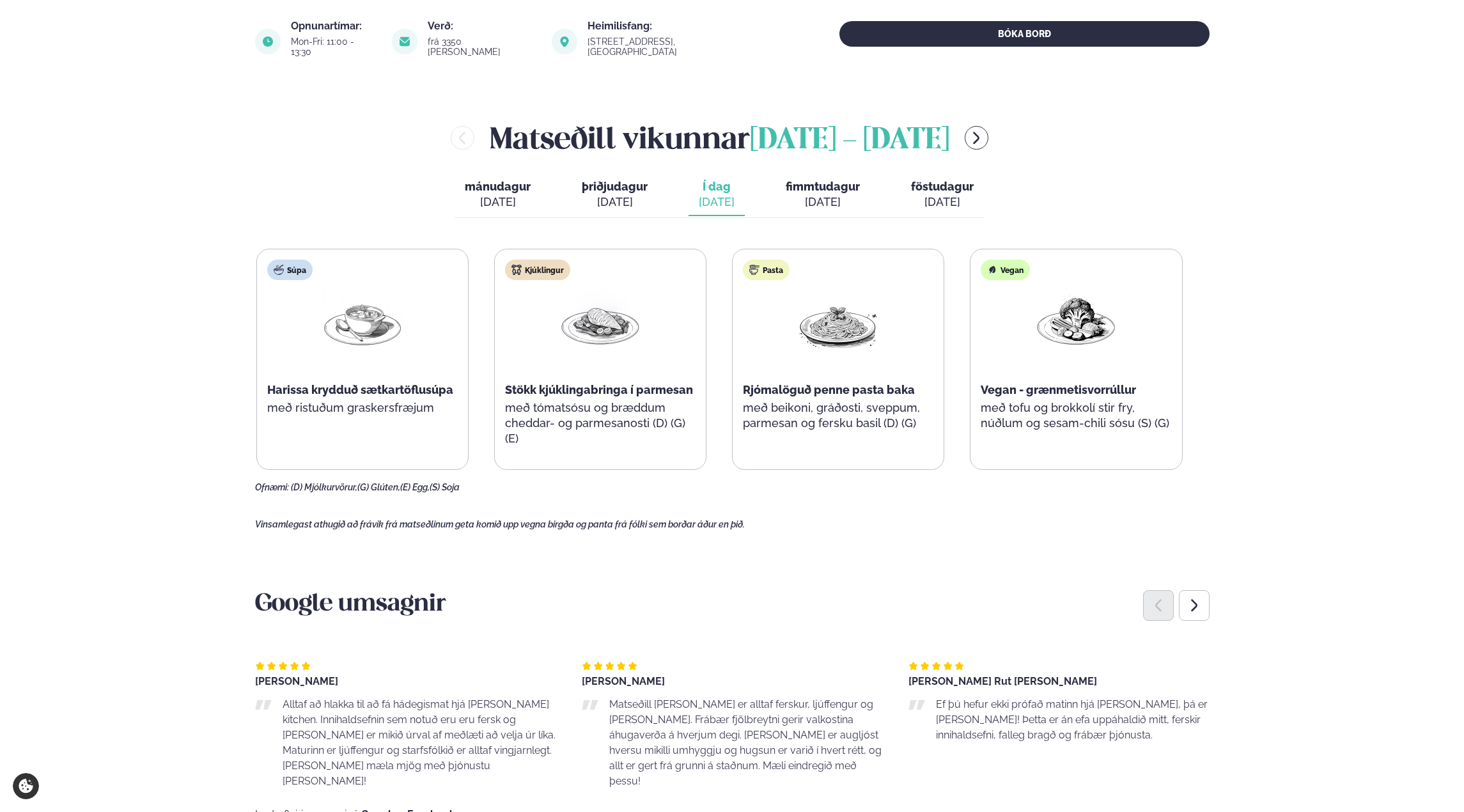
scroll to position [320, 0]
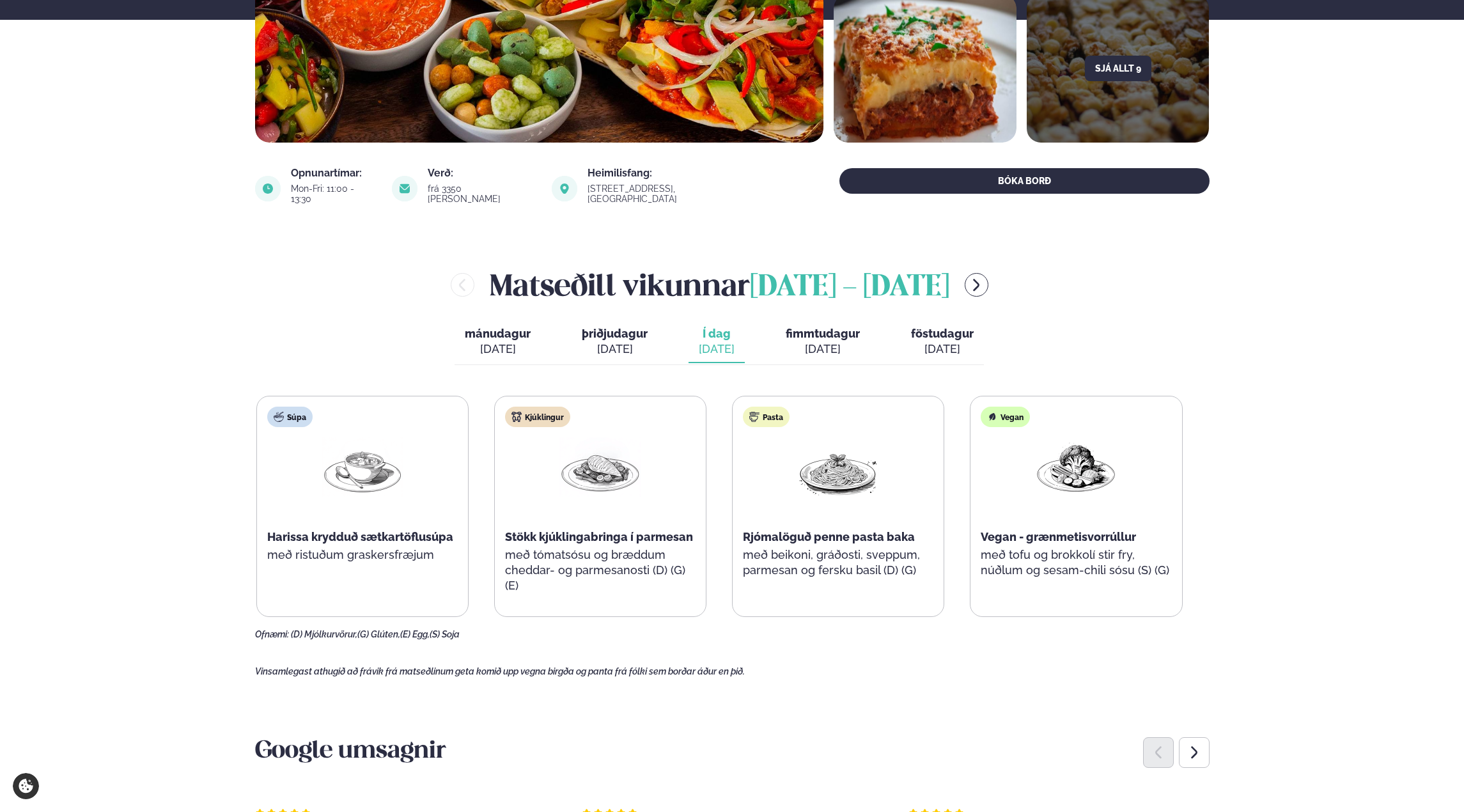
click at [824, 341] on div "[DATE]" at bounding box center [822, 349] width 74 height 16
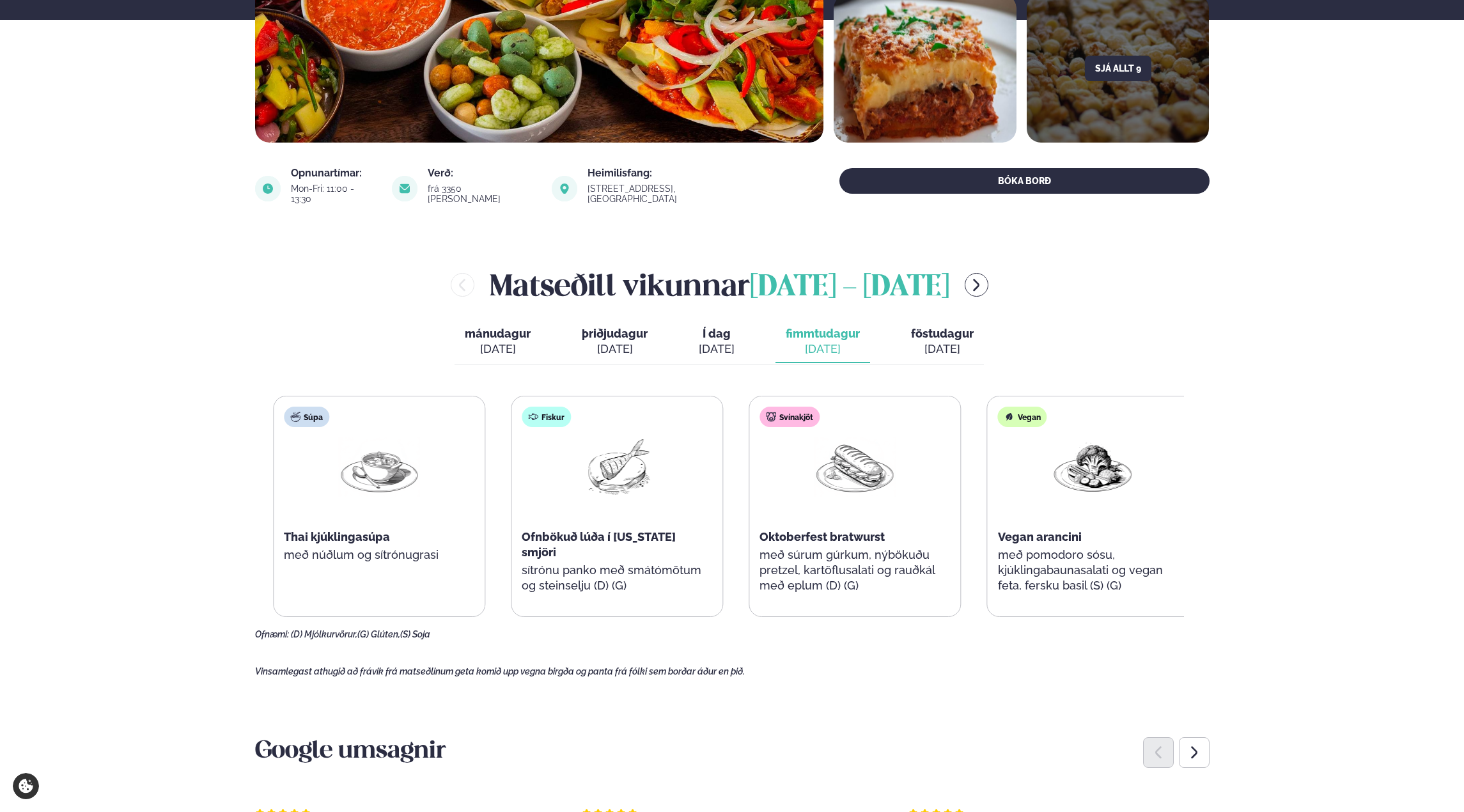
click at [817, 590] on div "Svínakjöt Oktoberfest bratwurst með súrum gúrkum, nýbökuðu pretzel, kartöflusal…" at bounding box center [854, 506] width 211 height 220
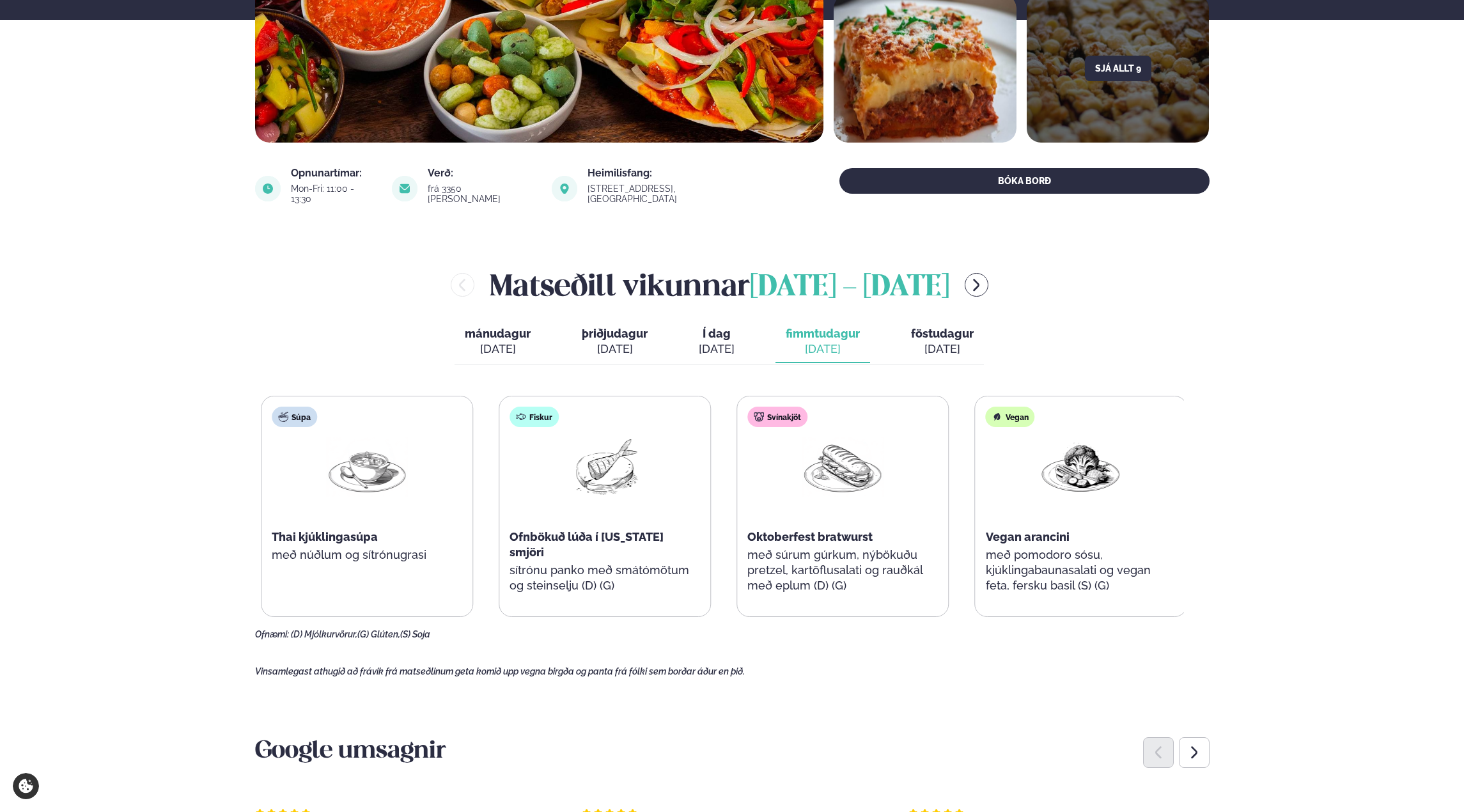
click at [883, 563] on p "með súrum gúrkum, nýbökuðu pretzel, kartöflusalati og rauðkál með eplum (D) (G)" at bounding box center [843, 570] width 191 height 46
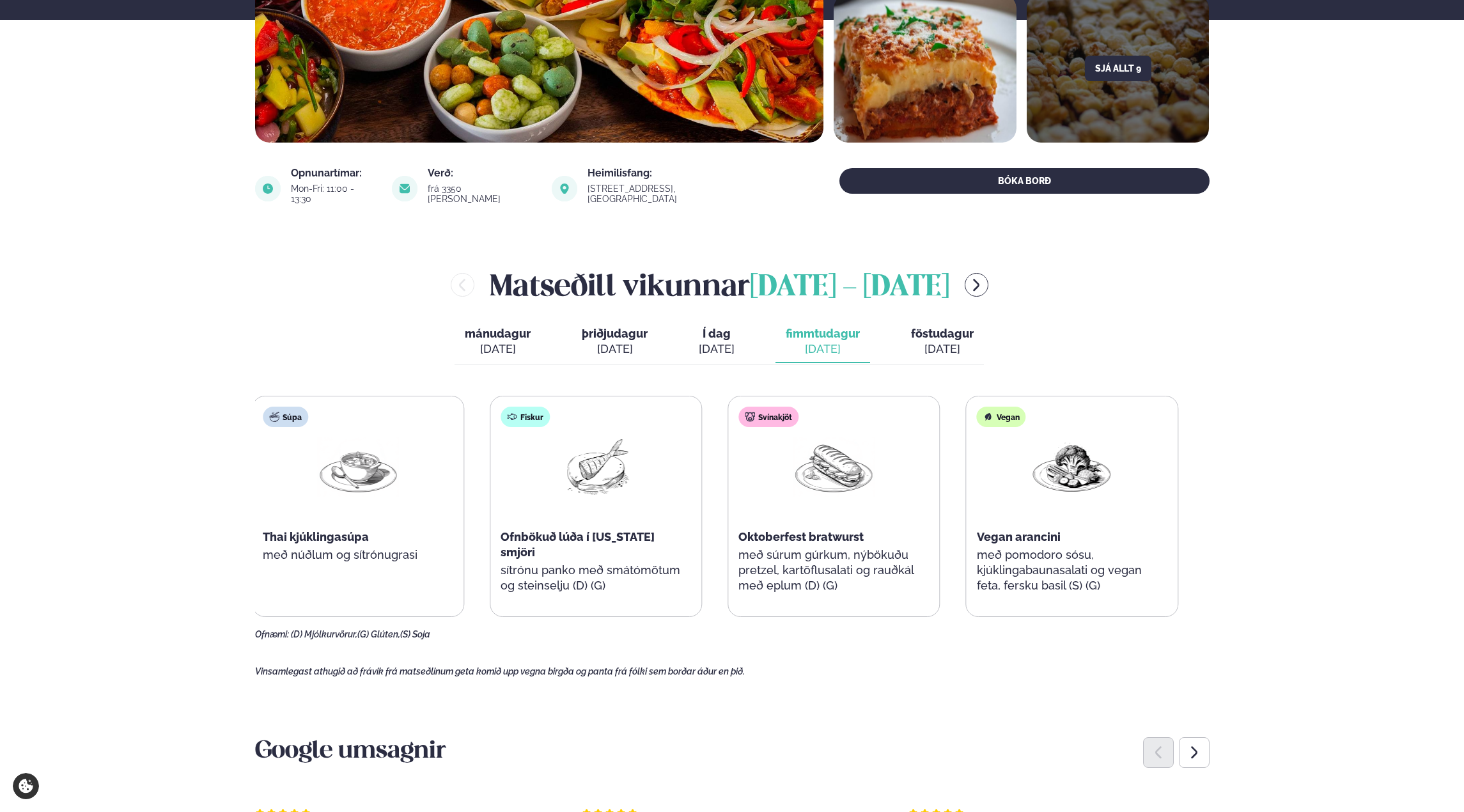
click at [785, 582] on p "með súrum gúrkum, nýbökuðu pretzel, kartöflusalati og rauðkál með eplum (D) (G)" at bounding box center [834, 570] width 191 height 46
click at [696, 575] on div "Súpa Thai kjúklingasúpa með núðlum og sítrónugrasi Fiskur Ofnbökuð lúða í [US_S…" at bounding box center [714, 506] width 926 height 221
click at [635, 571] on div "Fiskur Ofnbökuð lúða í [US_STATE] smjöri sítrónu panko með smátómötum og steins…" at bounding box center [596, 506] width 211 height 220
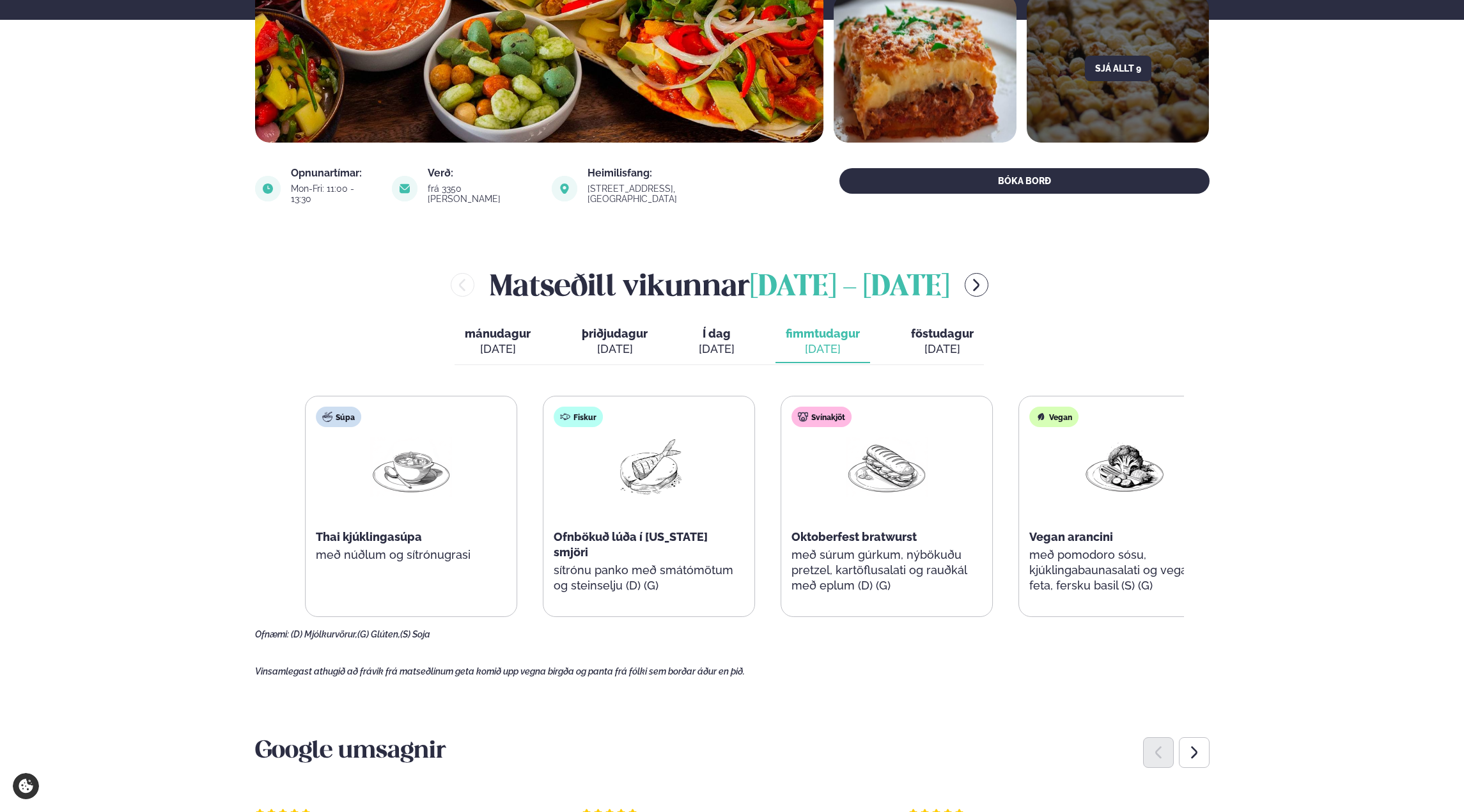
click at [863, 582] on div "Súpa Thai kjúklingasúpa með núðlum og sítrónugrasi Fiskur Ofnbökuð lúða í [US_S…" at bounding box center [768, 506] width 926 height 221
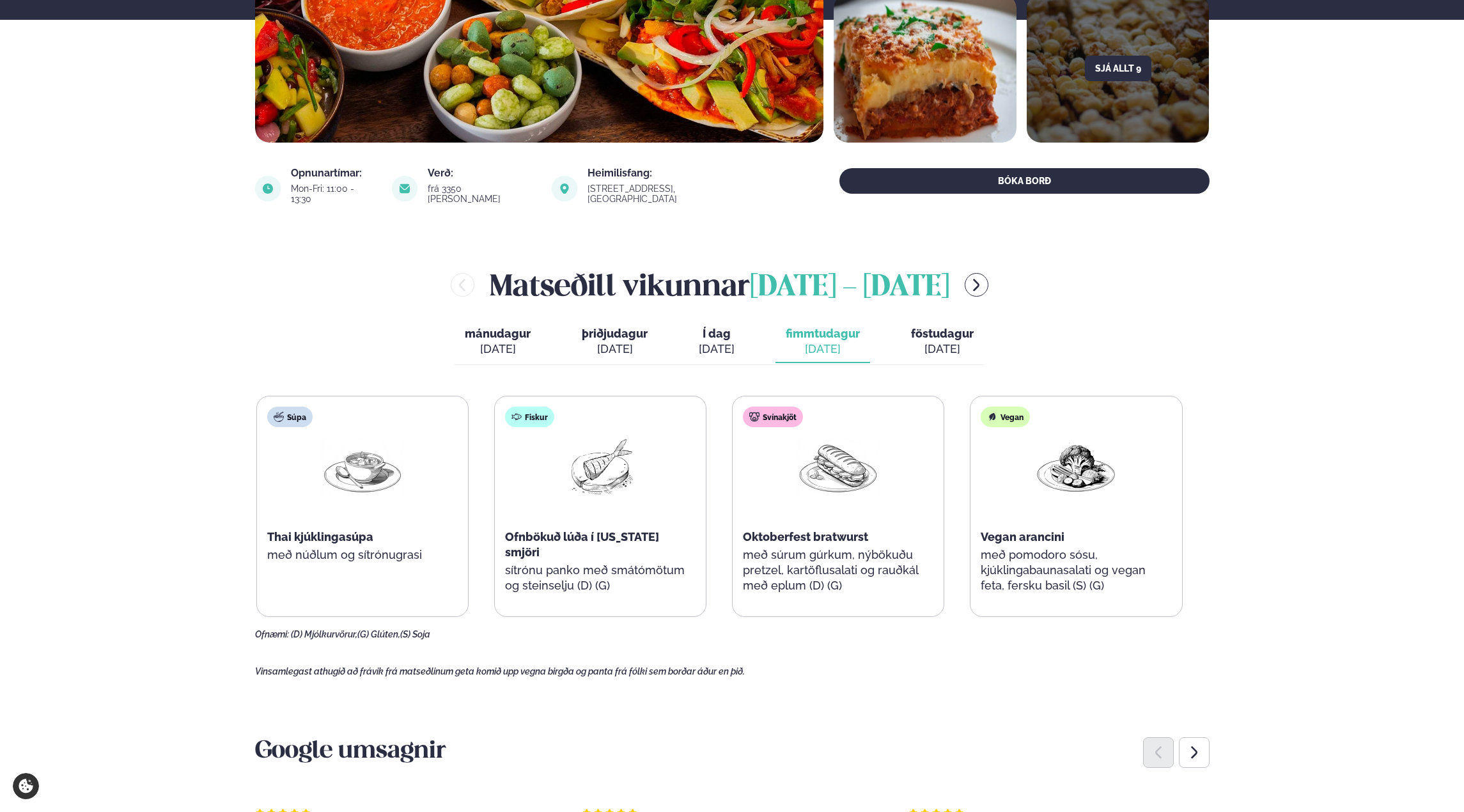
click at [915, 343] on div "[DATE]" at bounding box center [942, 349] width 63 height 16
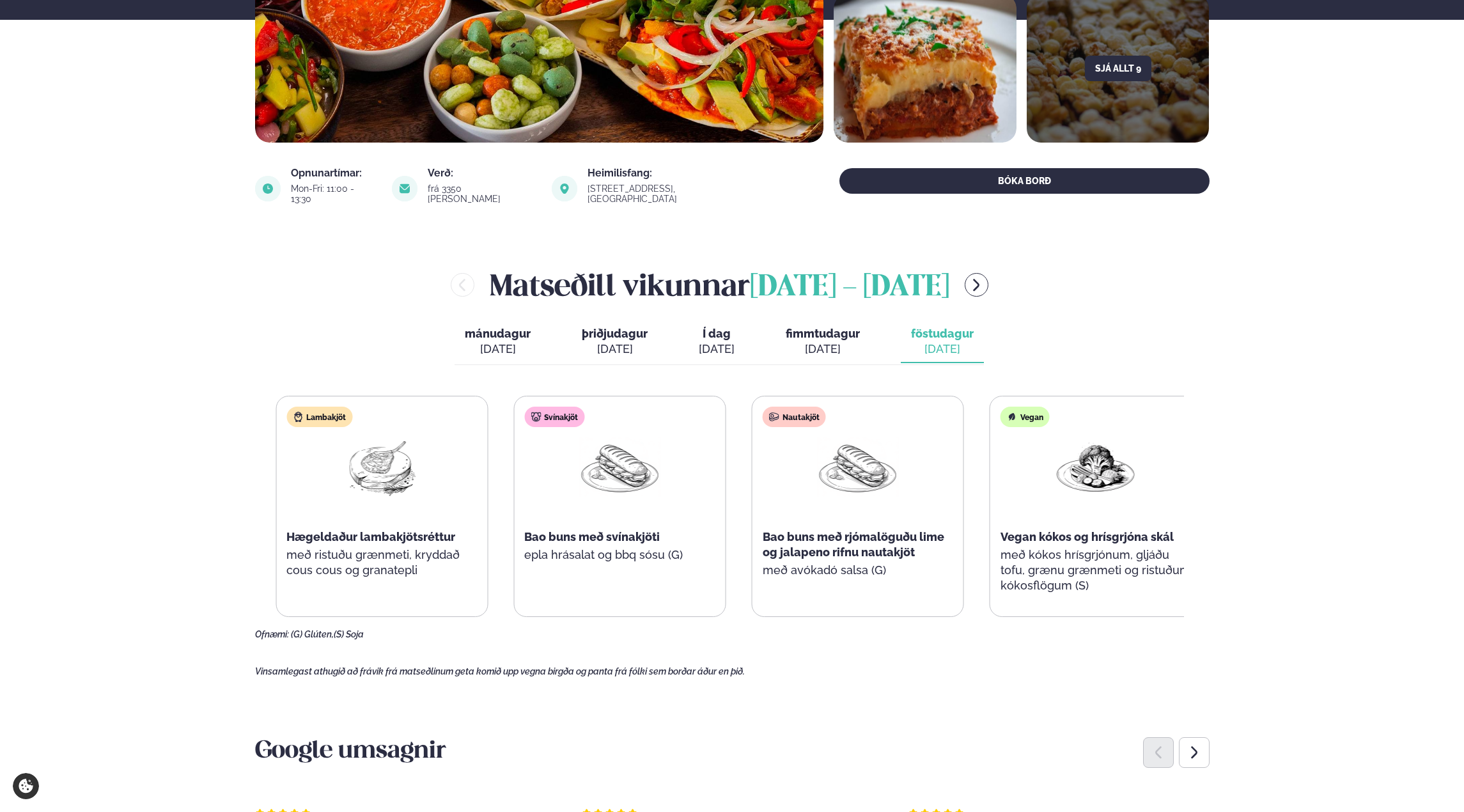
click at [872, 573] on div "Nautakjöt Bao buns með rjómalöguðu lime og jalapeno rifnu nautakjöt með avókadó…" at bounding box center [858, 498] width 211 height 204
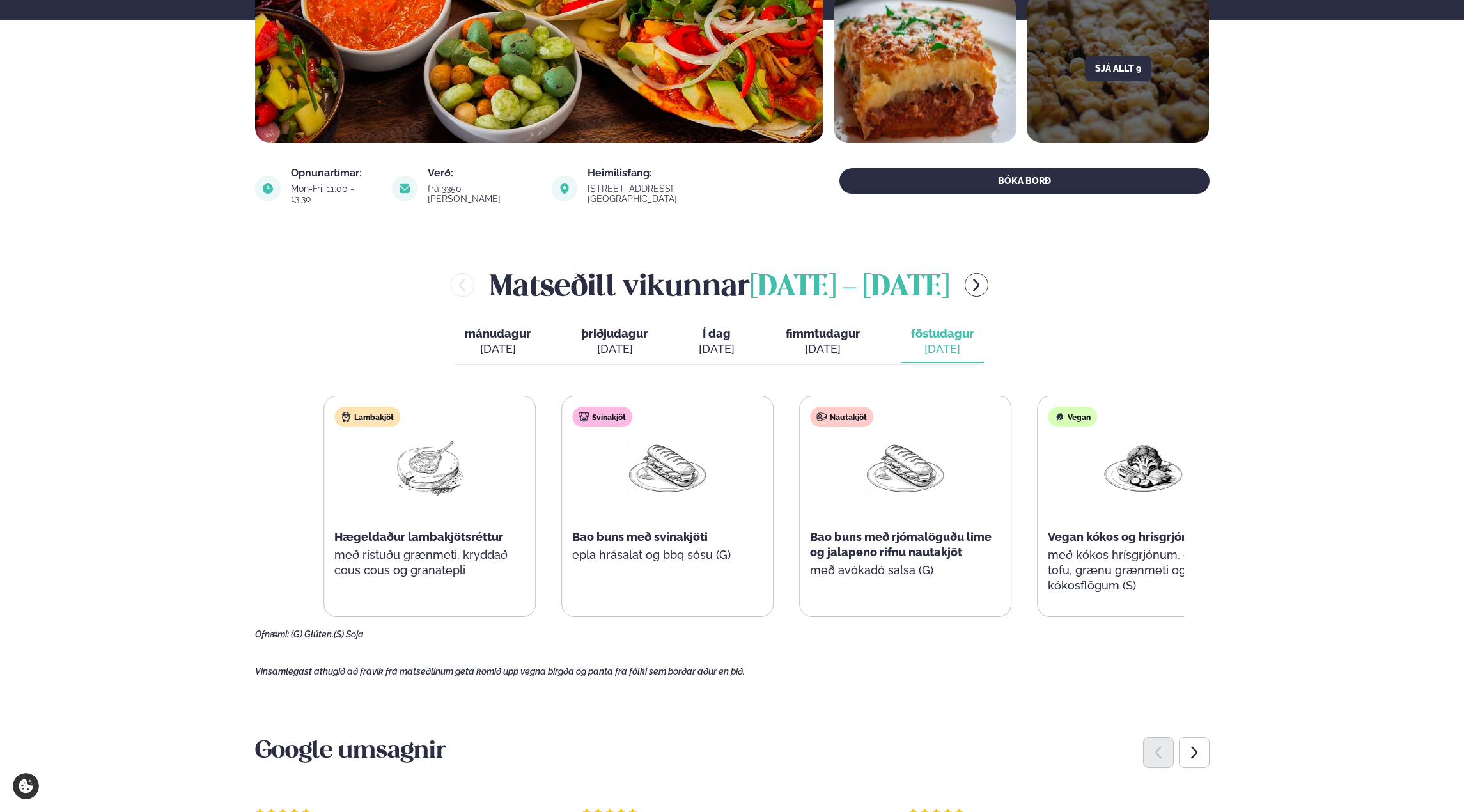
click at [790, 582] on div "Lambakjöt Hægeldaður lambakjötsréttur með ristuðu grænmeti, kryddað cous cous o…" at bounding box center [787, 506] width 926 height 221
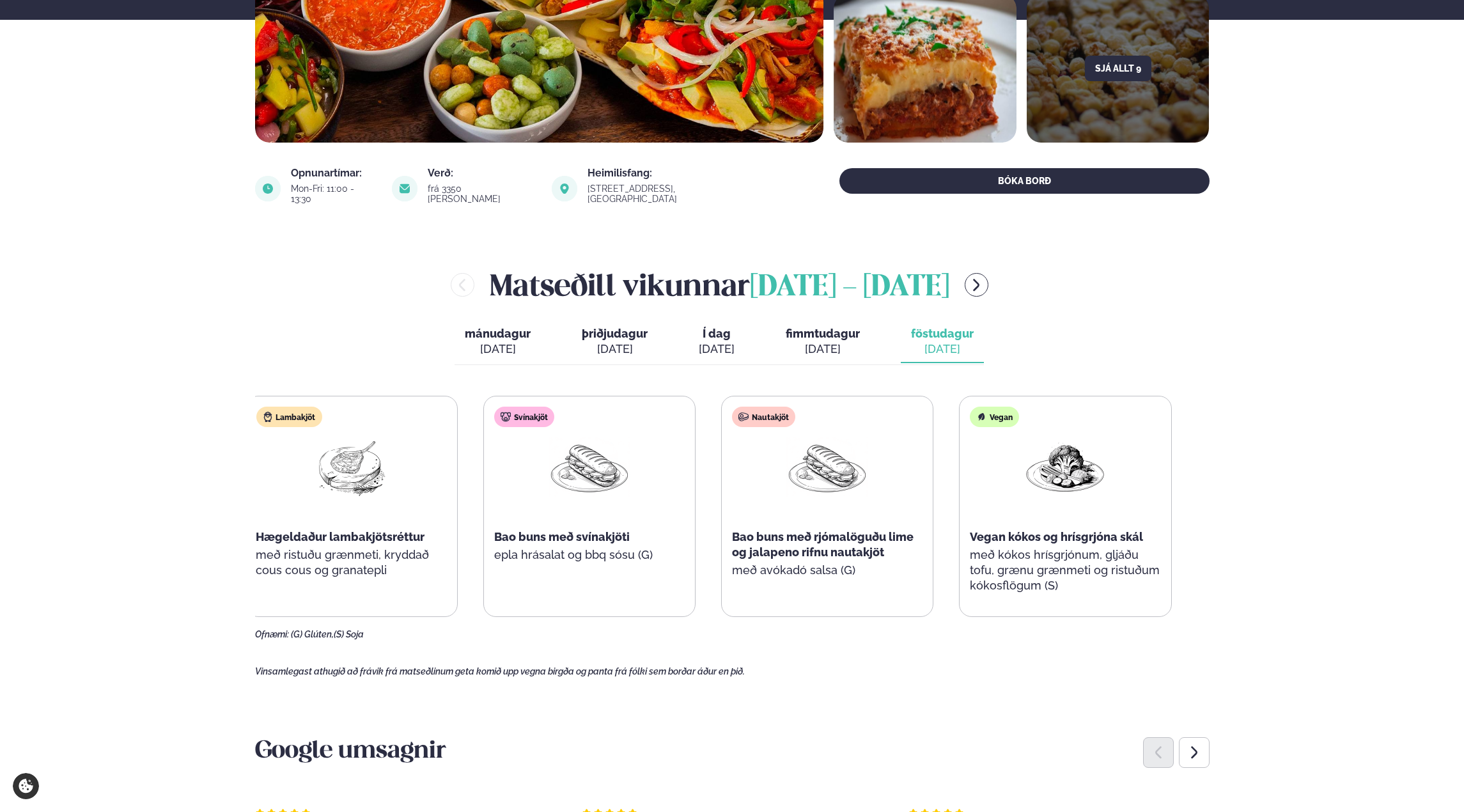
click at [885, 577] on div "Nautakjöt Bao buns með rjómalöguðu lime og jalapeno rifnu nautakjöt með avókadó…" at bounding box center [827, 498] width 211 height 204
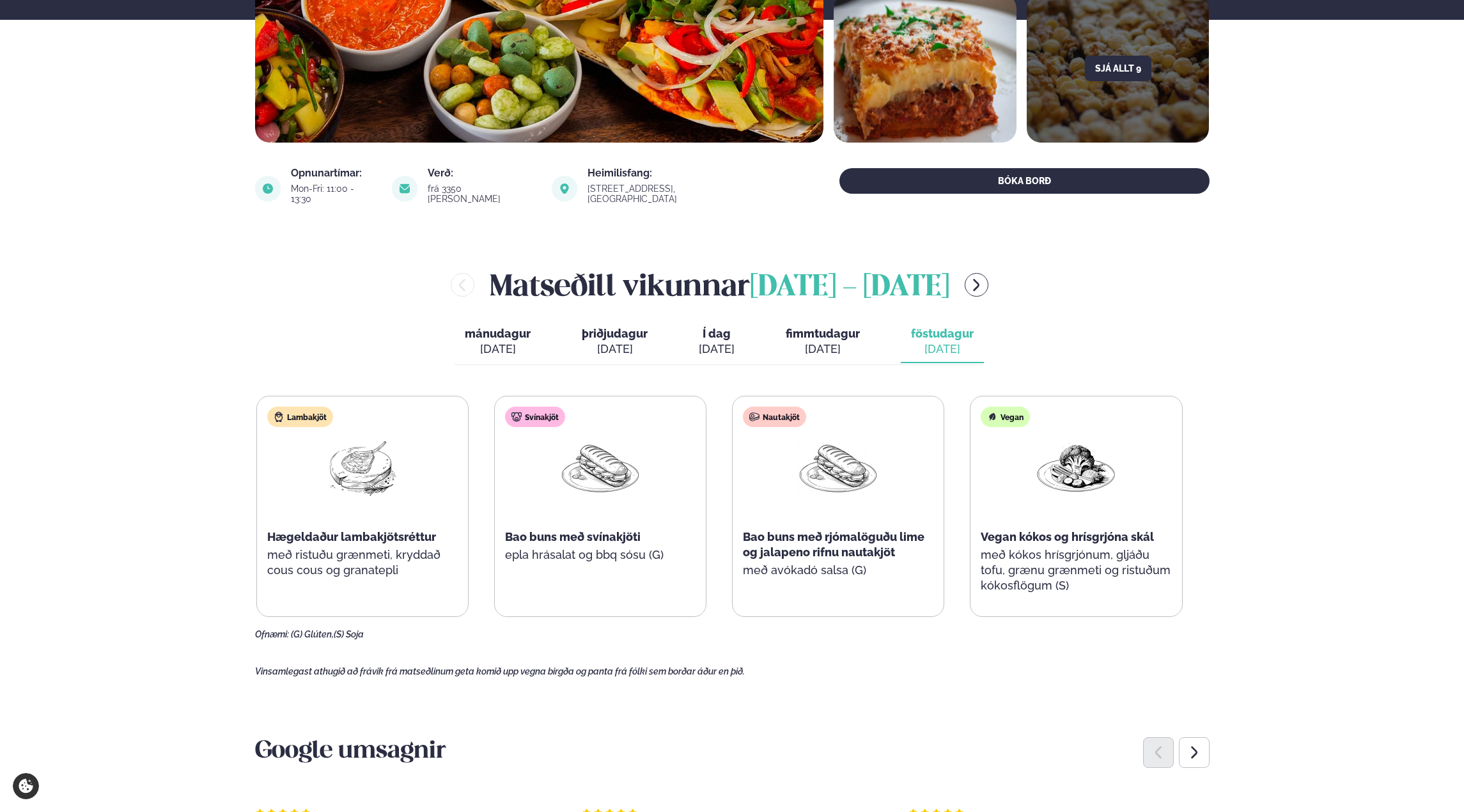
click at [806, 327] on span "fimmtudagur" at bounding box center [822, 333] width 74 height 14
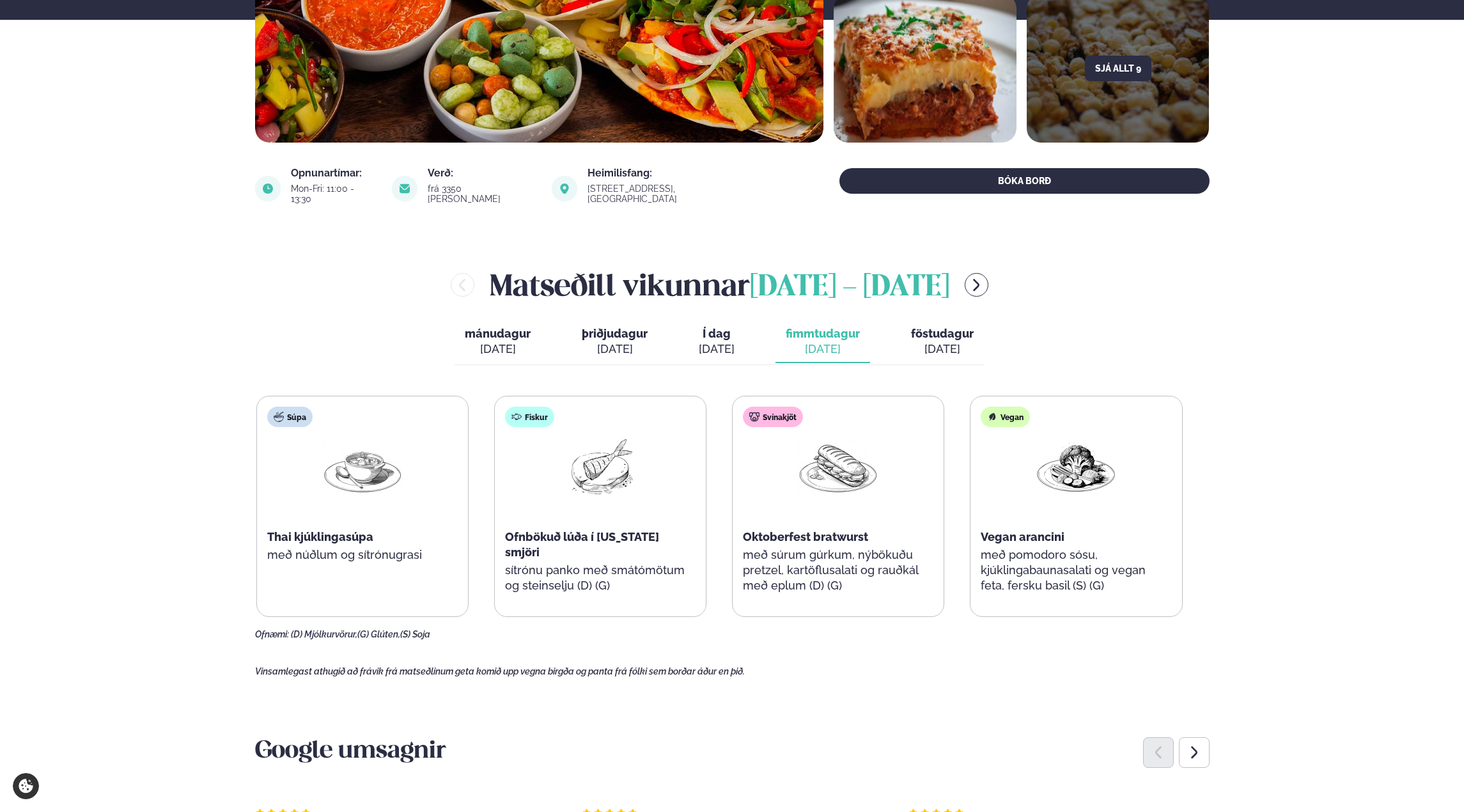
click at [719, 341] on div "[DATE]" at bounding box center [716, 349] width 36 height 16
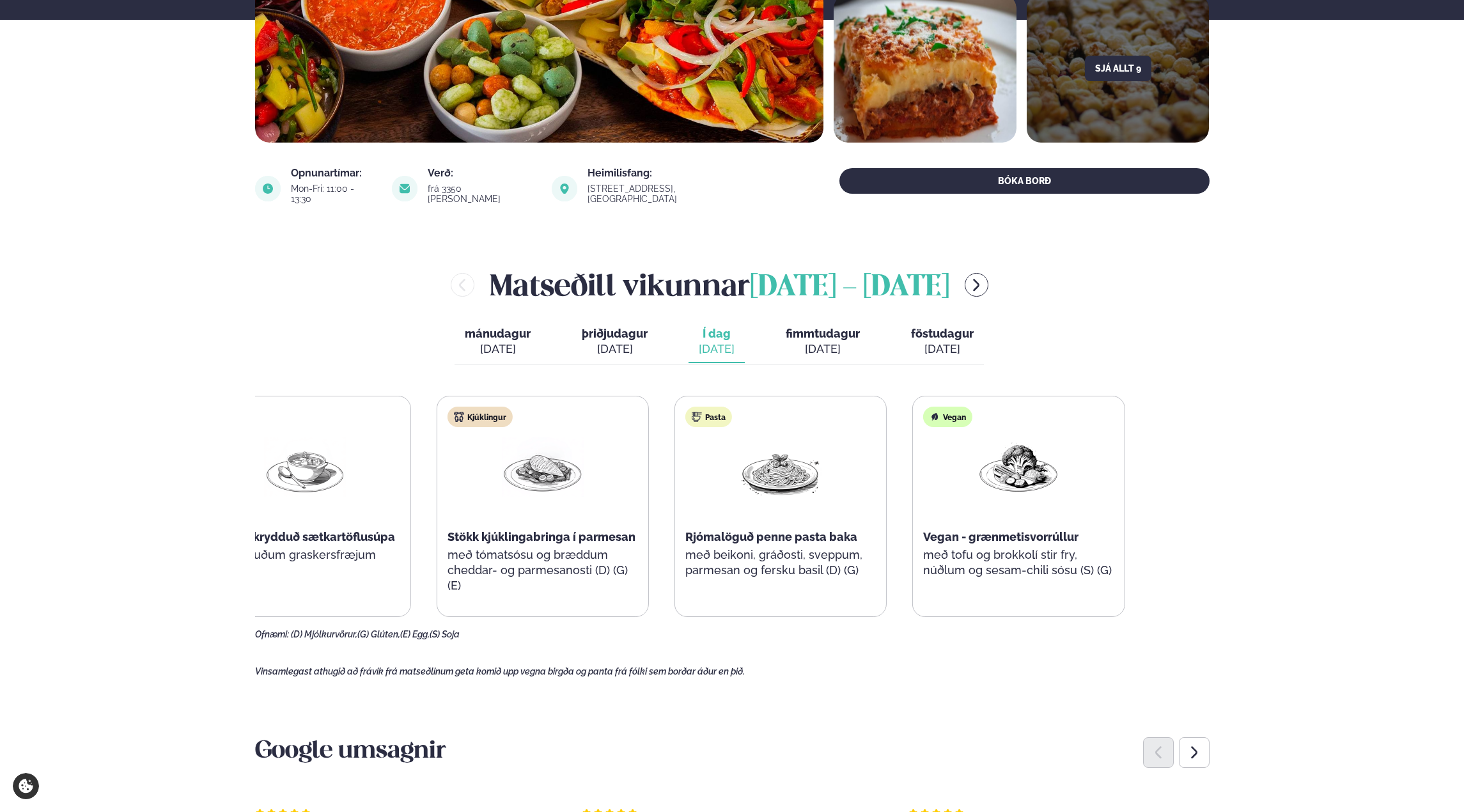
click at [787, 565] on p "með beikoni, gráðosti, sveppum, parmesan og fersku basil (D) (G)" at bounding box center [781, 562] width 191 height 30
click at [789, 561] on p "með beikoni, gráðosti, sveppum, parmesan og fersku basil (D) (G)" at bounding box center [786, 562] width 191 height 30
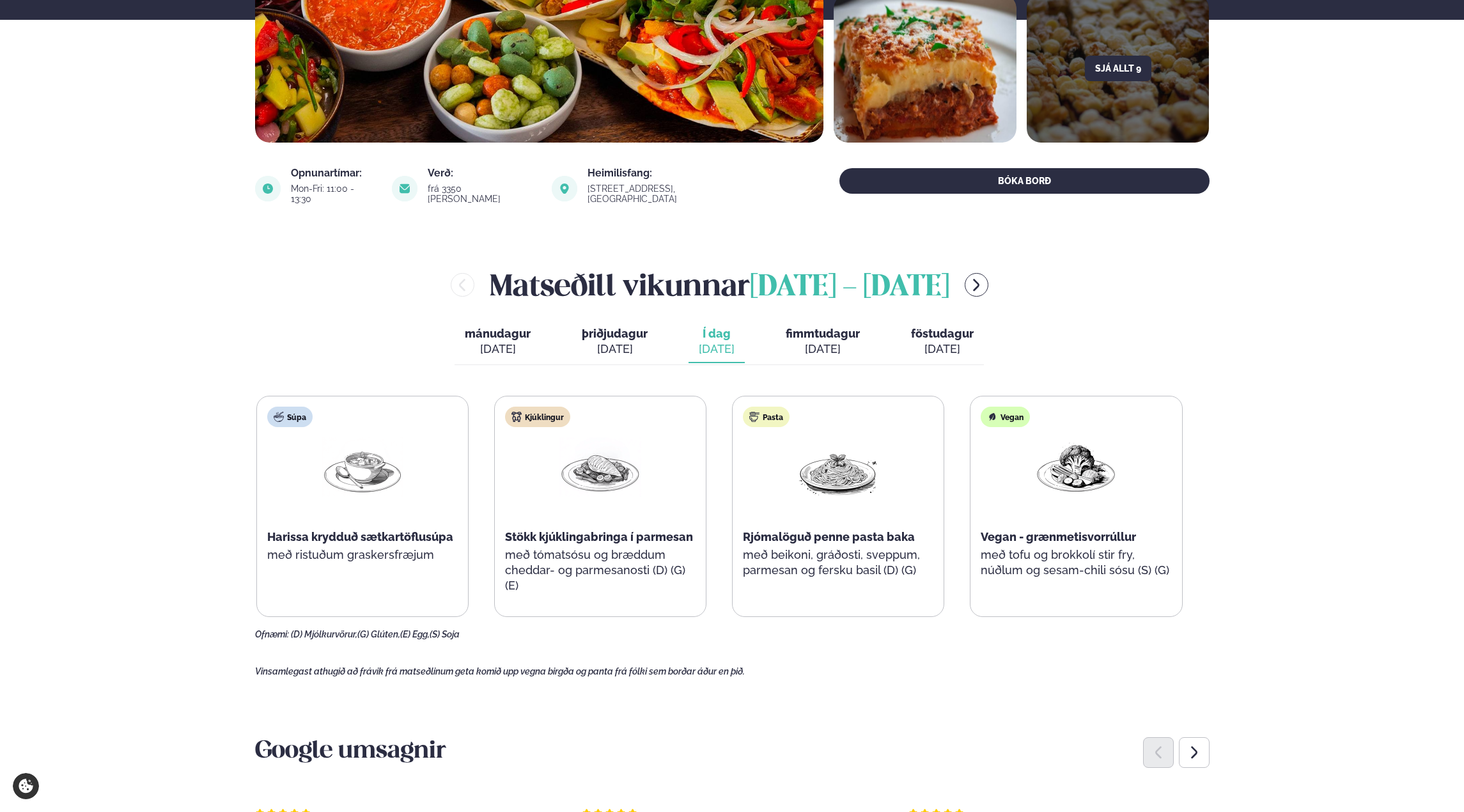
click at [765, 560] on p "með beikoni, gráðosti, sveppum, parmesan og fersku basil (D) (G)" at bounding box center [838, 562] width 191 height 30
click at [797, 562] on p "með beikoni, gráðosti, sveppum, parmesan og fersku basil (D) (G)" at bounding box center [838, 562] width 191 height 30
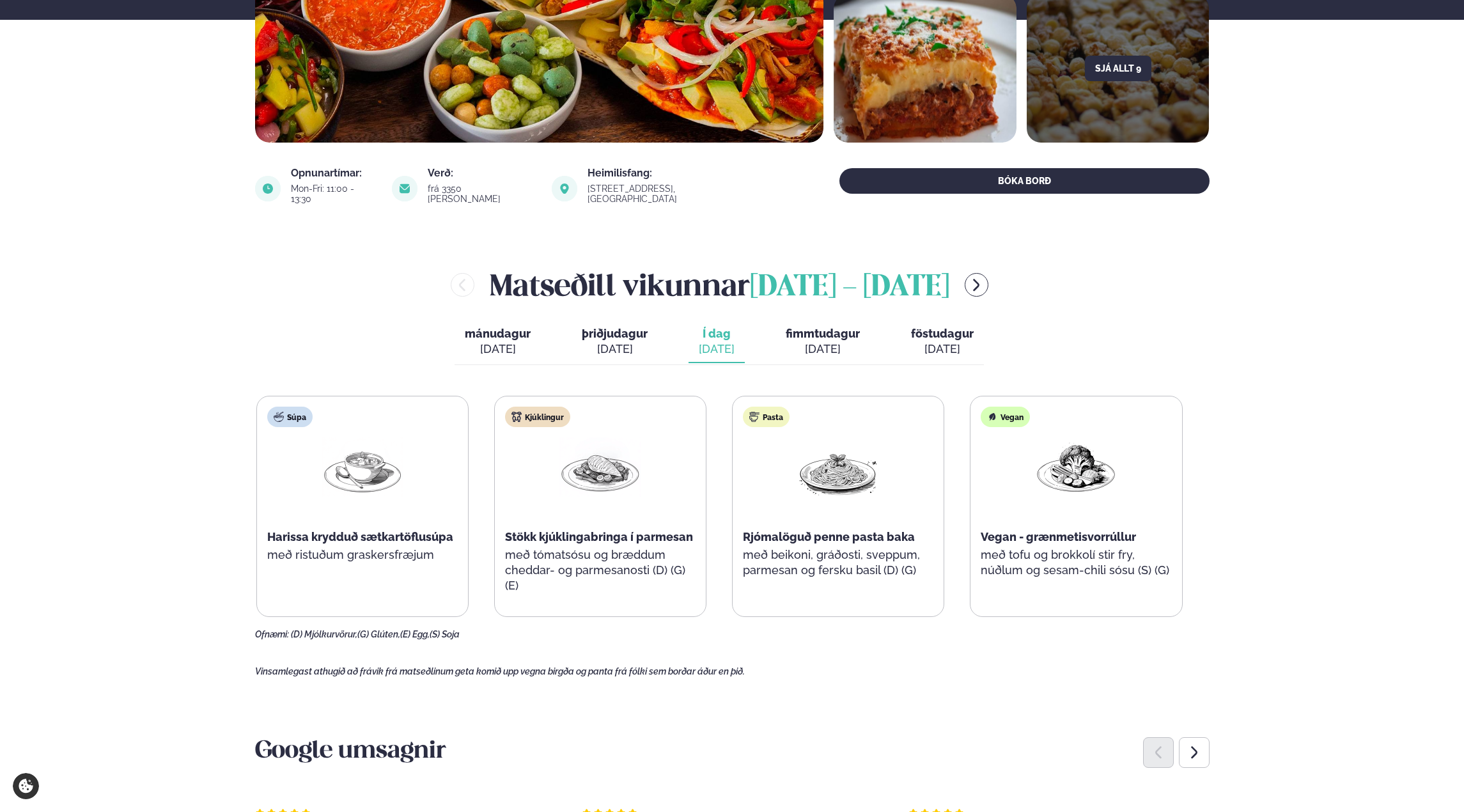
click at [839, 562] on p "með beikoni, gráðosti, sveppum, parmesan og fersku basil (D) (G)" at bounding box center [838, 562] width 191 height 30
click at [837, 547] on p "með beikoni, gráðosti, sveppum, parmesan og fersku basil (D) (G)" at bounding box center [838, 562] width 191 height 30
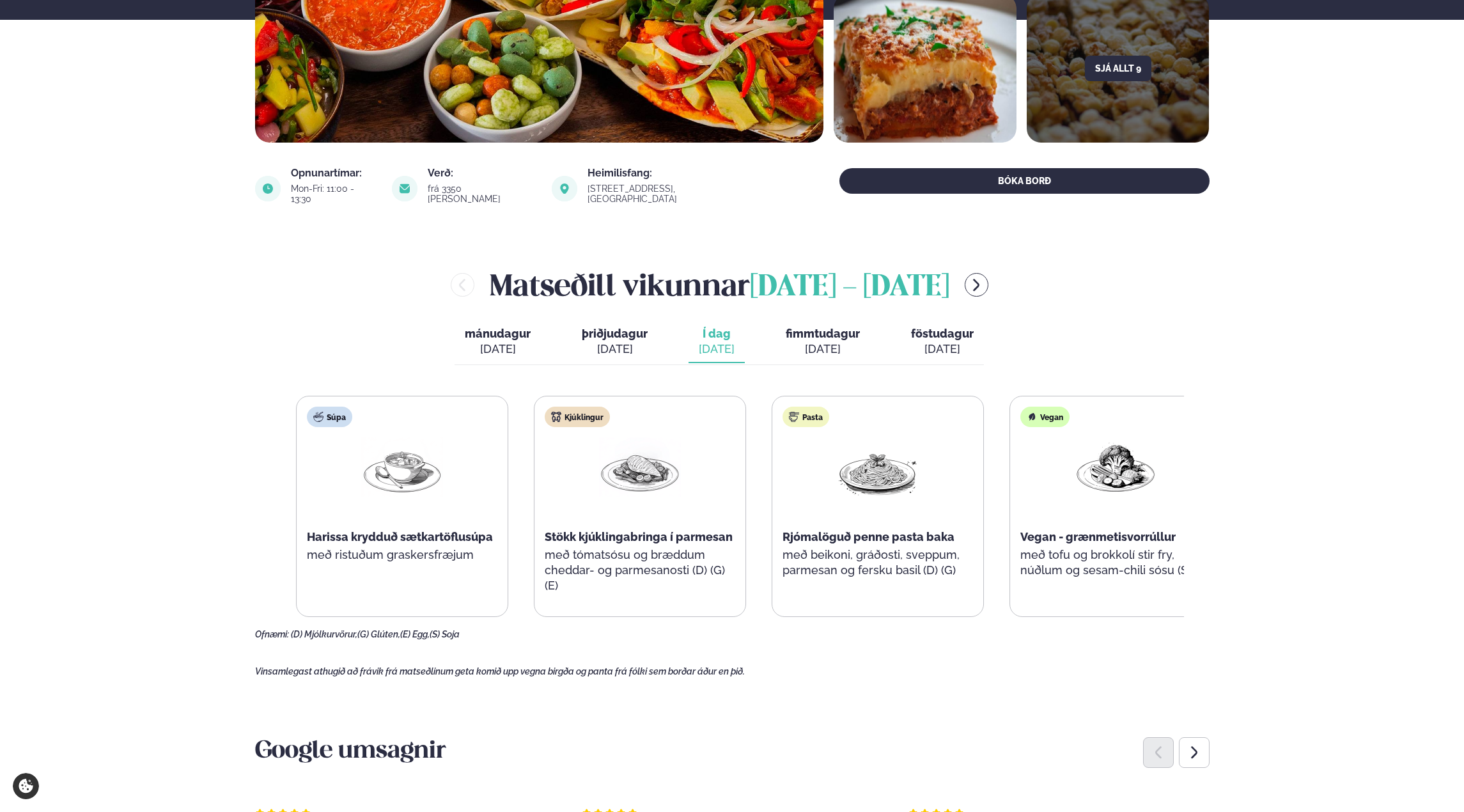
click at [892, 437] on img at bounding box center [878, 467] width 82 height 60
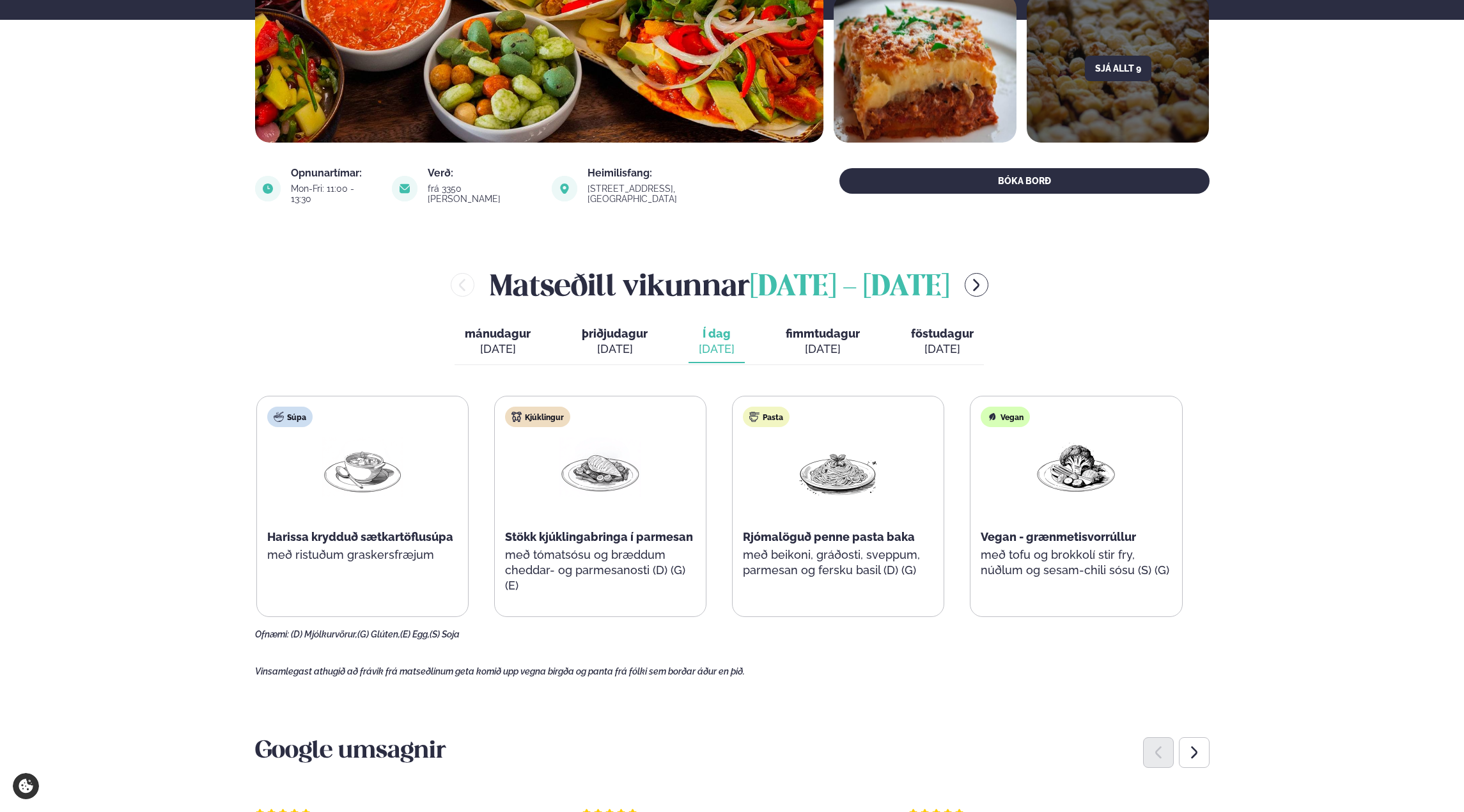
click at [820, 341] on div "[DATE]" at bounding box center [822, 349] width 74 height 16
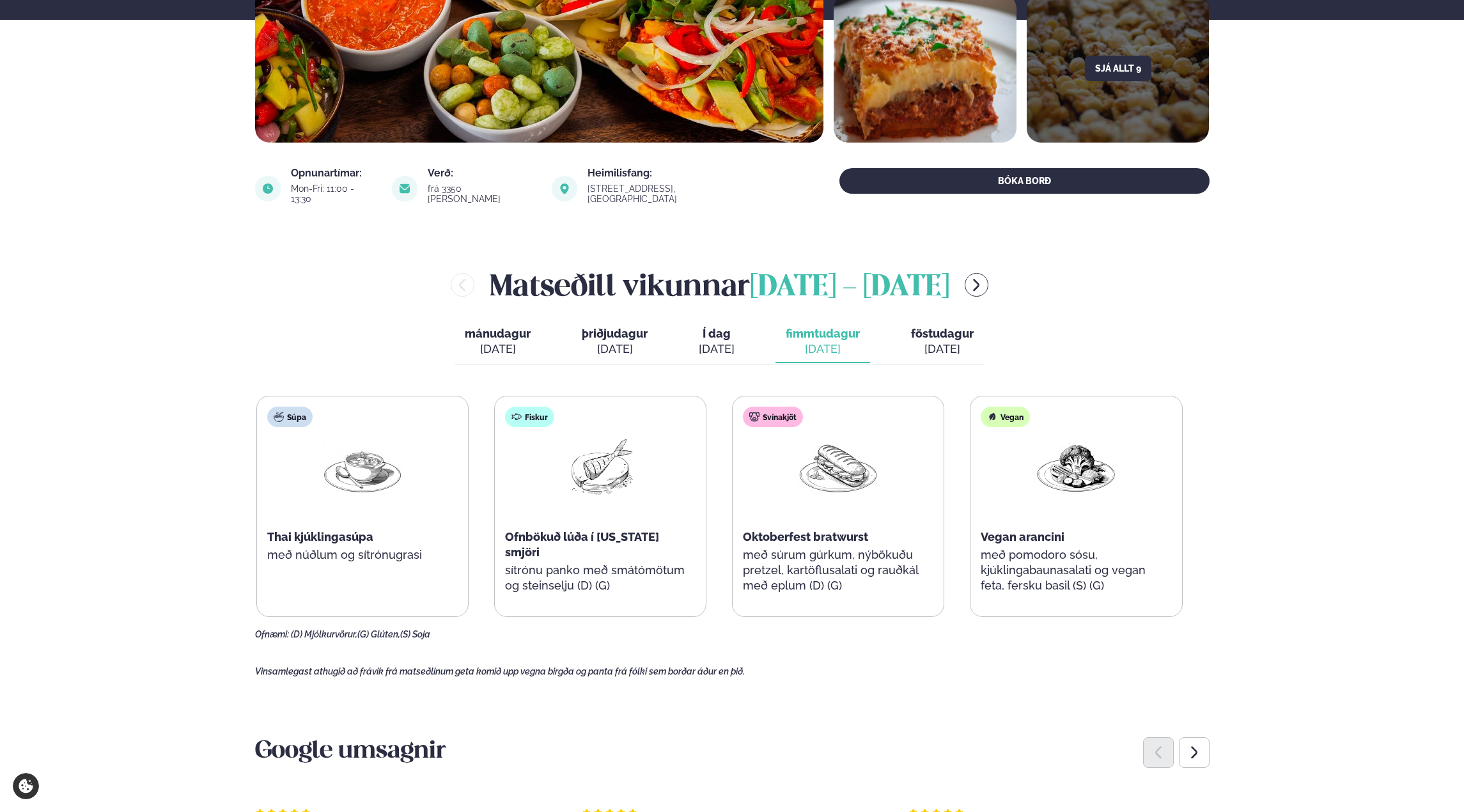
click at [718, 326] on span "Í dag" at bounding box center [716, 334] width 36 height 16
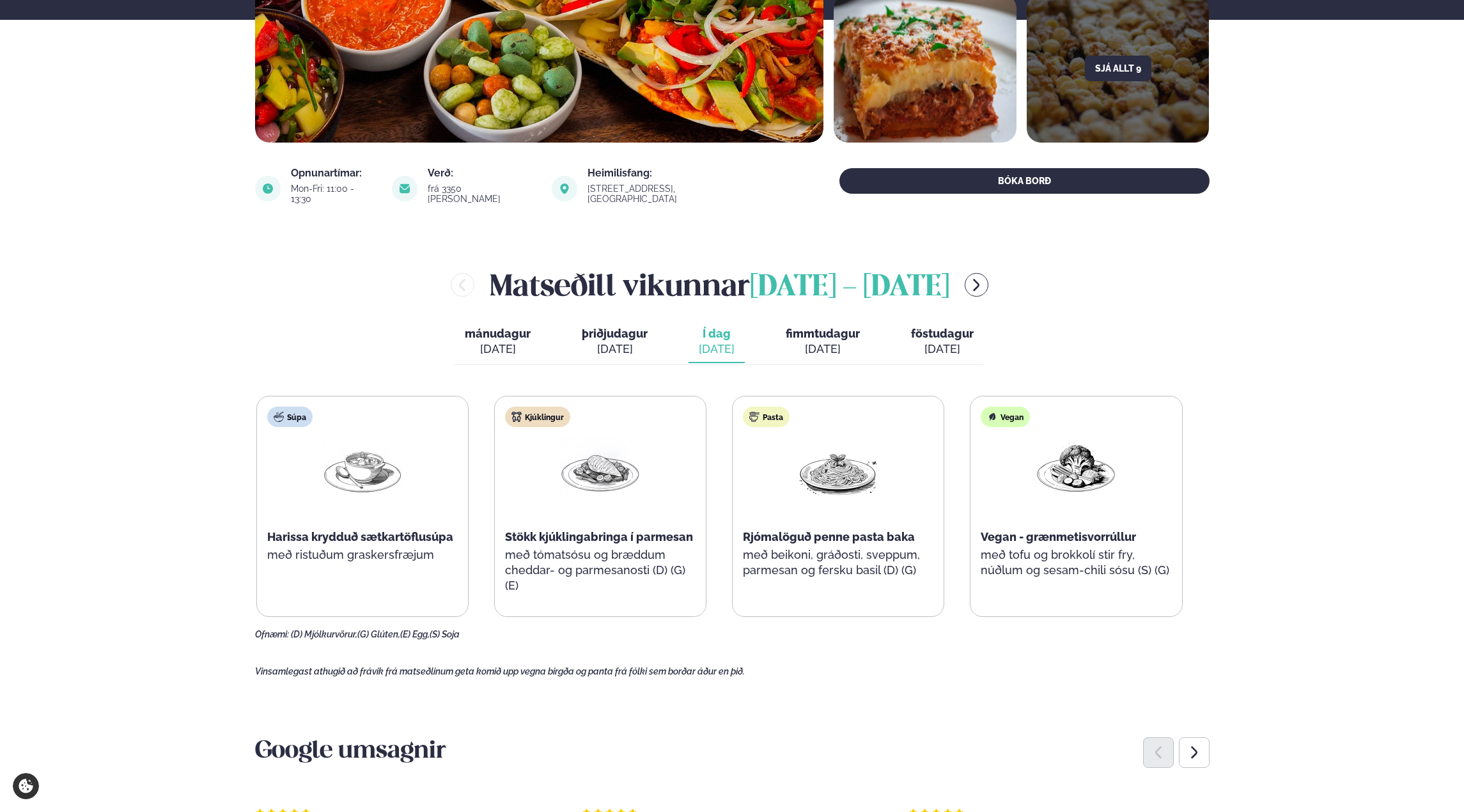
click at [626, 341] on div "[DATE]" at bounding box center [615, 349] width 66 height 16
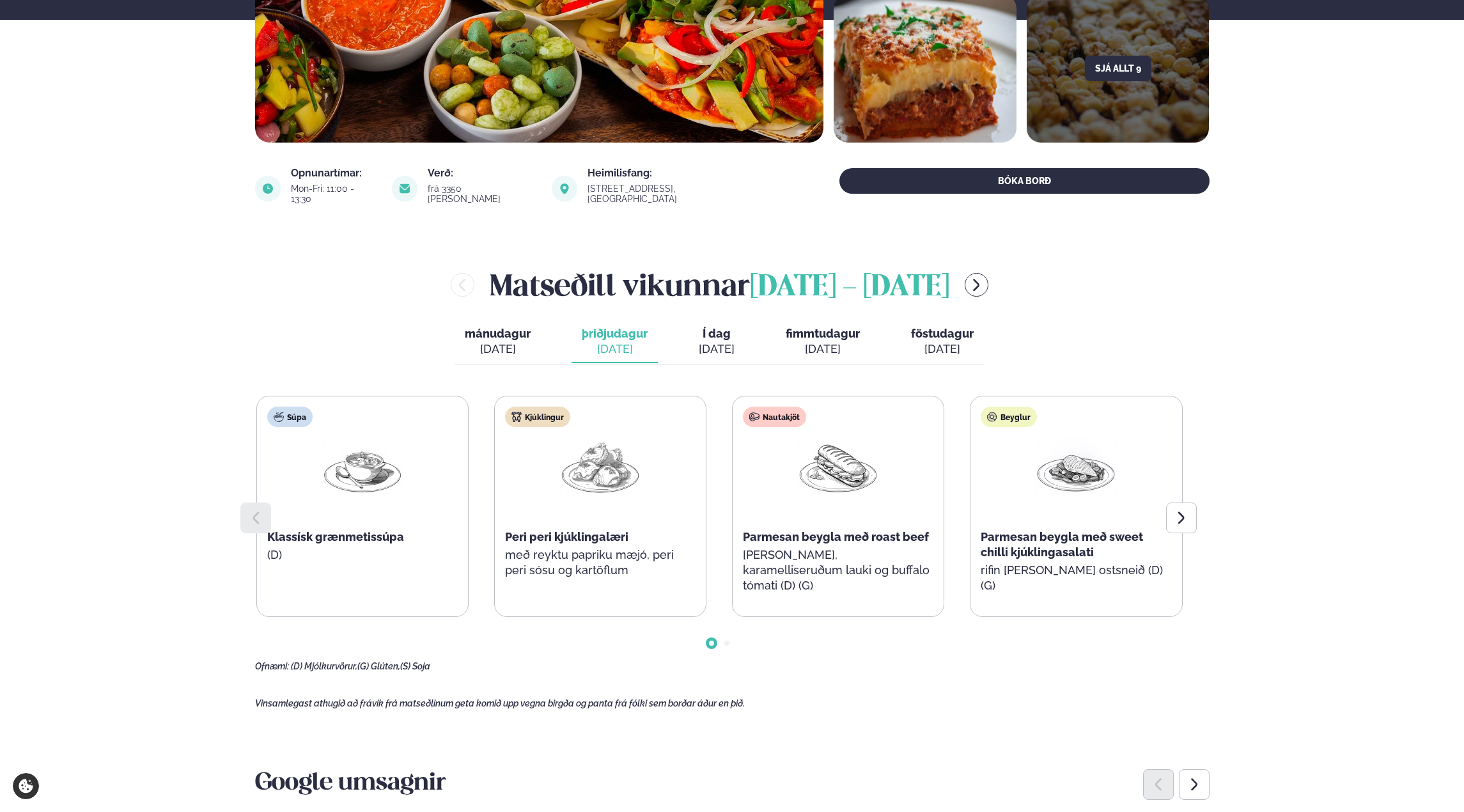
drag, startPoint x: 714, startPoint y: 333, endPoint x: 738, endPoint y: 330, distance: 24.2
click at [714, 341] on div "[DATE]" at bounding box center [716, 349] width 36 height 16
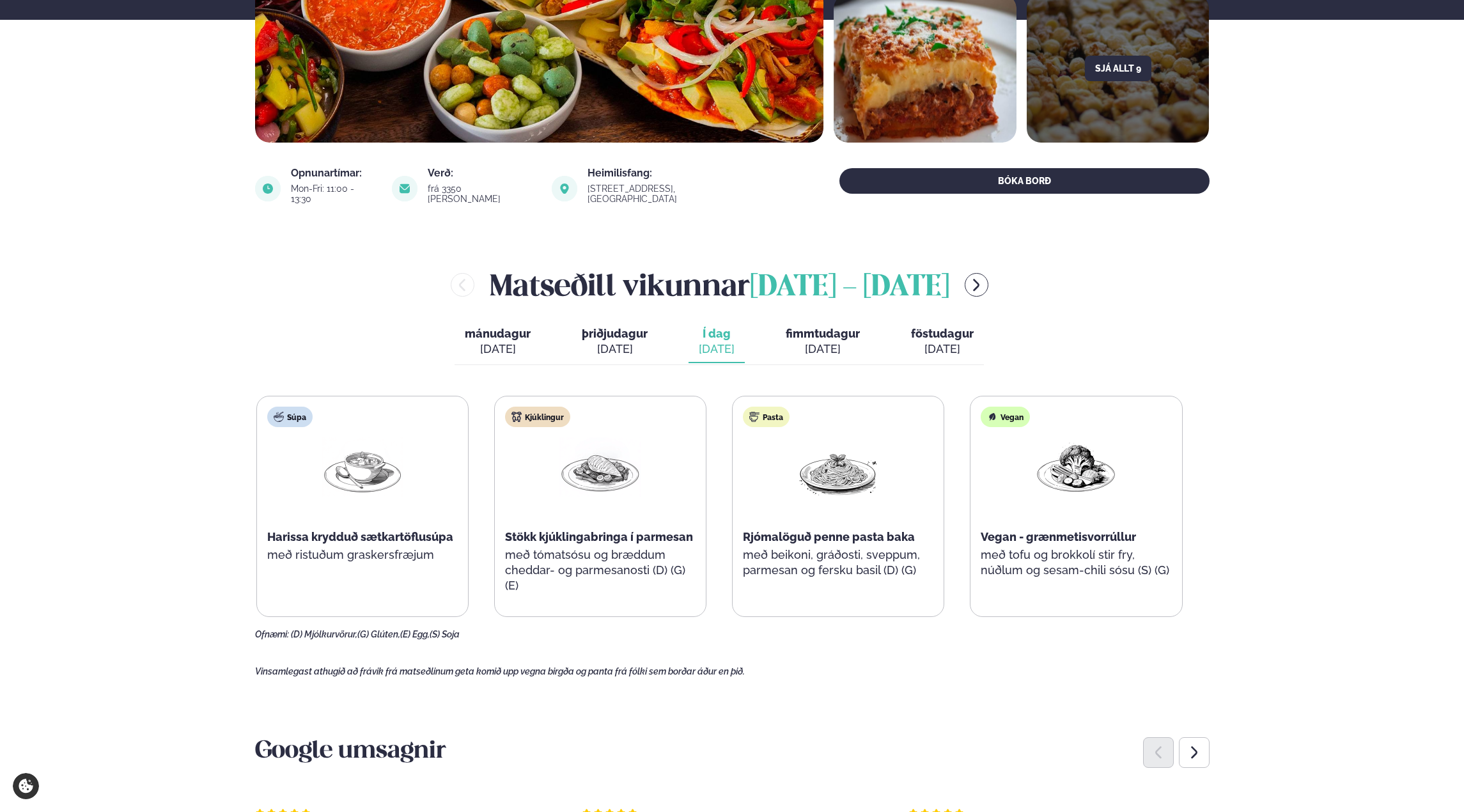
click at [636, 329] on span "þriðjudagur" at bounding box center [615, 333] width 66 height 14
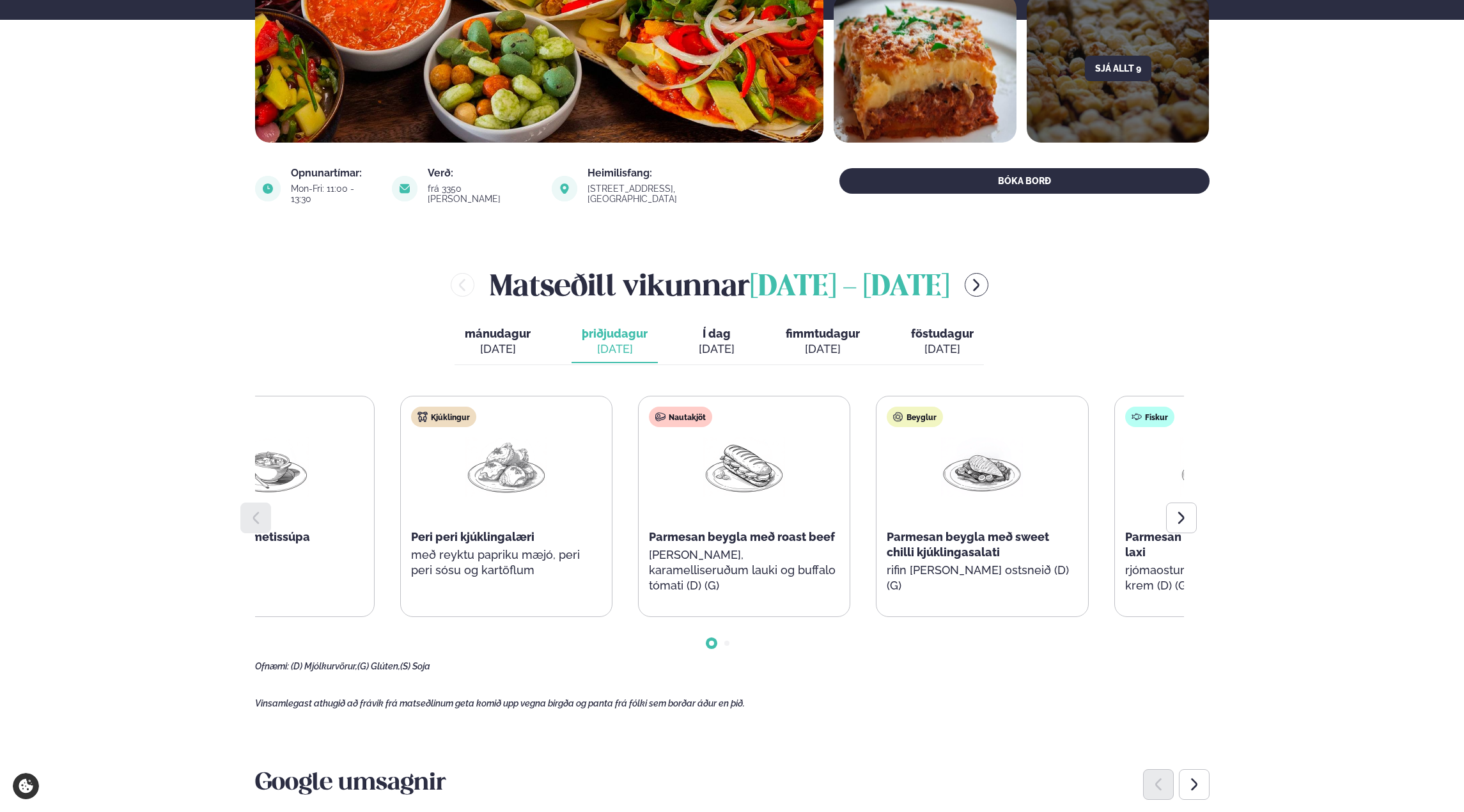
click at [941, 468] on img at bounding box center [982, 467] width 82 height 60
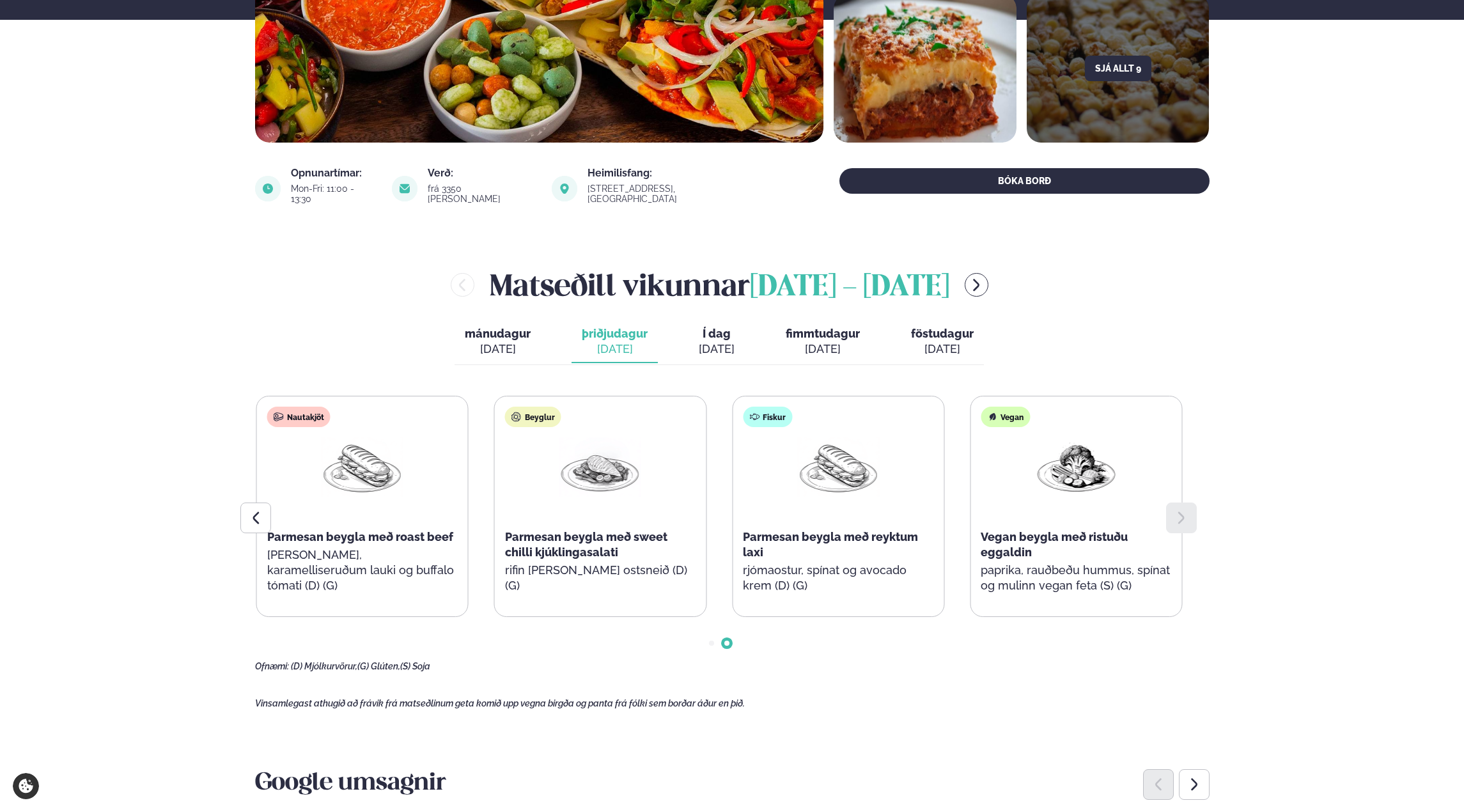
click at [717, 342] on div "[DATE]" at bounding box center [716, 349] width 36 height 16
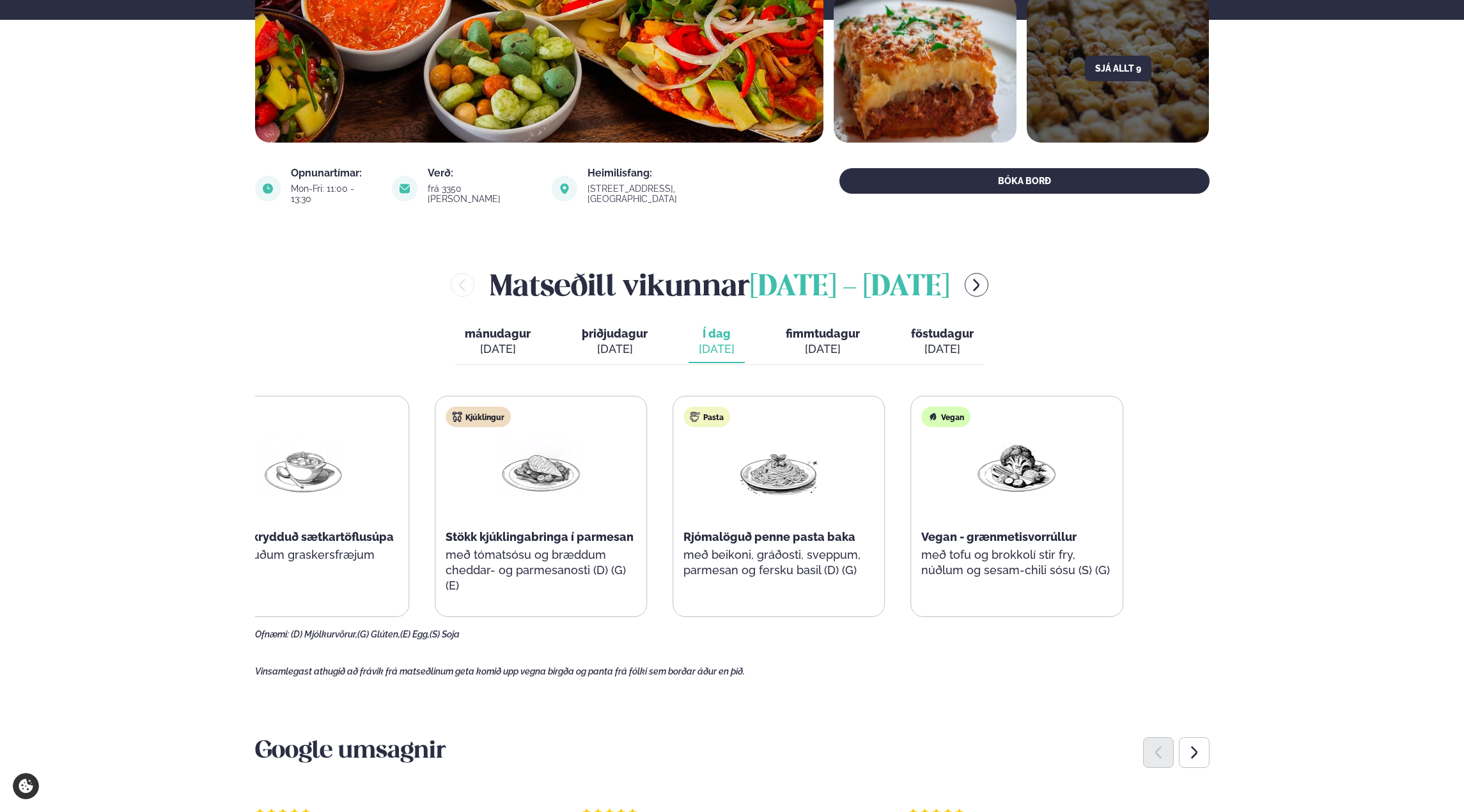
click at [689, 507] on div "Pasta Rjómalöguð penne pasta baka með beikoni, gráðosti, sveppum, parmesan og f…" at bounding box center [778, 498] width 211 height 204
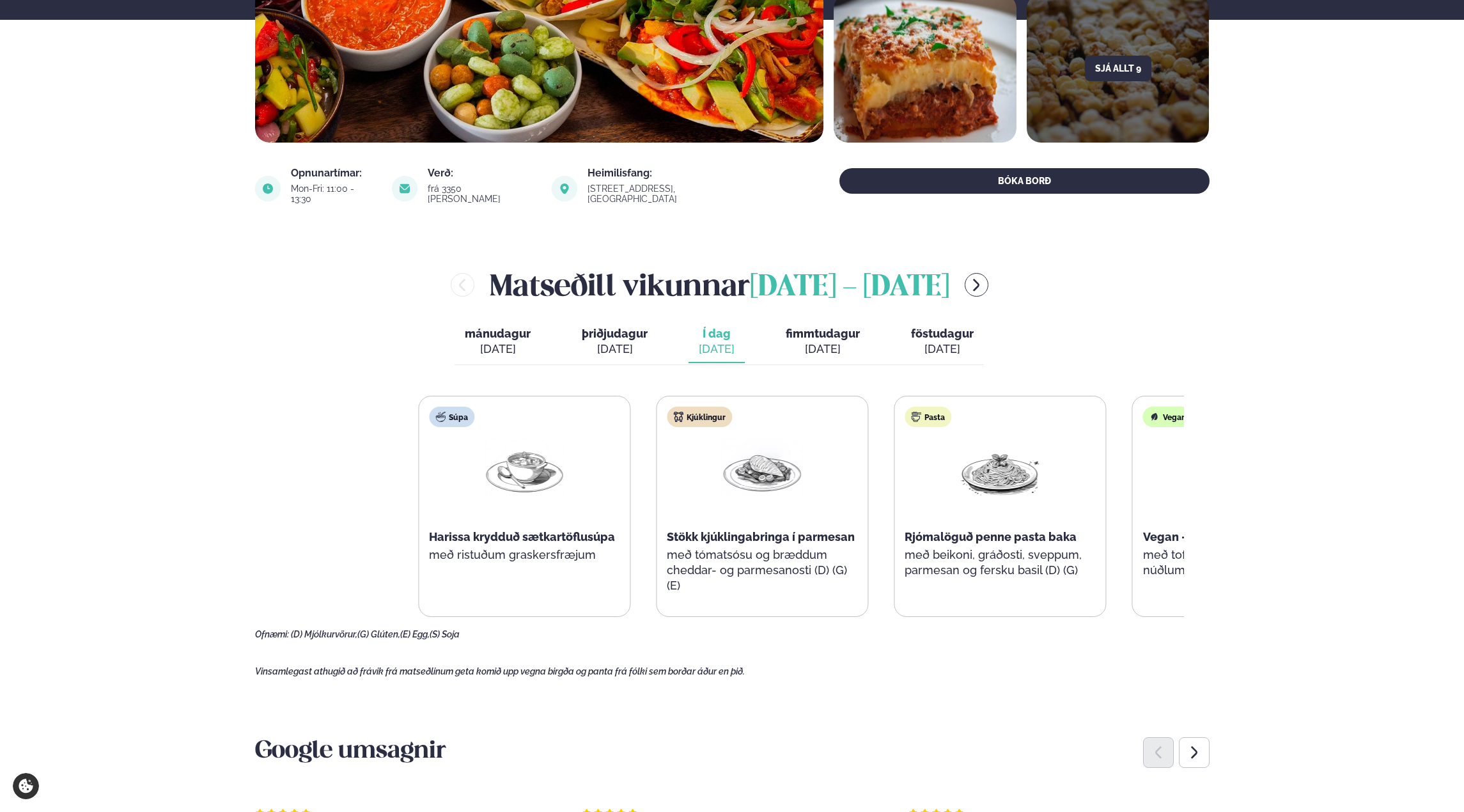
click at [1124, 525] on div "Súpa Harissa krydduð sætkartöflusúpa með ristuðum graskersfræjum Kjúklingur Stö…" at bounding box center [882, 506] width 926 height 221
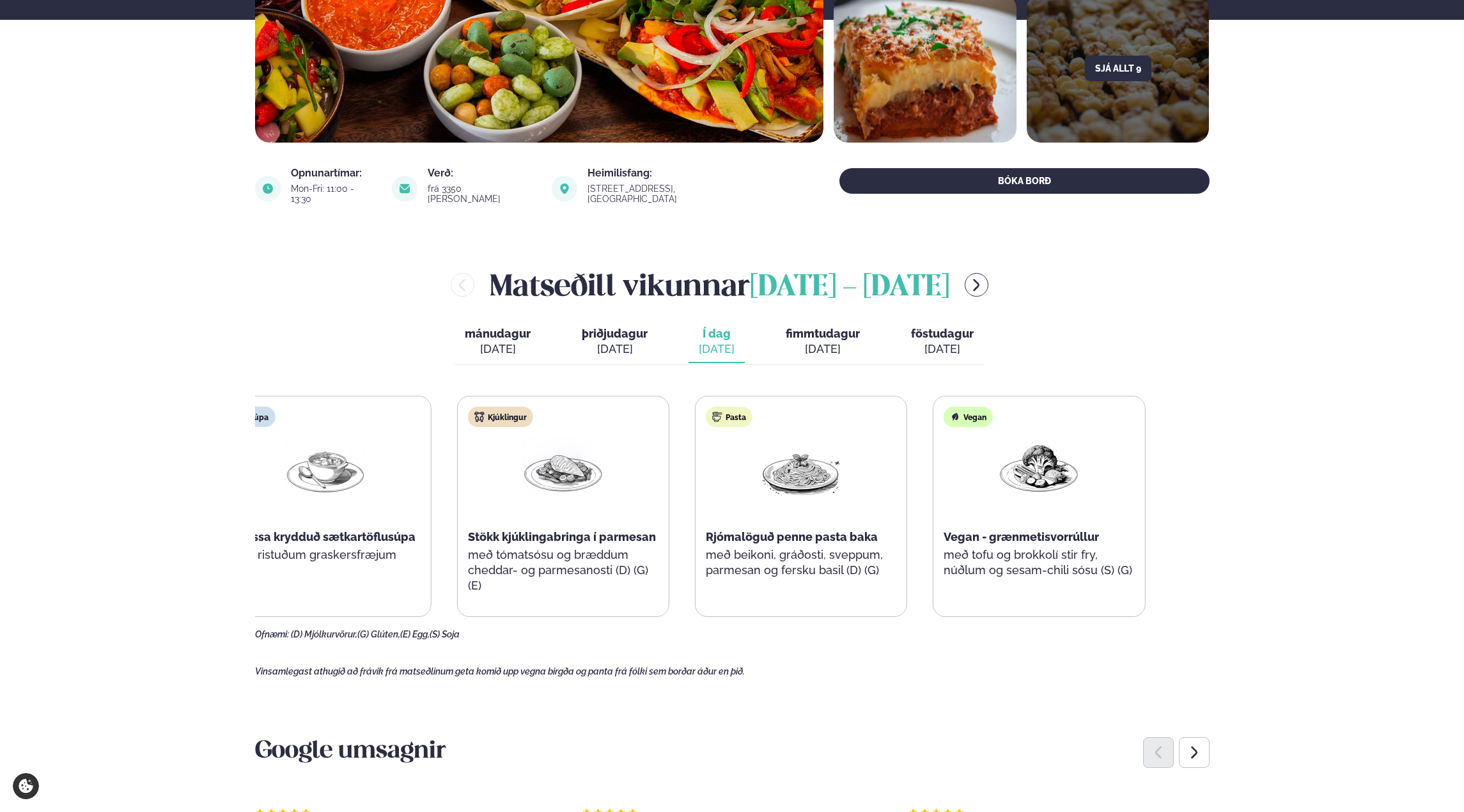
click at [686, 500] on div "Súpa Harissa krydduð sætkartöflusúpa með ristuðum graskersfræjum Kjúklingur Stö…" at bounding box center [682, 506] width 926 height 221
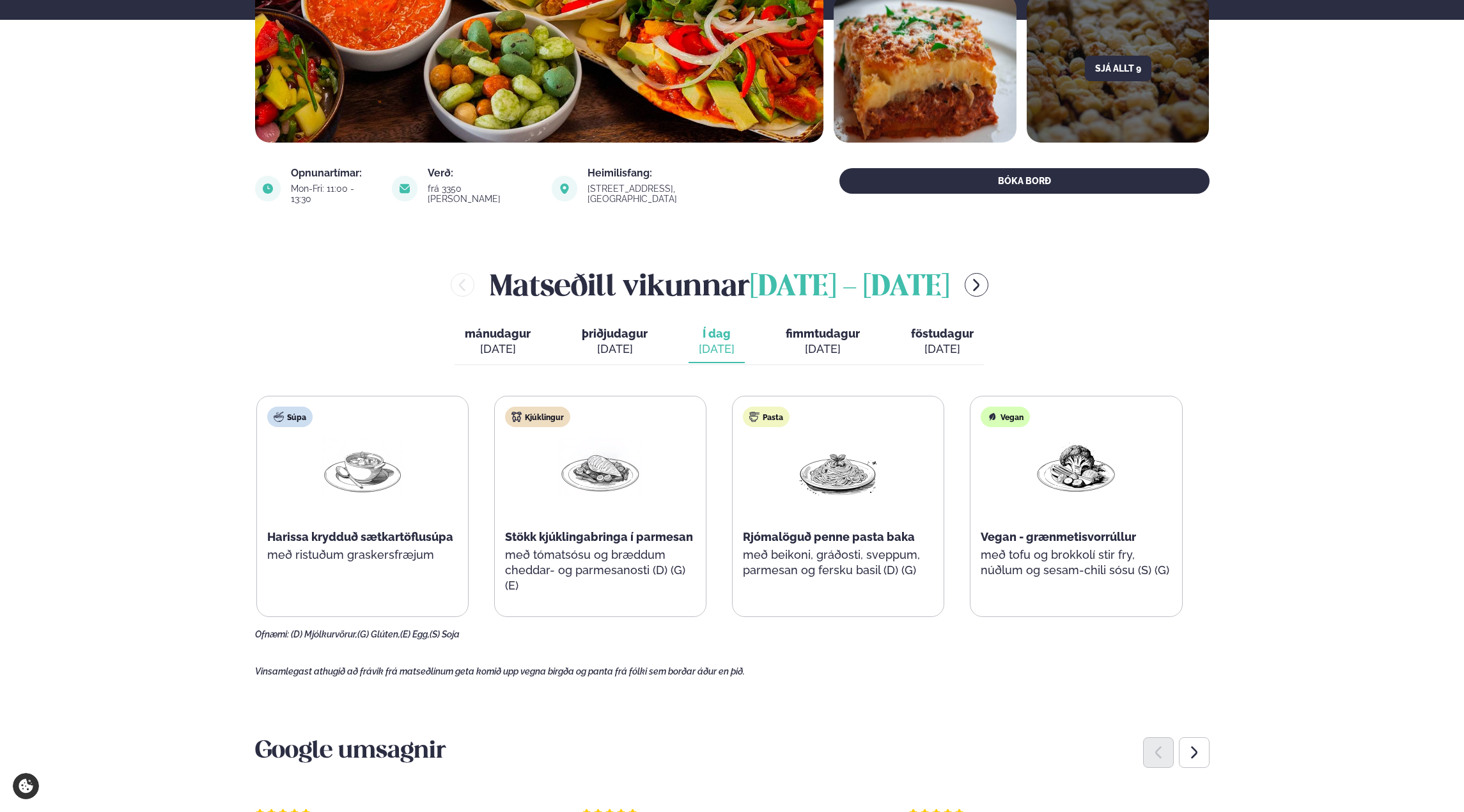
click at [815, 341] on div "[DATE]" at bounding box center [822, 349] width 74 height 16
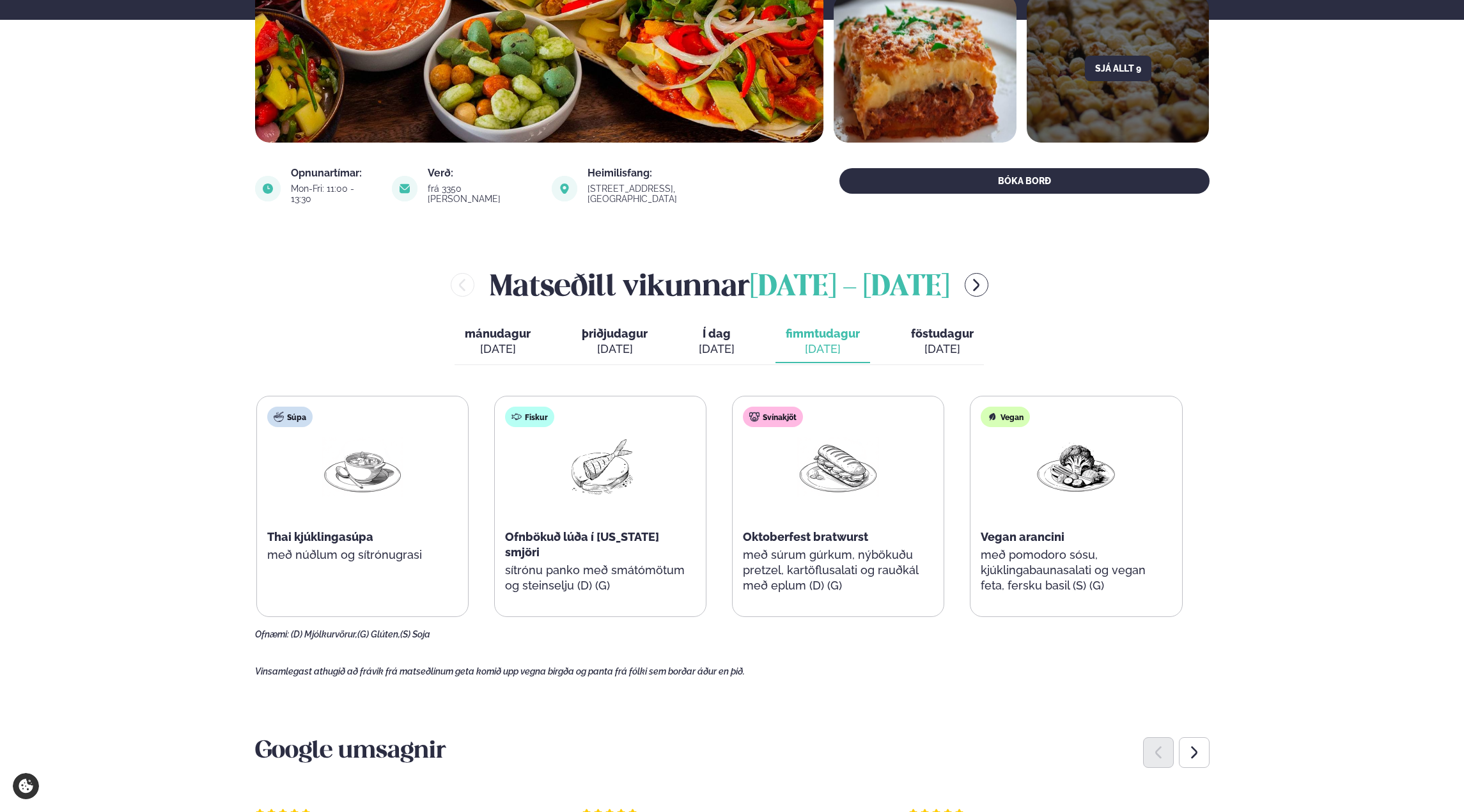
click at [739, 340] on button "Í dag Í d. [DATE]" at bounding box center [717, 342] width 56 height 42
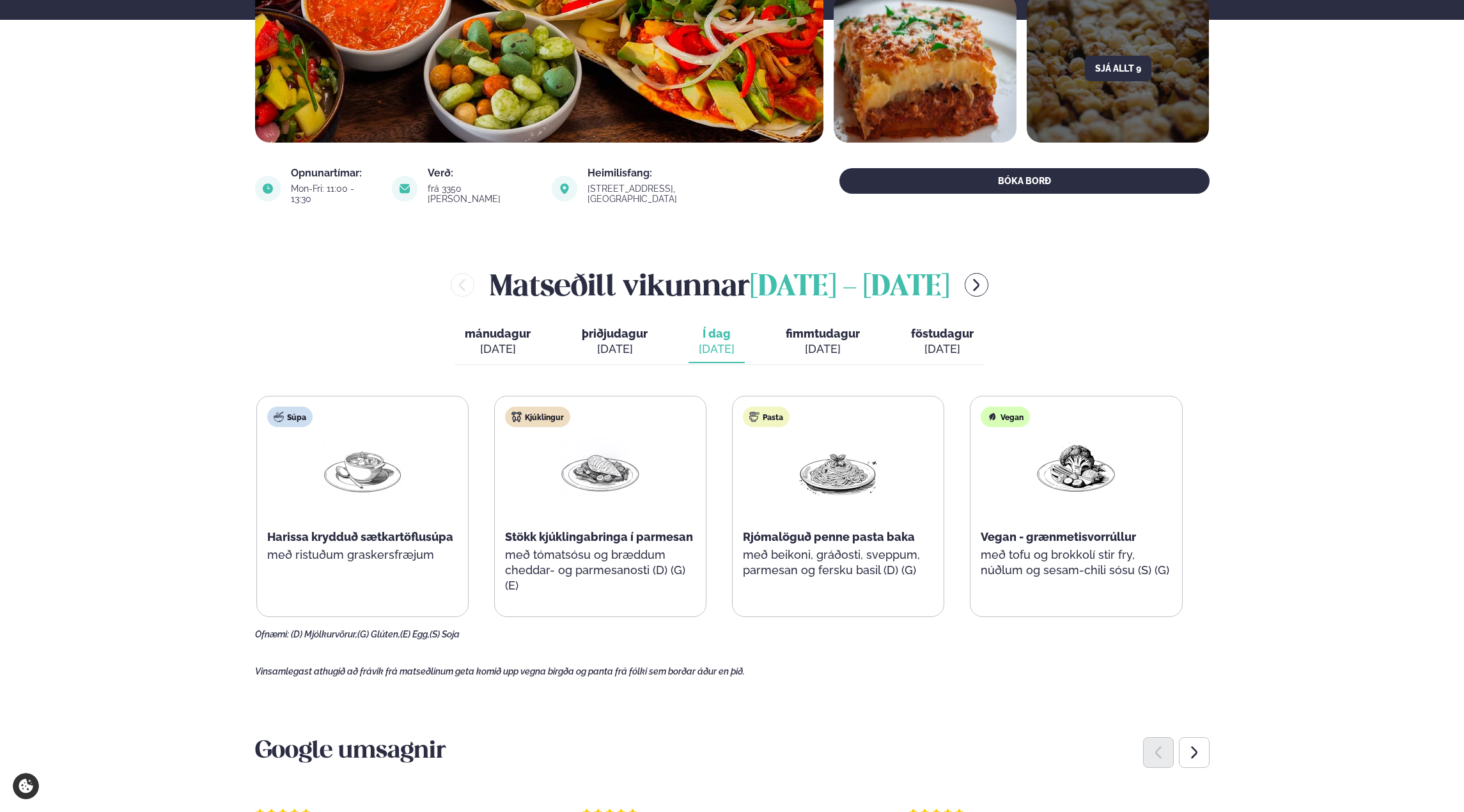
click at [791, 341] on div "[DATE]" at bounding box center [822, 349] width 74 height 16
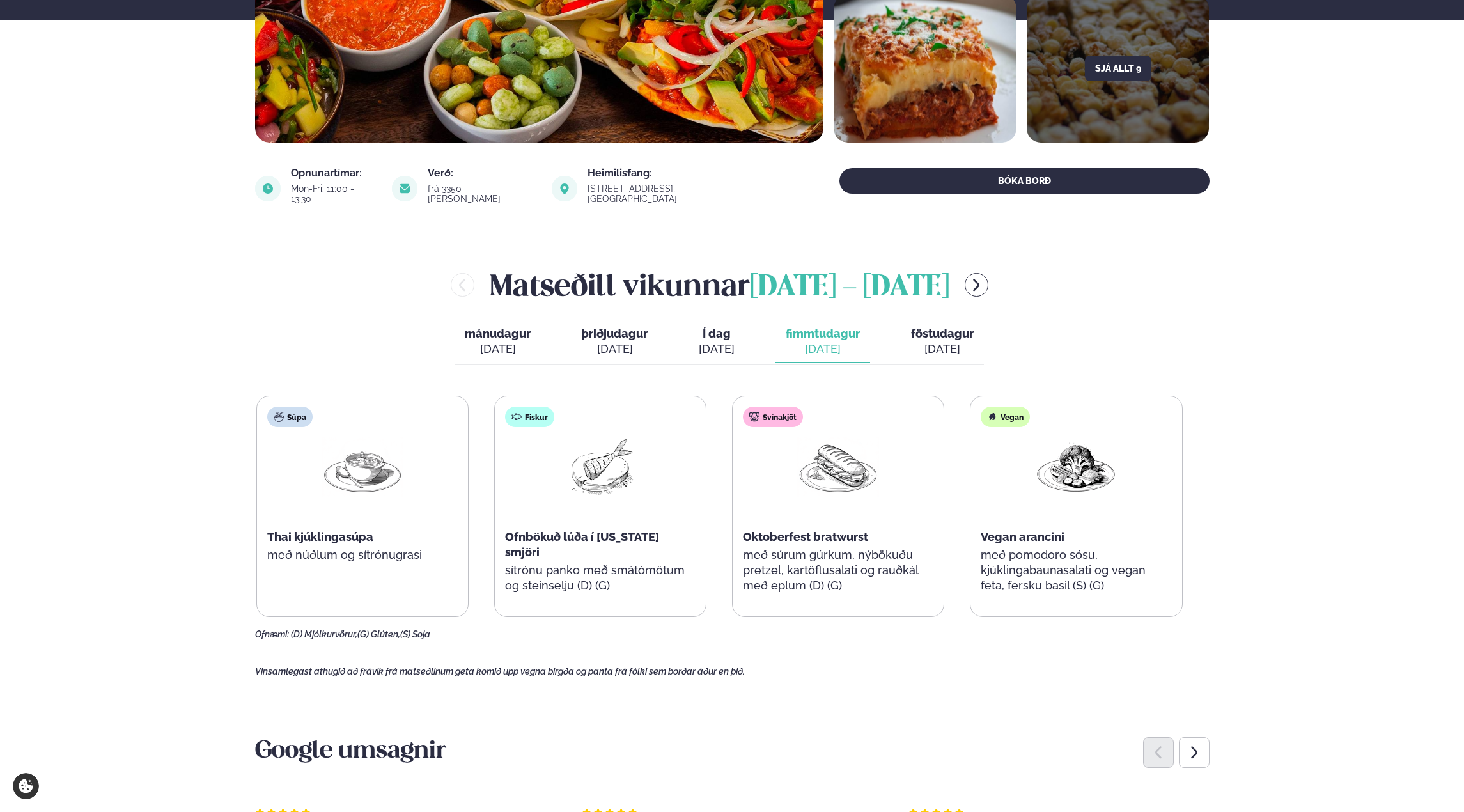
click at [945, 327] on span "föstudagur" at bounding box center [942, 333] width 63 height 14
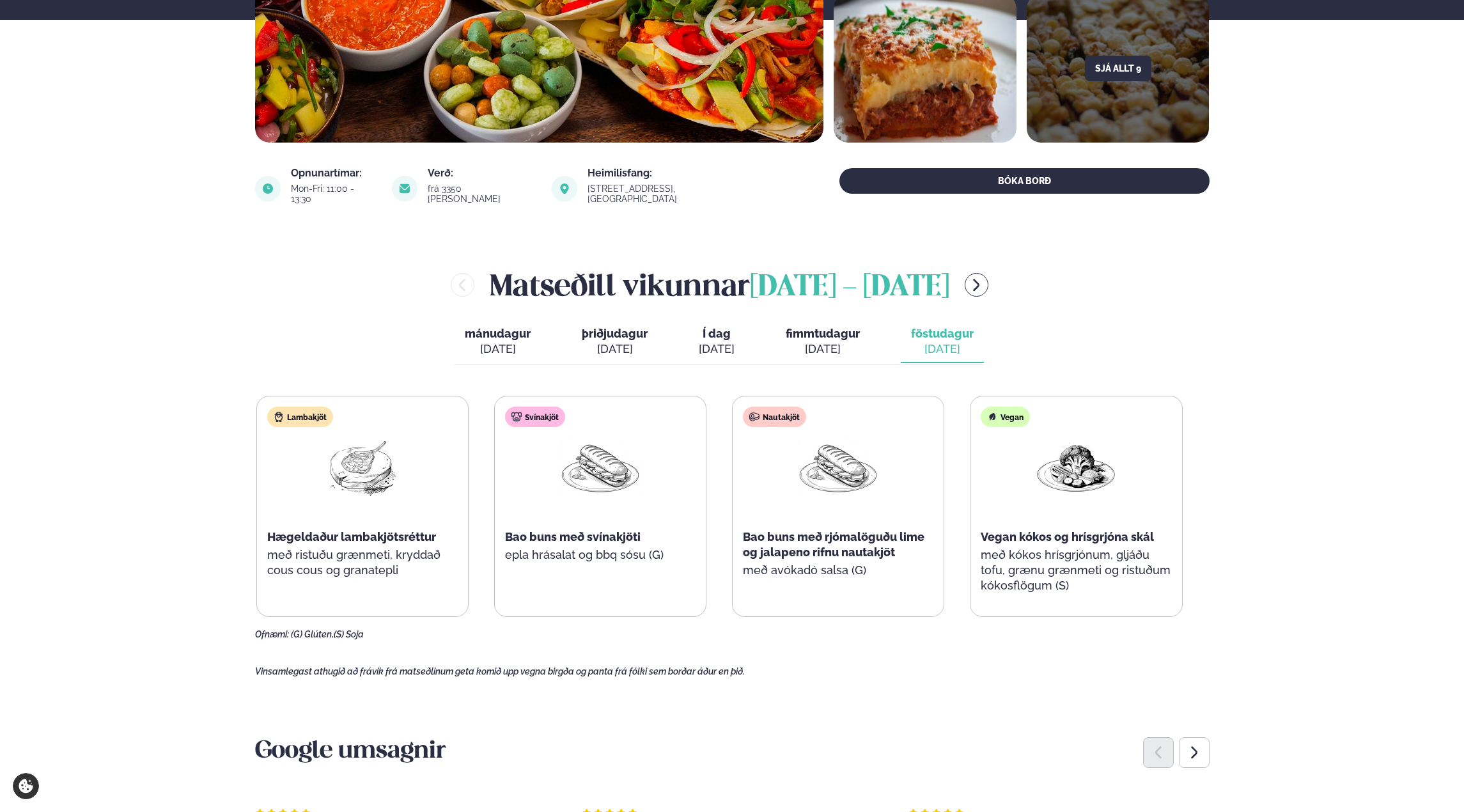
click at [790, 327] on span "fimmtudagur" at bounding box center [822, 333] width 74 height 14
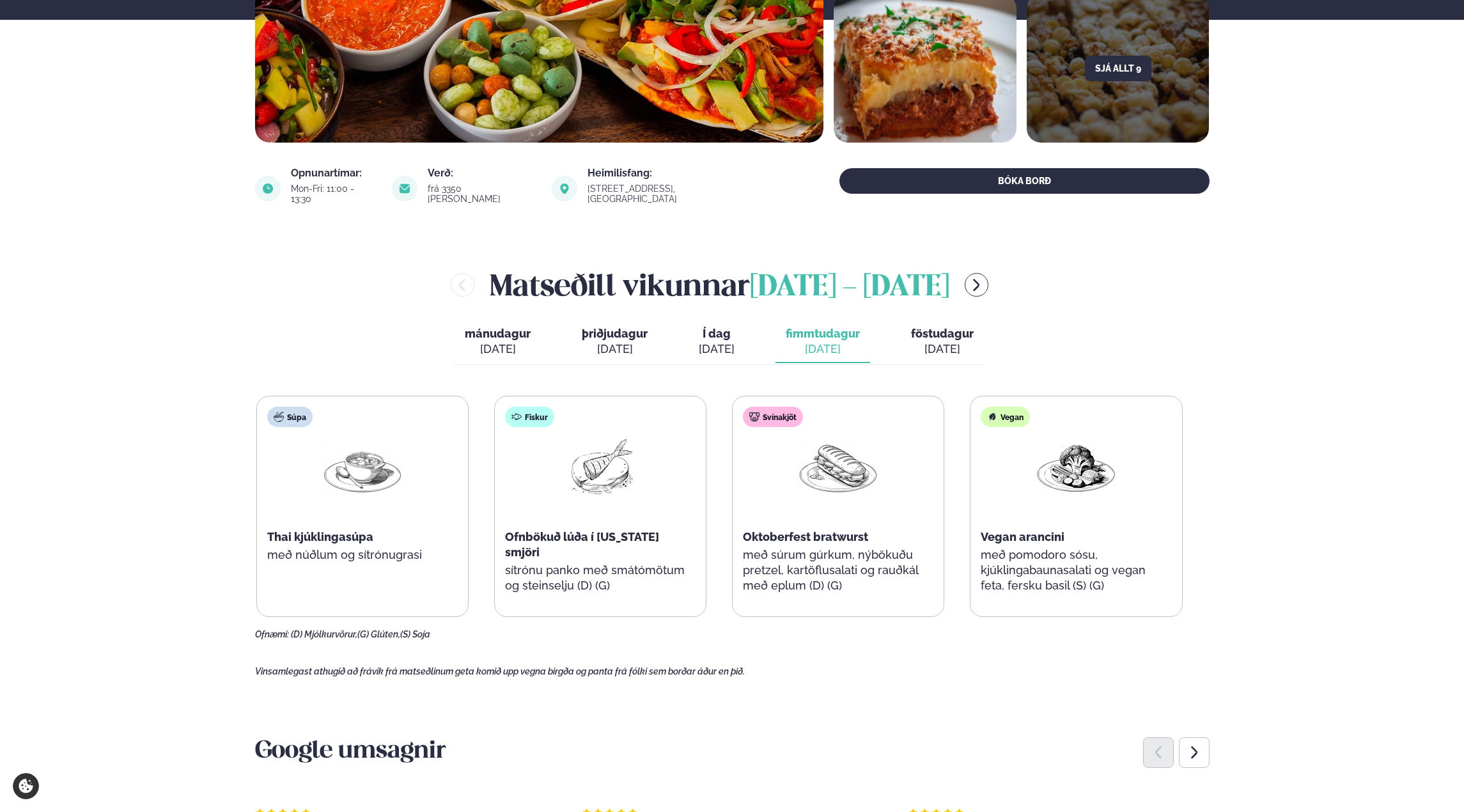
drag, startPoint x: 728, startPoint y: 326, endPoint x: 784, endPoint y: 331, distance: 56.2
click at [731, 328] on span "Í dag" at bounding box center [716, 334] width 36 height 16
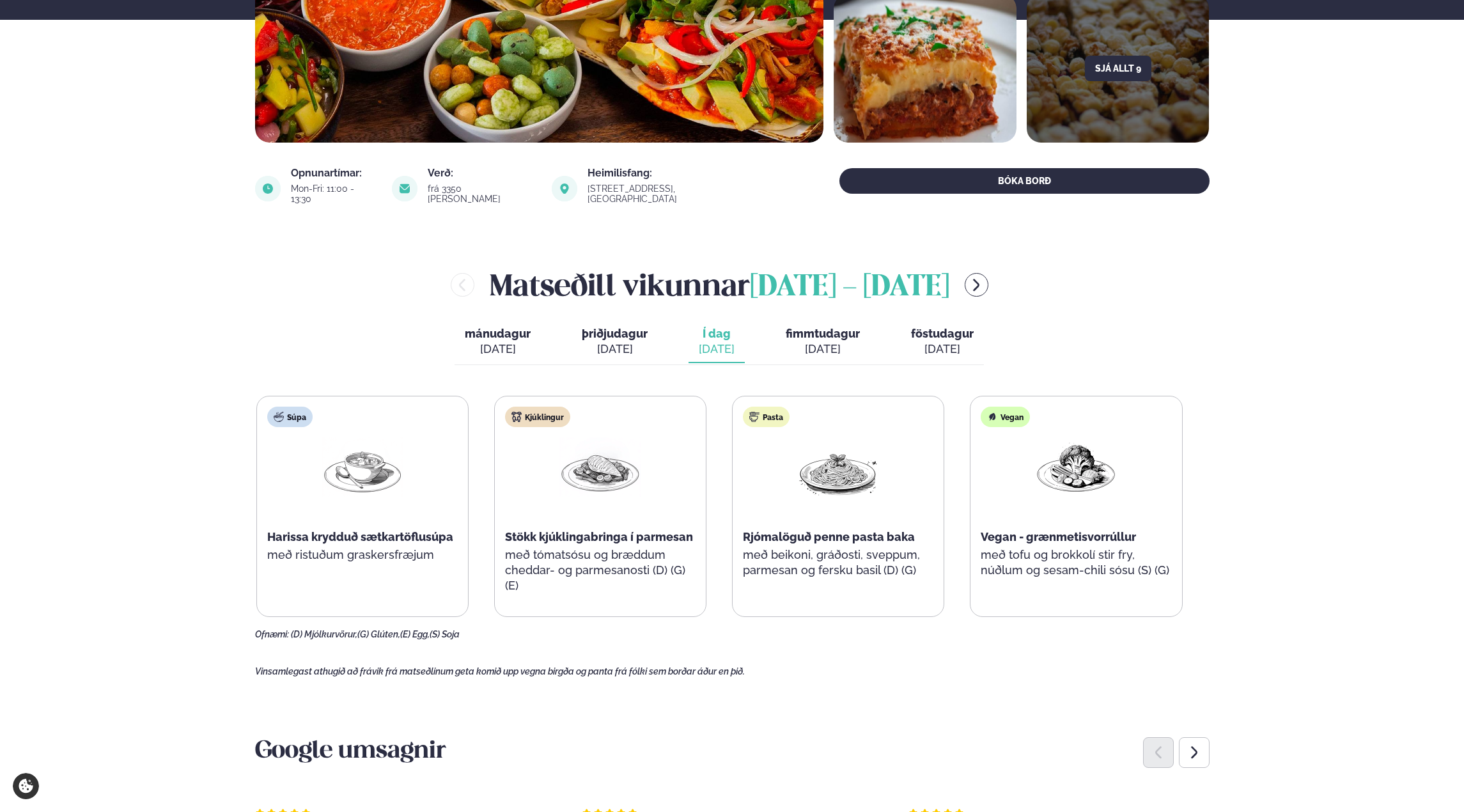
click at [830, 341] on div "[DATE]" at bounding box center [822, 349] width 74 height 16
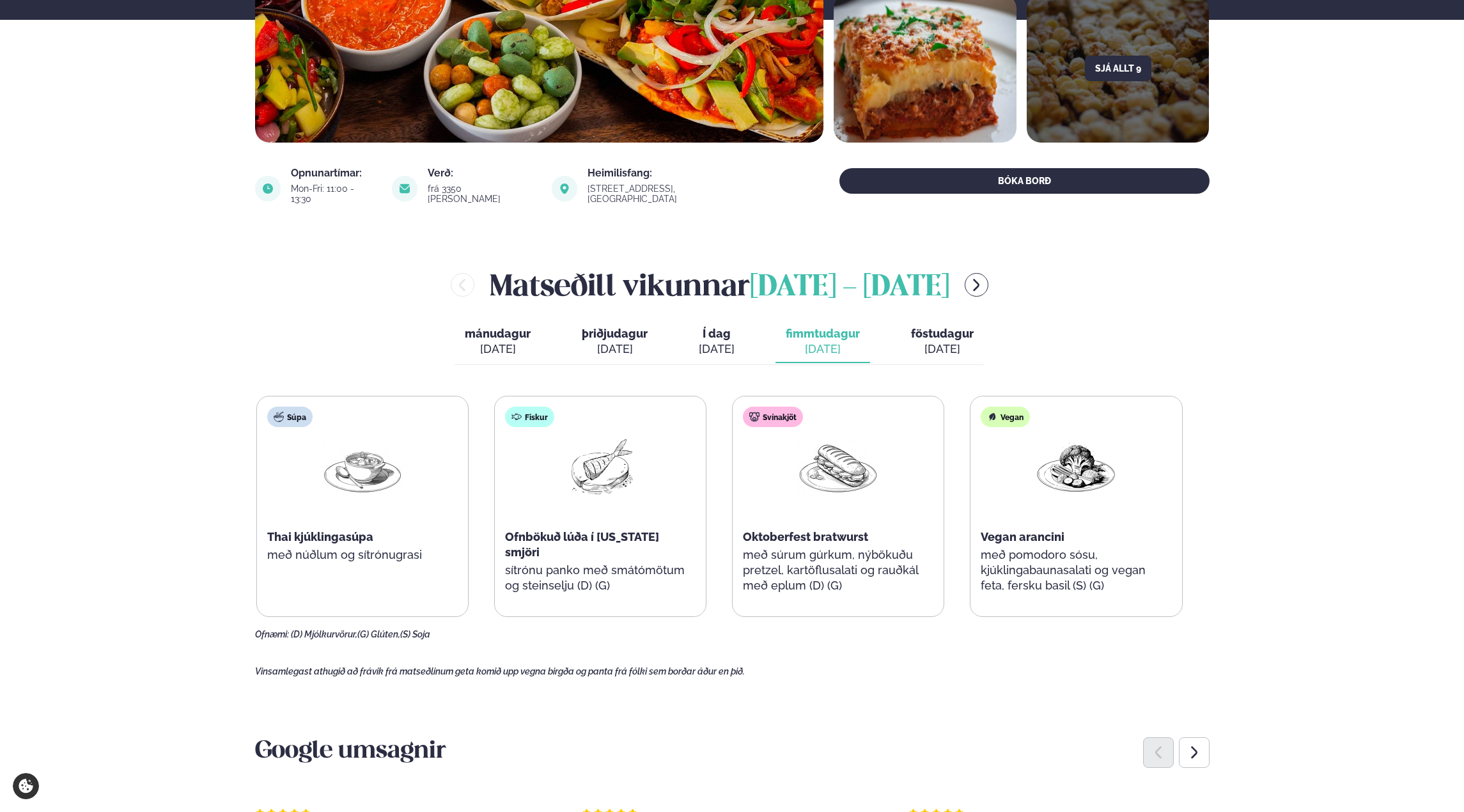
click at [915, 341] on div "[DATE]" at bounding box center [942, 349] width 63 height 16
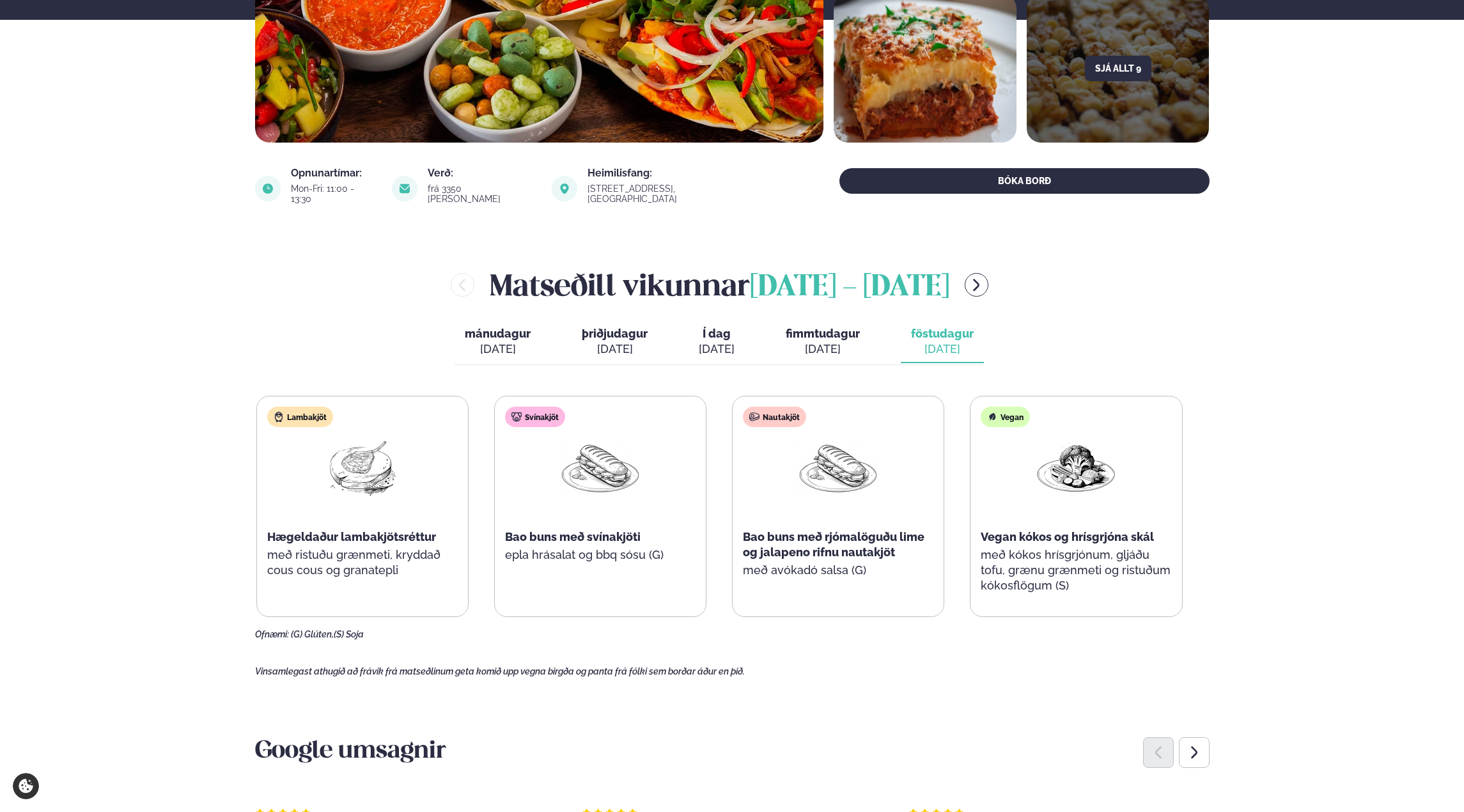
click at [809, 341] on div "[DATE]" at bounding box center [822, 349] width 74 height 16
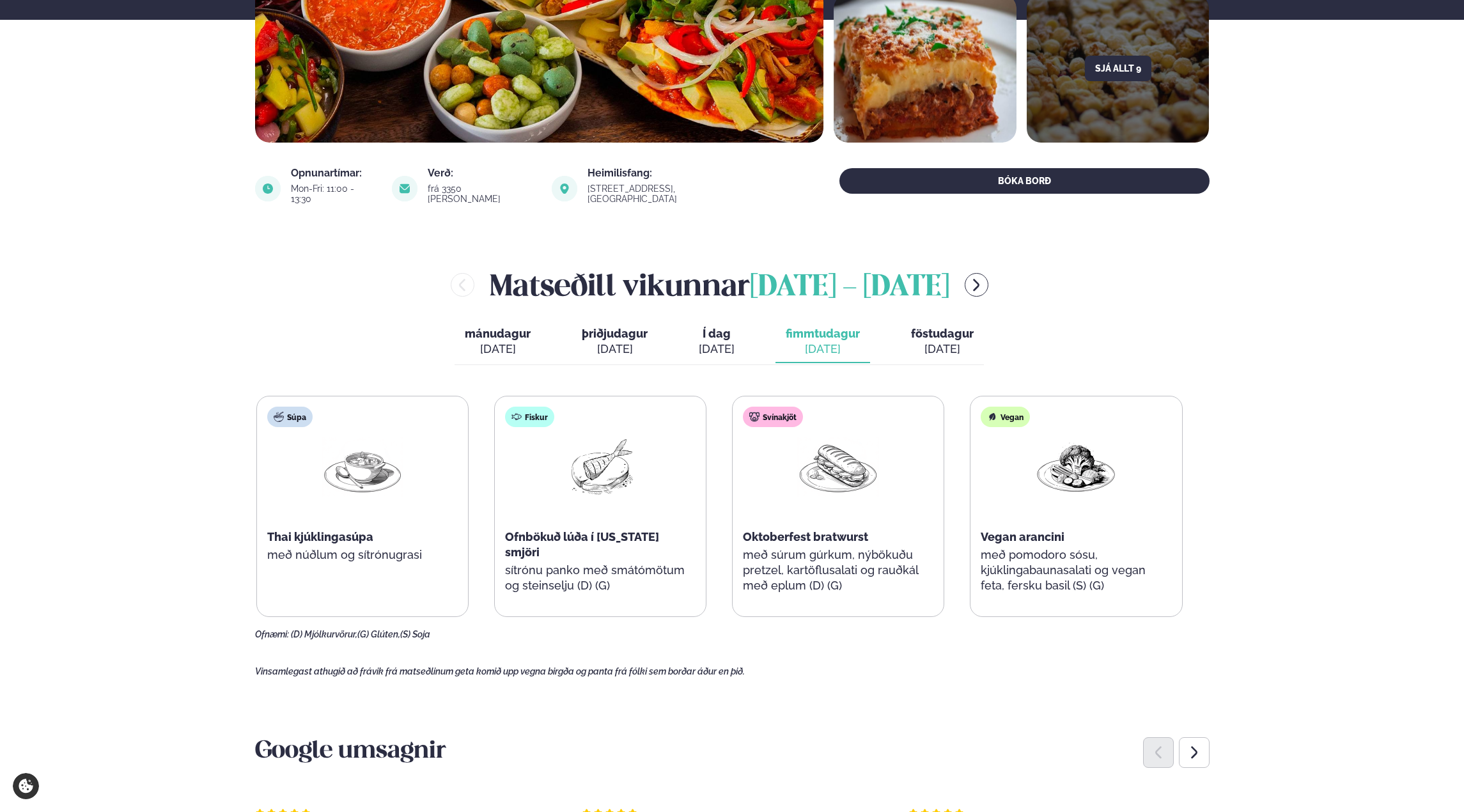
click at [729, 341] on div "[DATE]" at bounding box center [716, 349] width 36 height 16
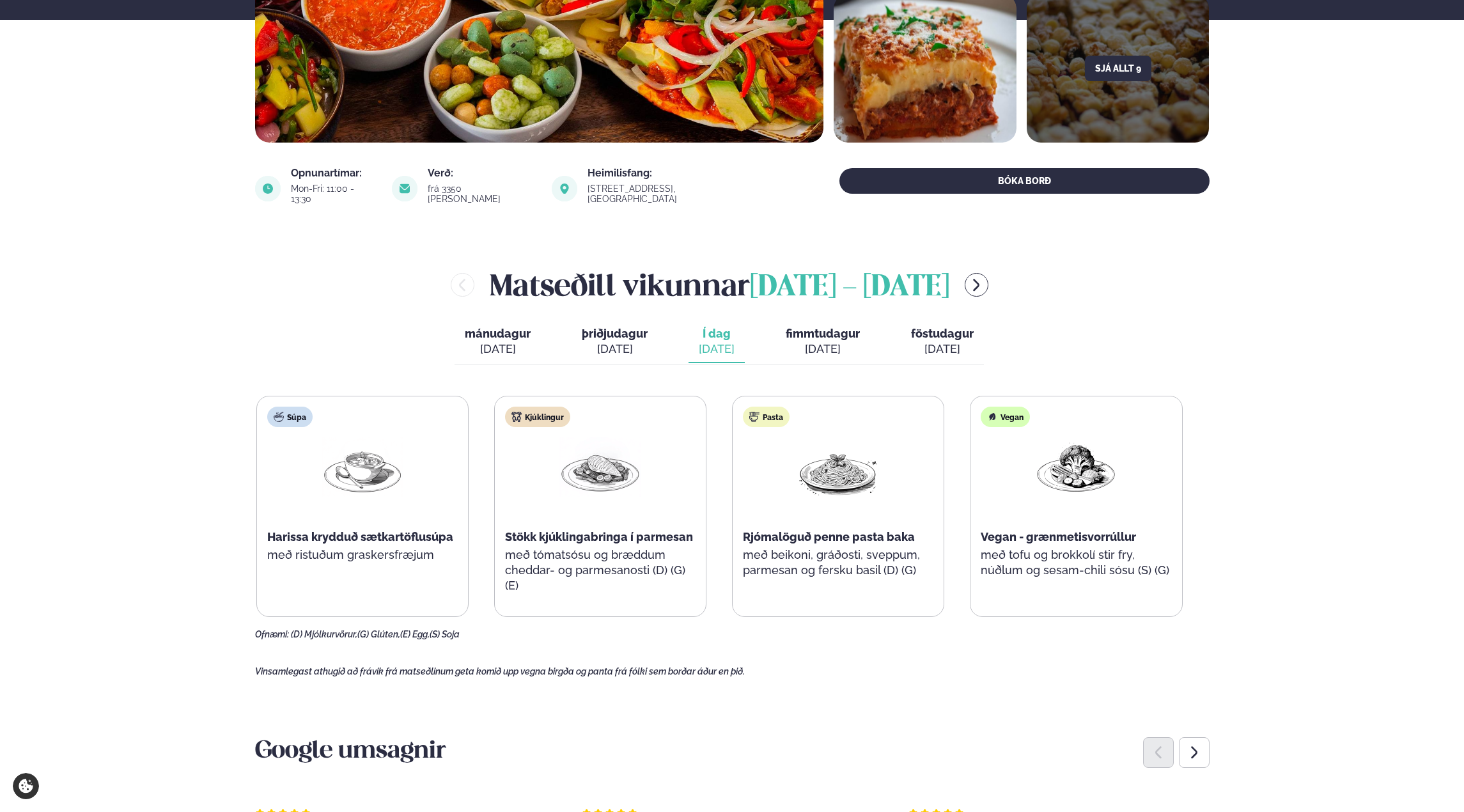
drag, startPoint x: 710, startPoint y: 330, endPoint x: 766, endPoint y: 339, distance: 56.7
click at [712, 330] on span "Í dag" at bounding box center [716, 334] width 36 height 16
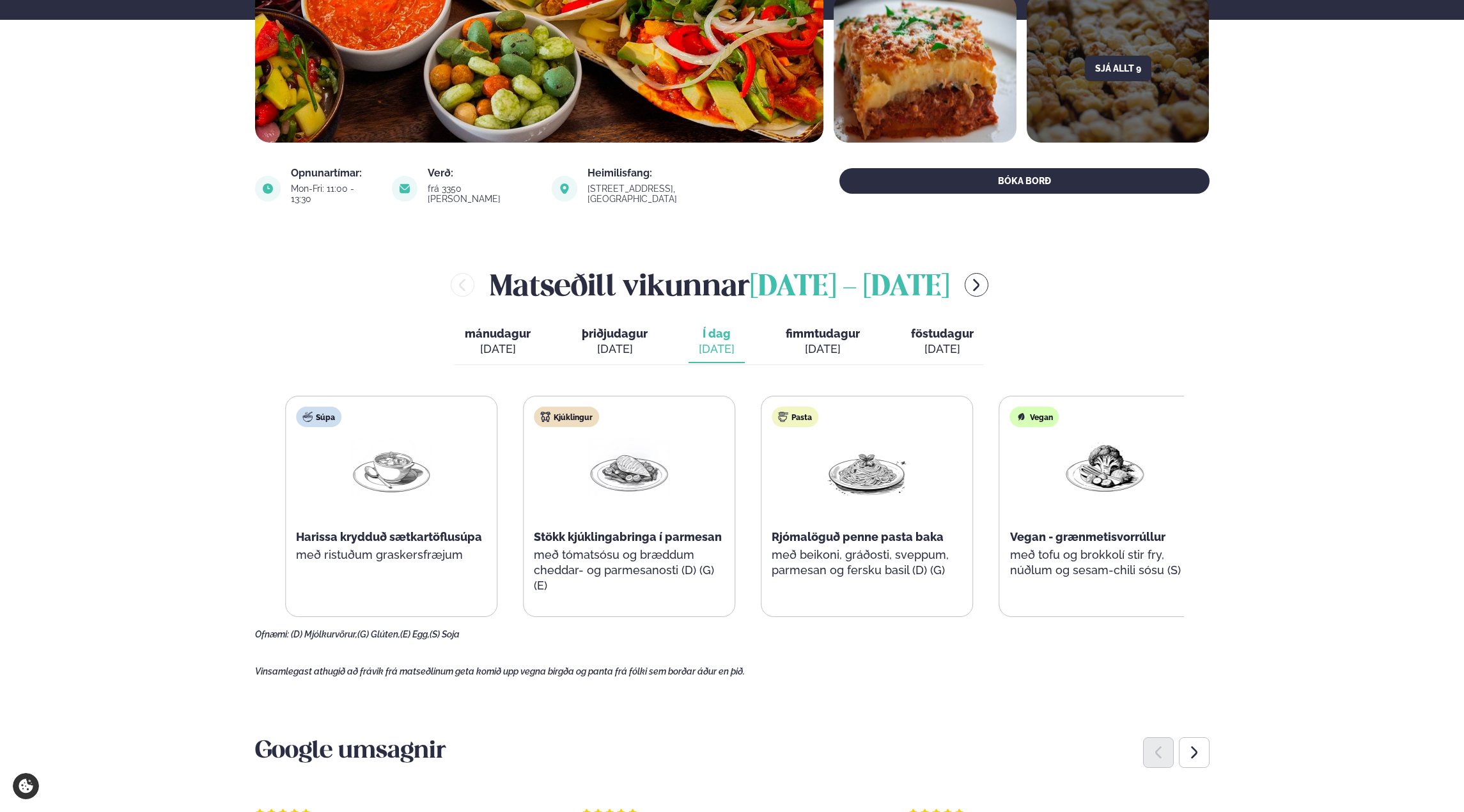
click at [1024, 466] on div "Súpa Harissa krydduð sætkartöflusúpa með ristuðum graskersfræjum Kjúklingur Stö…" at bounding box center [749, 506] width 926 height 221
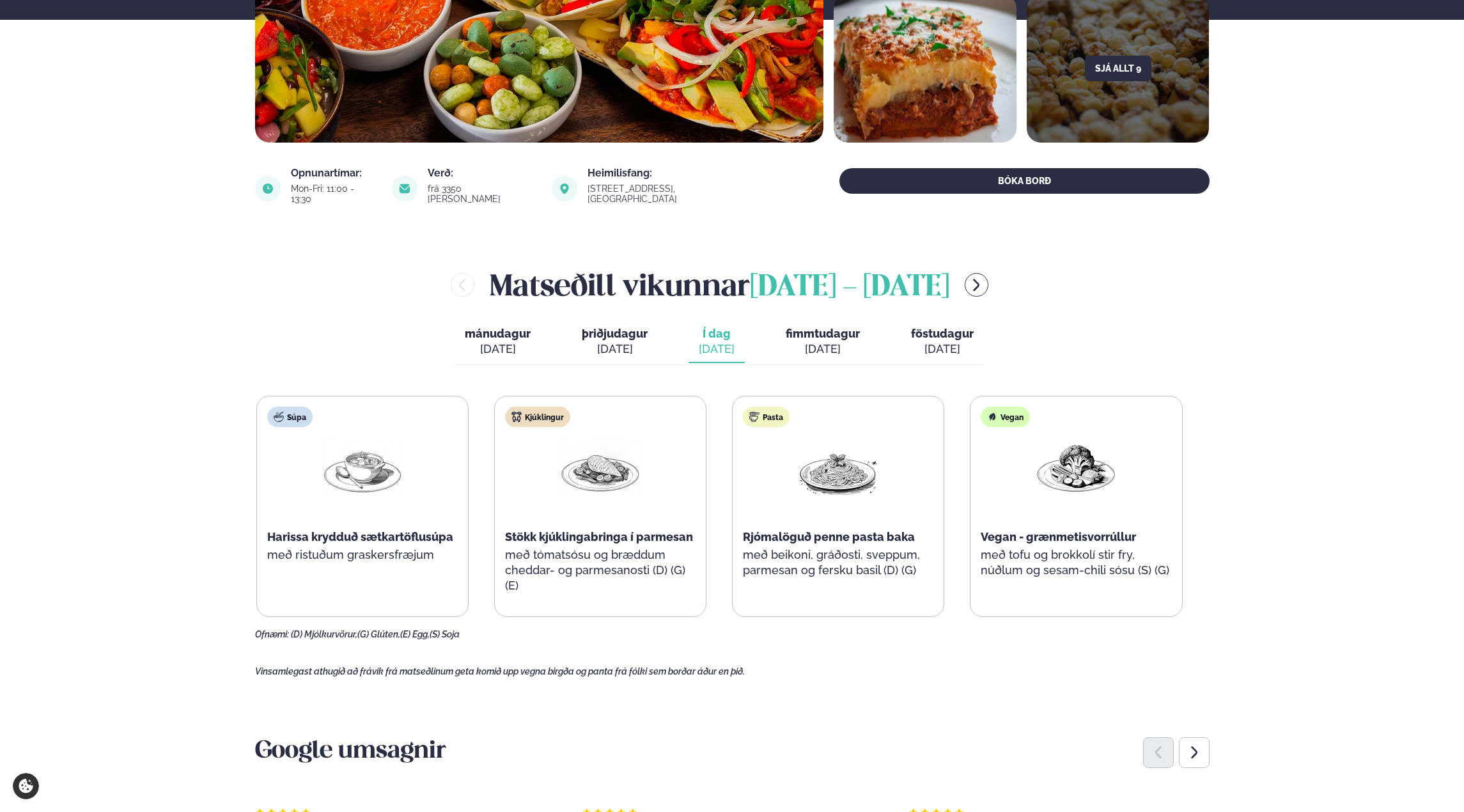
click at [851, 562] on p "með beikoni, gráðosti, sveppum, parmesan og fersku basil (D) (G)" at bounding box center [838, 562] width 191 height 30
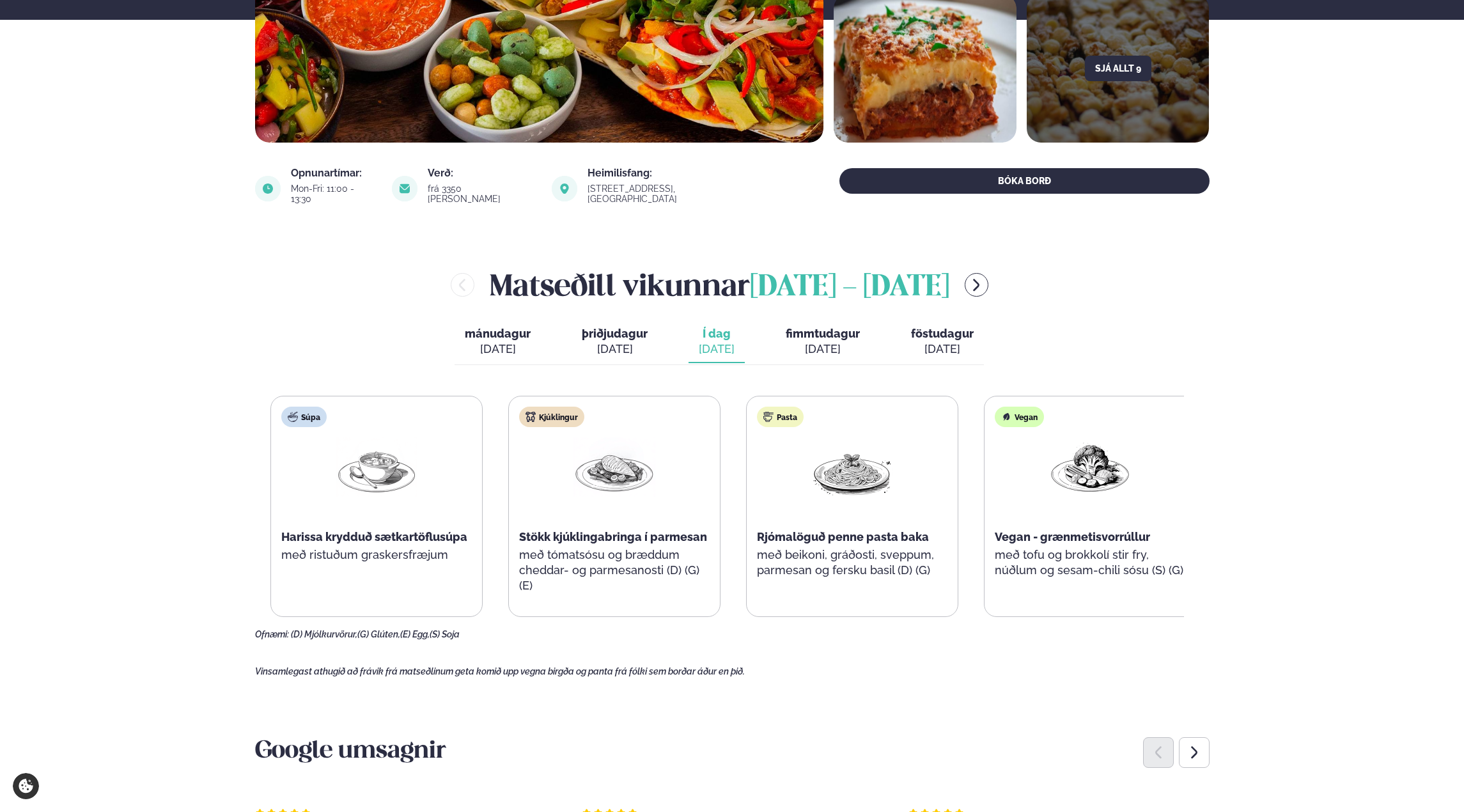
click at [877, 562] on p "með beikoni, gráðosti, sveppum, parmesan og fersku basil (D) (G)" at bounding box center [852, 562] width 191 height 30
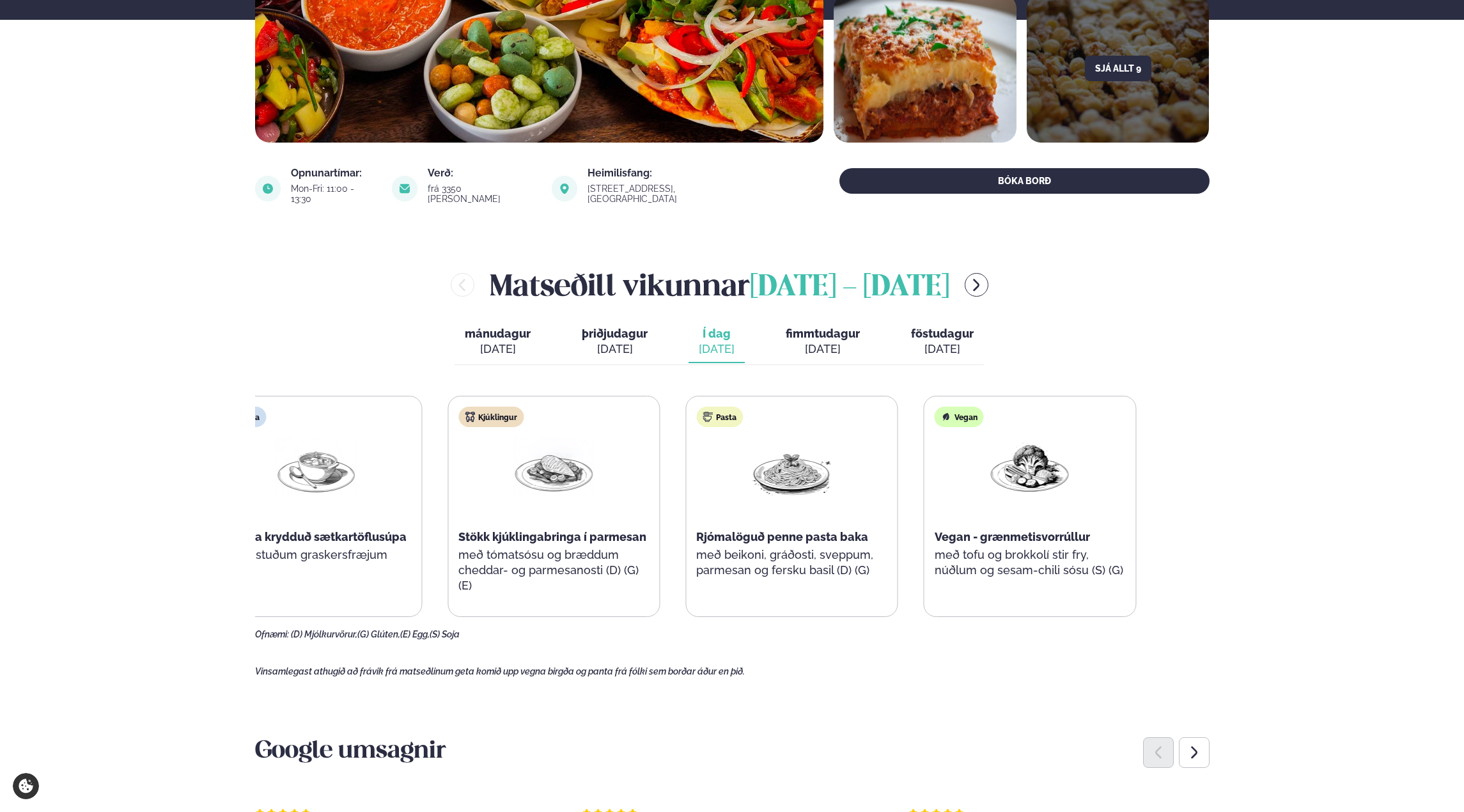
click at [764, 565] on p "með beikoni, gráðosti, sveppum, parmesan og fersku basil (D) (G)" at bounding box center [791, 562] width 191 height 30
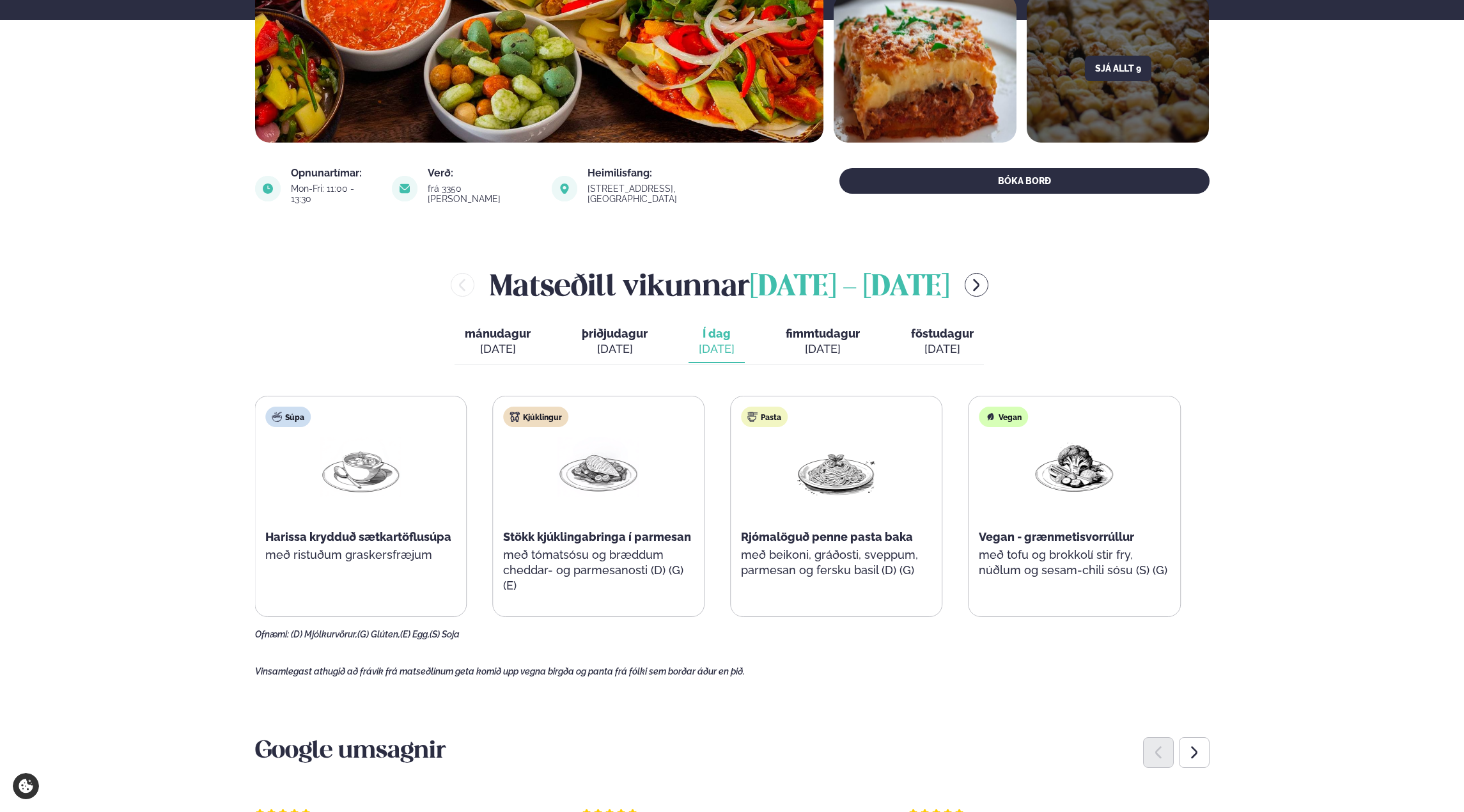
click at [942, 575] on div "Pasta Rjómalöguð penne pasta baka með beikoni, gráðosti, sveppum, parmesan og f…" at bounding box center [836, 498] width 211 height 204
click at [877, 597] on div "Pasta Rjómalöguð penne pasta baka með beikoni, gráðosti, sveppum, parmesan og f…" at bounding box center [838, 506] width 212 height 221
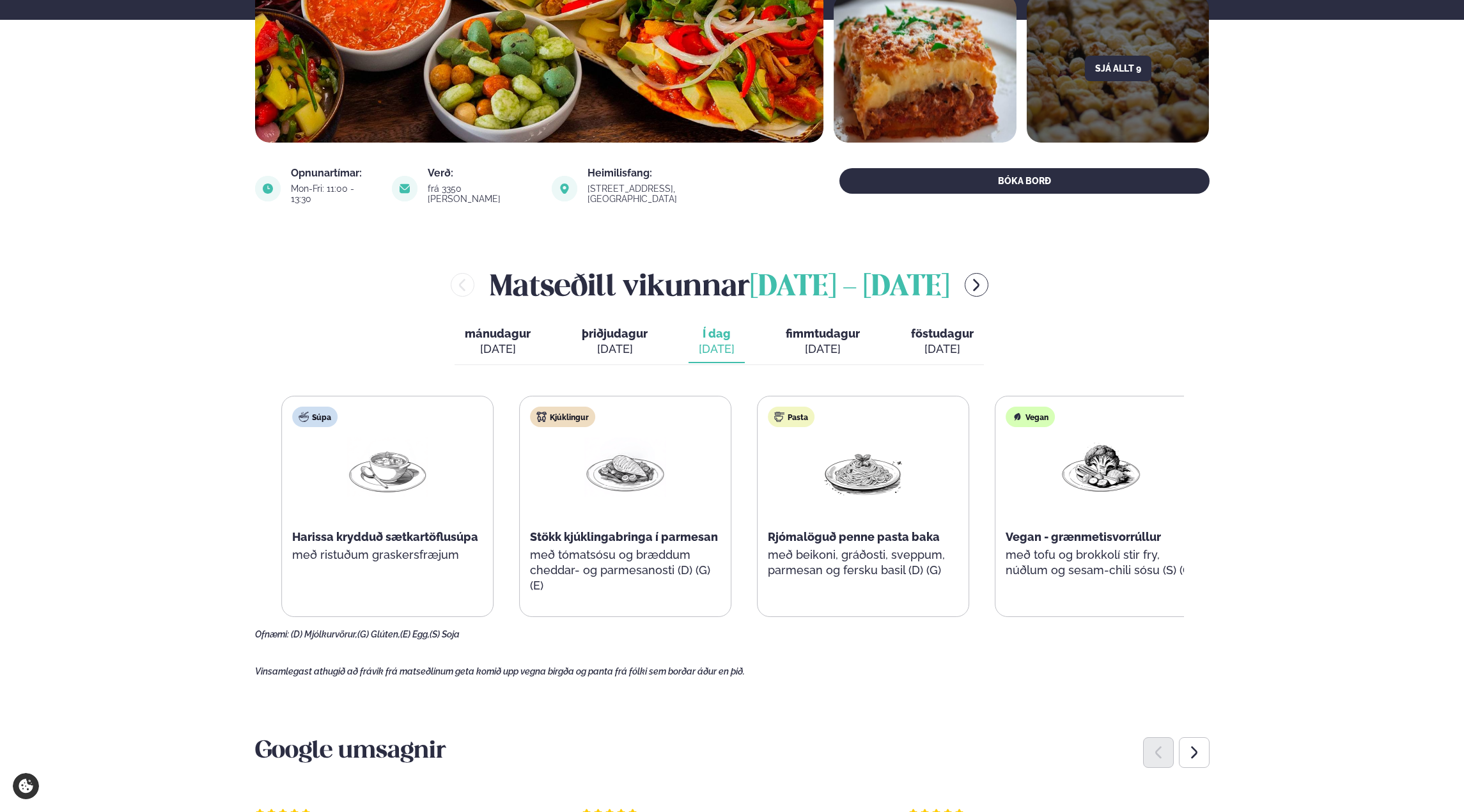
click at [968, 591] on div "Pasta Rjómalöguð penne pasta baka með beikoni, gráðosti, sveppum, parmesan og f…" at bounding box center [863, 506] width 212 height 221
